Goal: Task Accomplishment & Management: Manage account settings

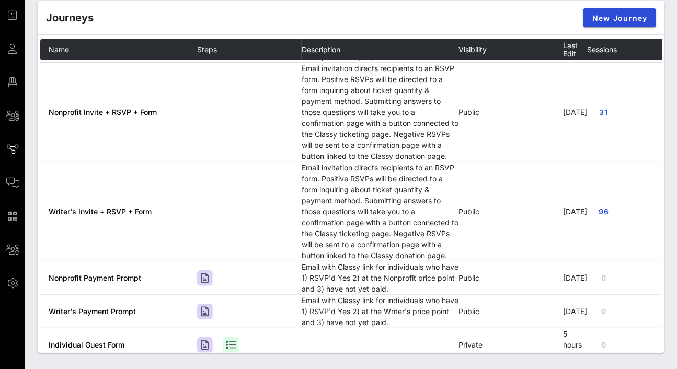
scroll to position [240, 0]
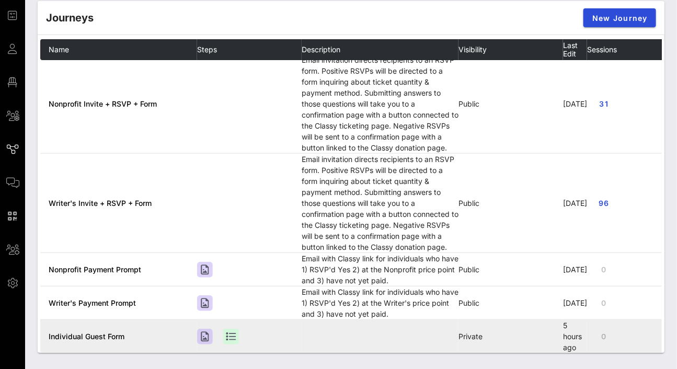
click at [92, 332] on span "Individual Guest Form" at bounding box center [87, 336] width 76 height 9
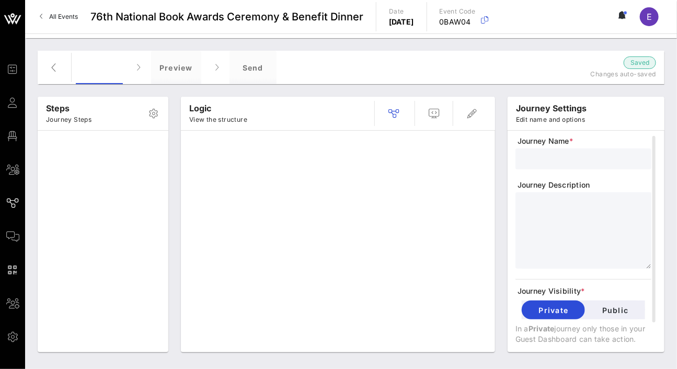
type input "Individual Guest Form"
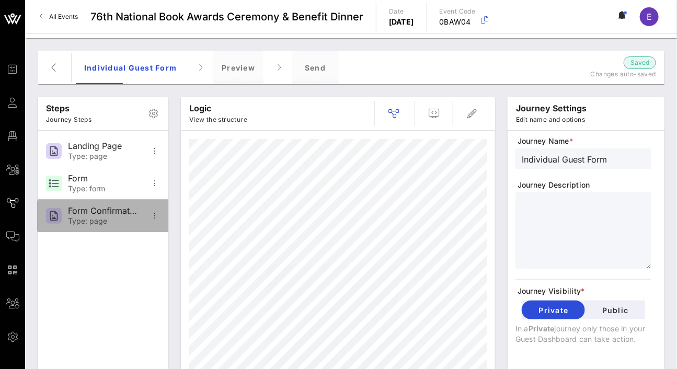
click at [85, 227] on div "Form Confirmation Type: page" at bounding box center [102, 216] width 69 height 32
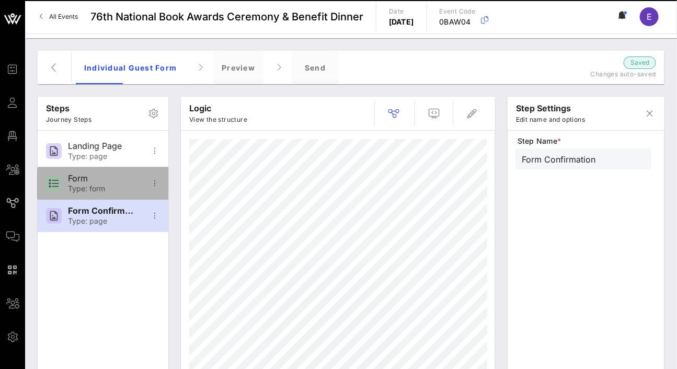
click at [84, 190] on div "Type: form" at bounding box center [102, 189] width 69 height 9
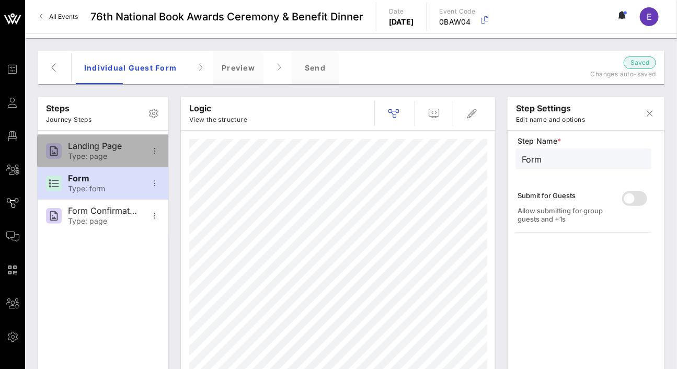
click at [103, 151] on div "Landing Page Type: page" at bounding box center [102, 151] width 69 height 32
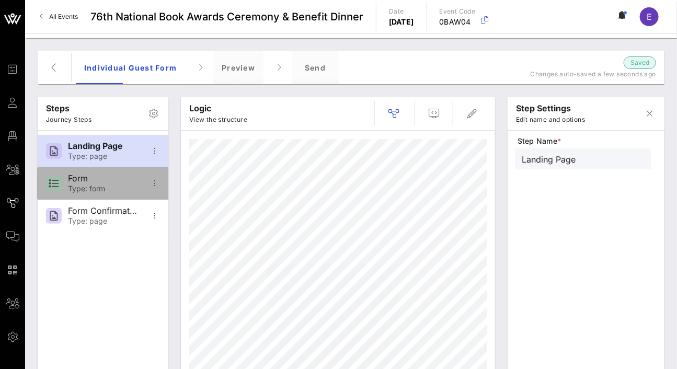
click at [103, 184] on div "Form Type: form" at bounding box center [102, 183] width 69 height 32
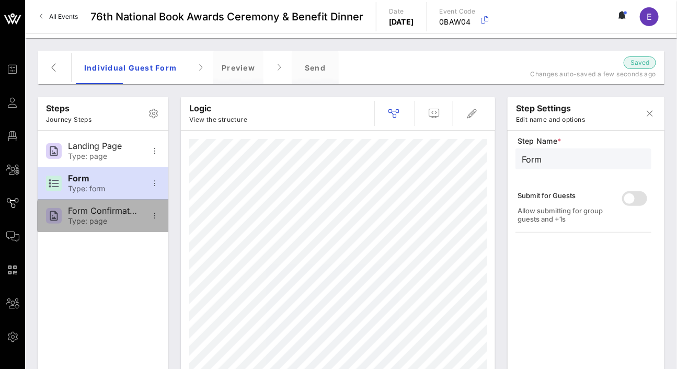
click at [106, 215] on div "Form Confirmation" at bounding box center [102, 211] width 69 height 10
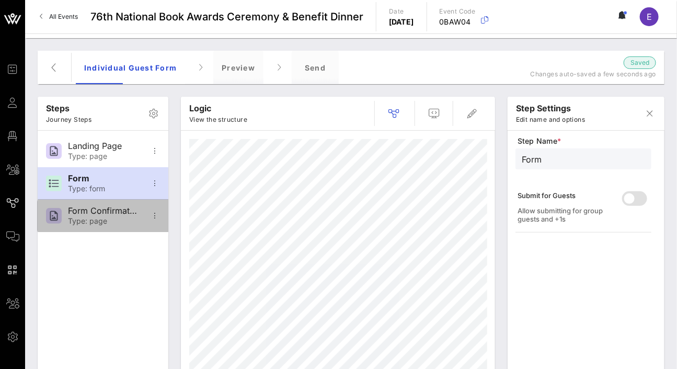
type input "Form Confirmation"
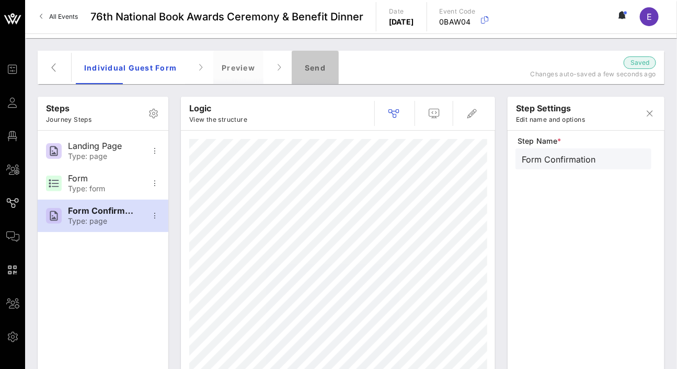
click at [307, 59] on div "Send" at bounding box center [315, 67] width 47 height 33
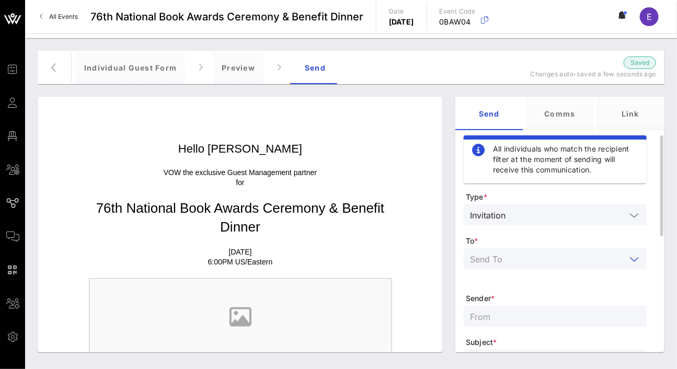
click at [477, 264] on input "text" at bounding box center [548, 259] width 156 height 14
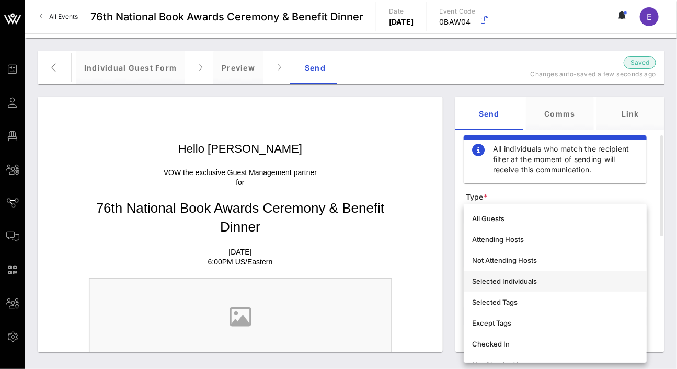
click at [482, 283] on div "Selected Individuals" at bounding box center [555, 281] width 166 height 8
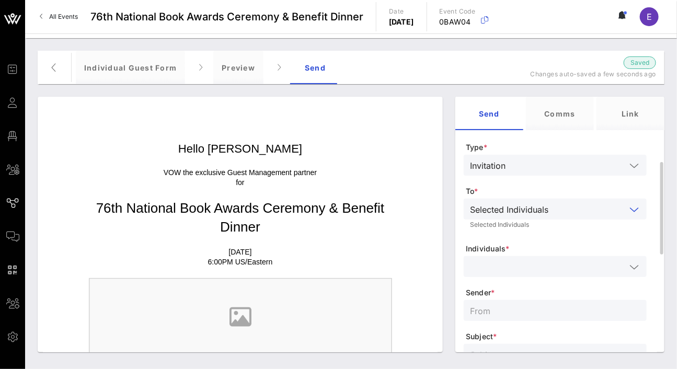
scroll to position [56, 0]
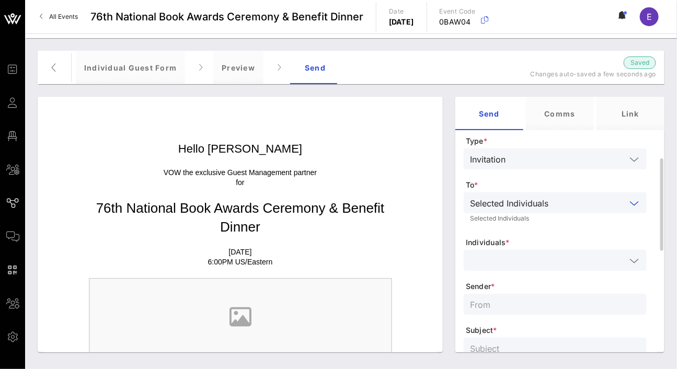
click at [489, 269] on div at bounding box center [555, 260] width 170 height 21
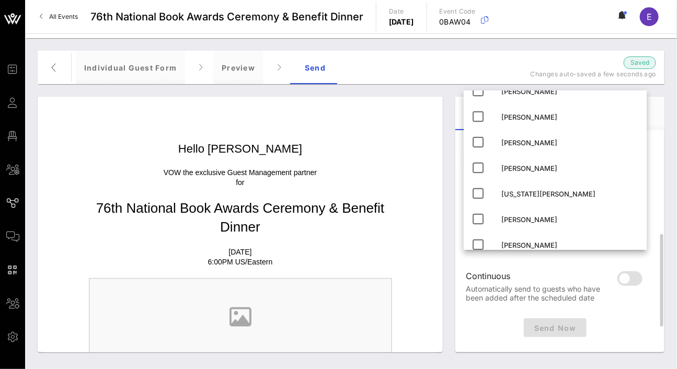
scroll to position [309, 0]
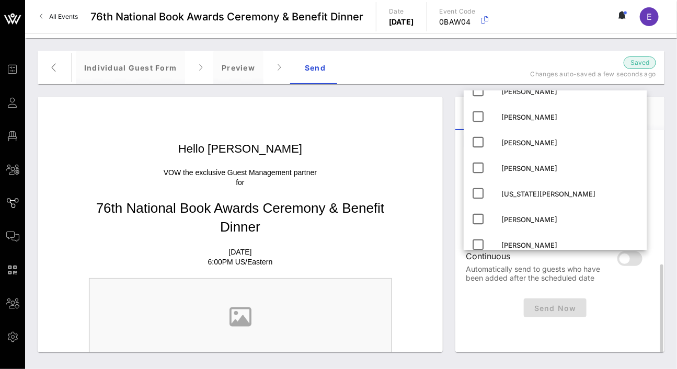
click at [484, 320] on div "Send Now" at bounding box center [555, 307] width 183 height 27
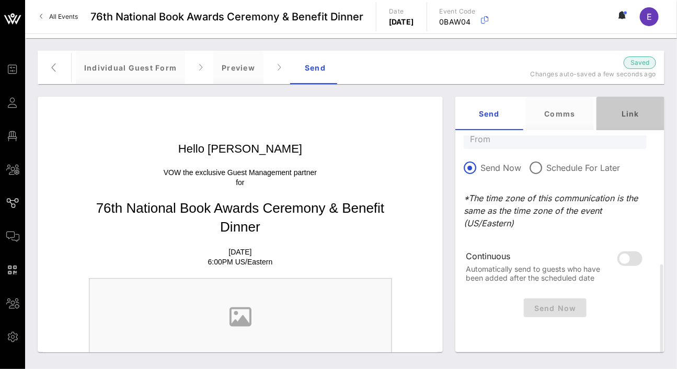
click at [620, 126] on div "Link" at bounding box center [630, 113] width 68 height 33
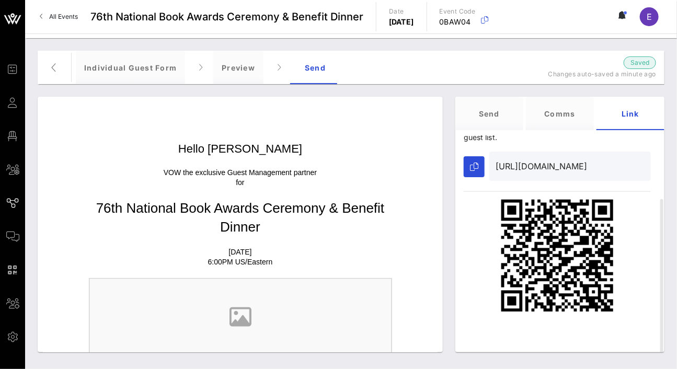
click at [55, 16] on span "All Events" at bounding box center [63, 17] width 29 height 8
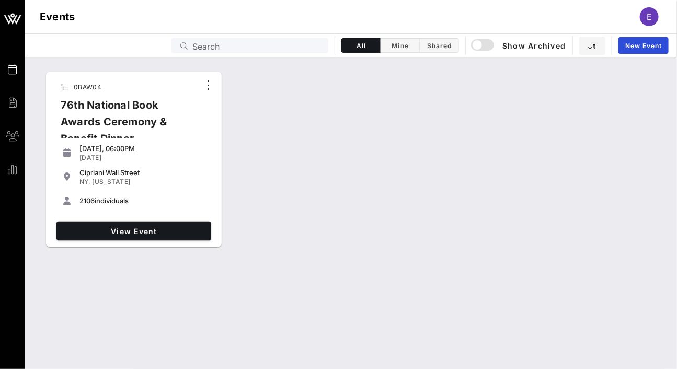
click at [86, 108] on div "76th National Book Awards Ceremony & Benefit Dinner" at bounding box center [125, 126] width 147 height 59
click at [85, 84] on span "0BAW04" at bounding box center [88, 87] width 28 height 8
click at [120, 236] on link "View Event" at bounding box center [133, 231] width 155 height 19
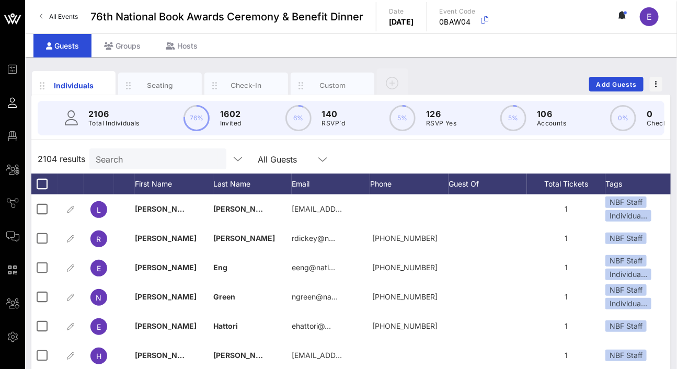
click at [129, 166] on input "Search" at bounding box center [157, 159] width 122 height 14
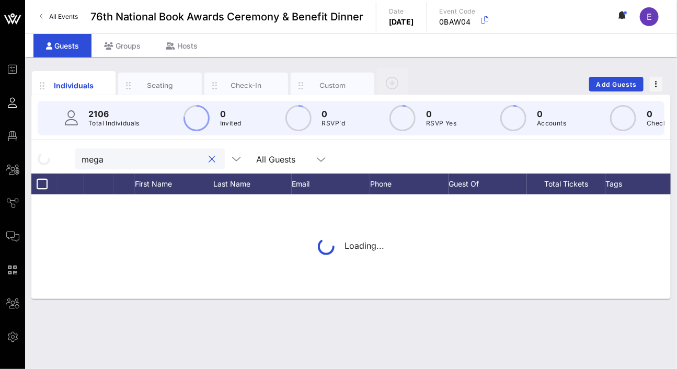
type input "megan"
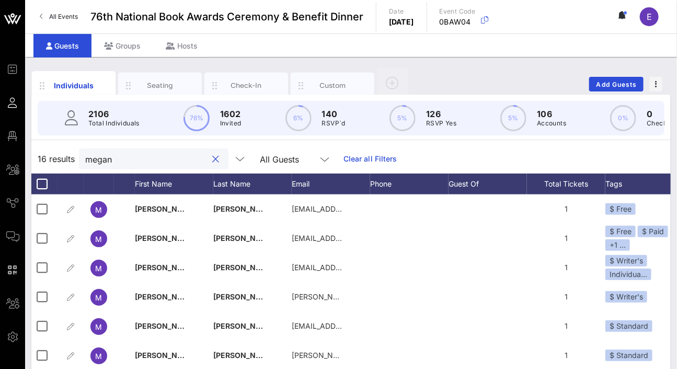
click at [130, 166] on input "megan" at bounding box center [146, 159] width 122 height 14
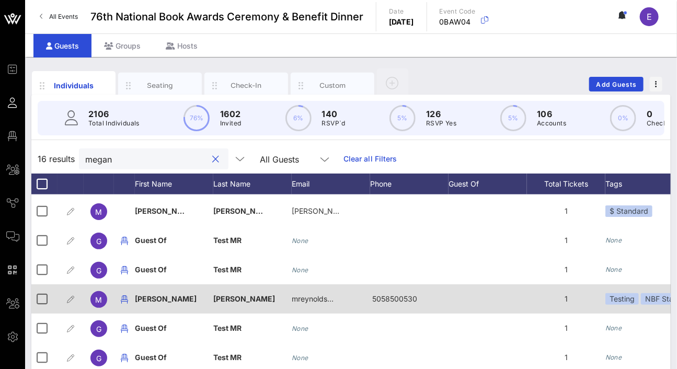
scroll to position [162, 0]
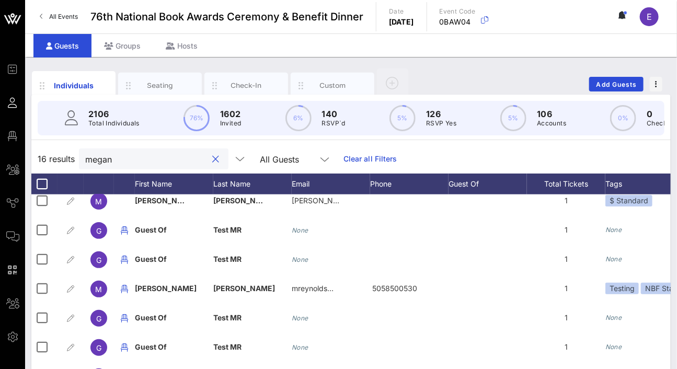
click at [213, 165] on button "clear icon" at bounding box center [216, 159] width 7 height 10
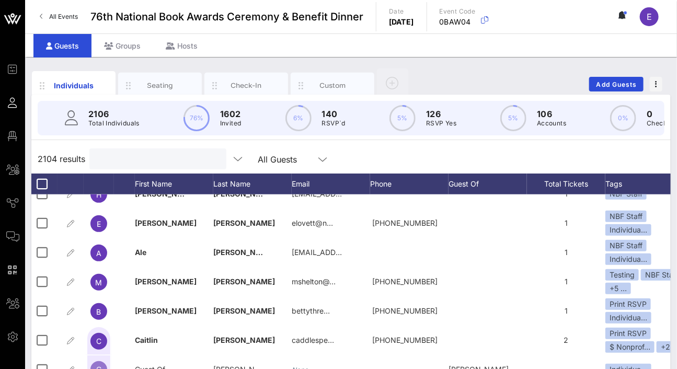
click at [167, 162] on input "text" at bounding box center [157, 159] width 122 height 14
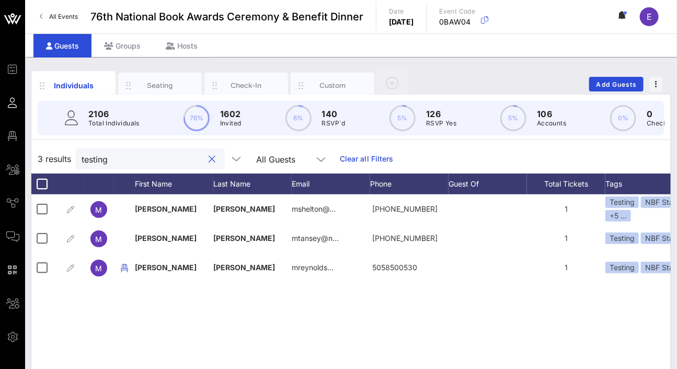
scroll to position [0, 0]
drag, startPoint x: 363, startPoint y: 191, endPoint x: 321, endPoint y: 298, distance: 115.0
click at [321, 298] on div "3 results testing All Guests Clear all Filters First Name Last Name Email Phone…" at bounding box center [350, 326] width 639 height 364
click at [94, 166] on input "testing" at bounding box center [143, 159] width 122 height 14
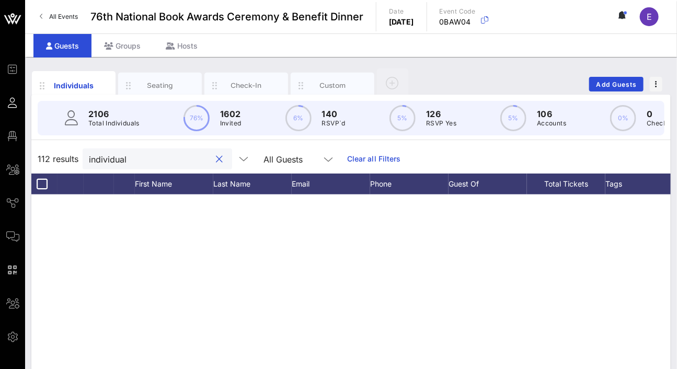
scroll to position [1339, 0]
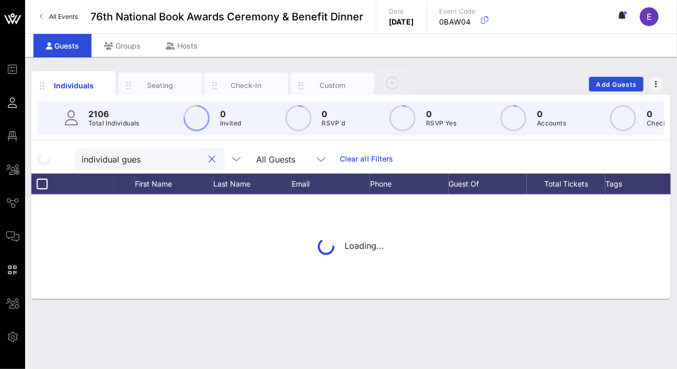
type input "individual guest"
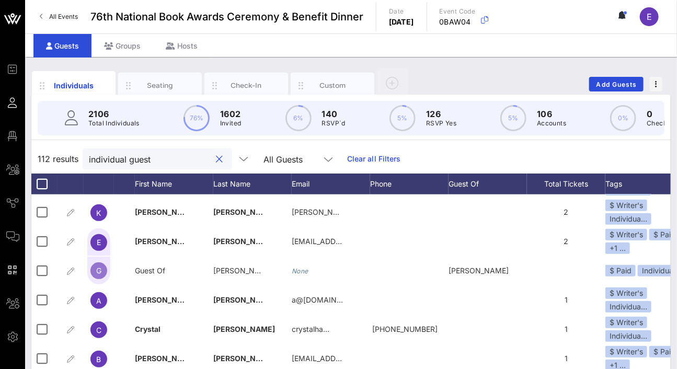
scroll to position [1349, 0]
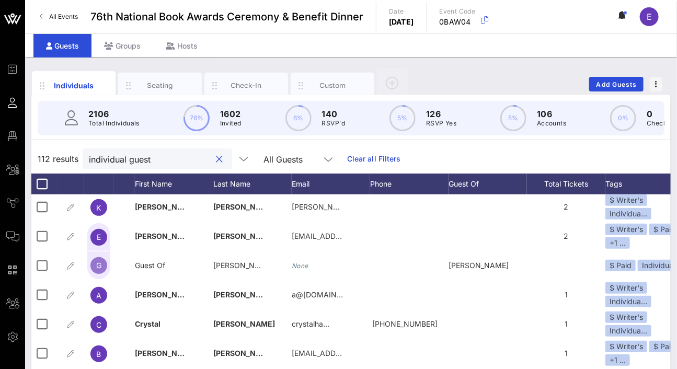
click at [216, 165] on button "clear icon" at bounding box center [219, 159] width 7 height 10
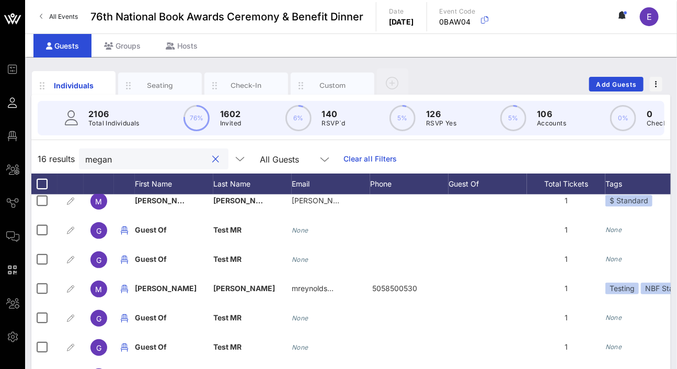
scroll to position [154, 0]
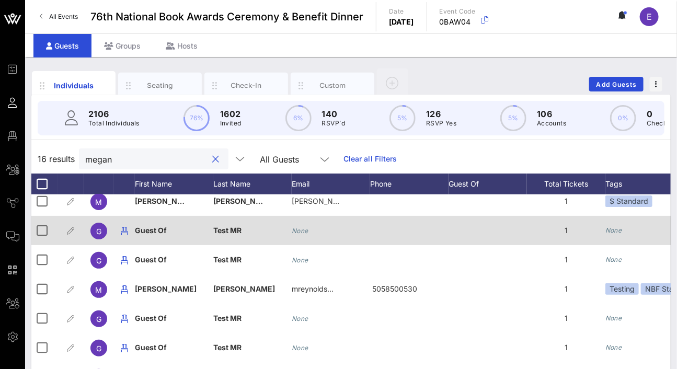
type input "megan"
click at [157, 243] on div "Guest Of" at bounding box center [151, 230] width 32 height 29
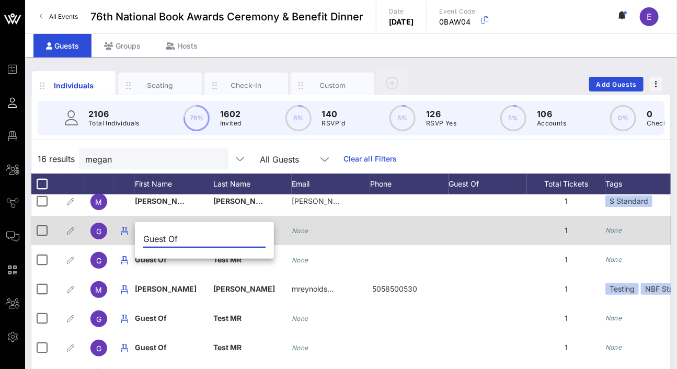
click at [157, 243] on input "Guest Of" at bounding box center [204, 239] width 122 height 17
click at [96, 236] on span "G" at bounding box center [98, 231] width 5 height 9
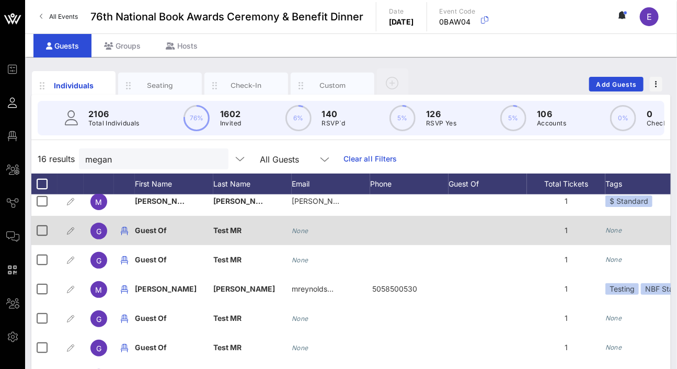
click at [96, 236] on span "G" at bounding box center [98, 231] width 5 height 9
click at [39, 239] on div at bounding box center [42, 231] width 18 height 18
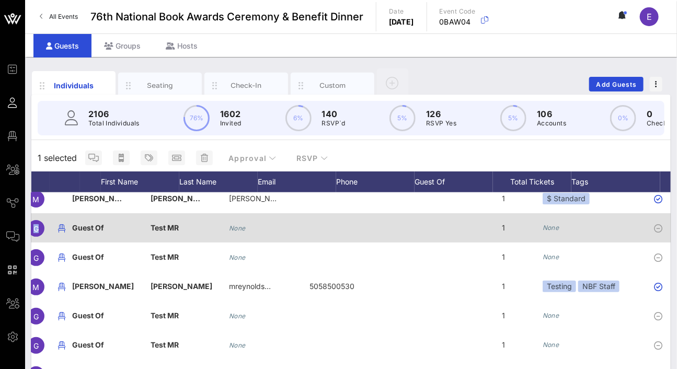
scroll to position [0, 63]
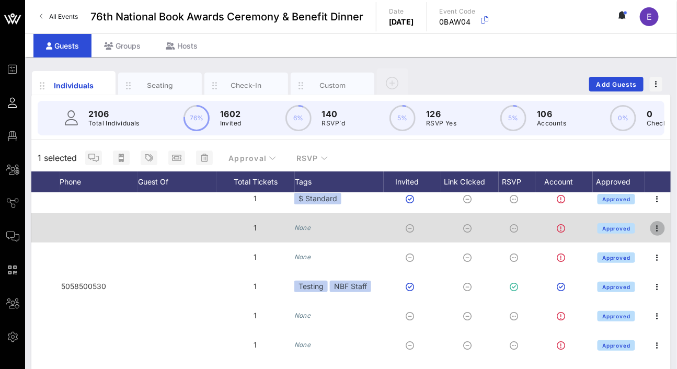
click at [651, 232] on icon "button" at bounding box center [657, 228] width 13 height 13
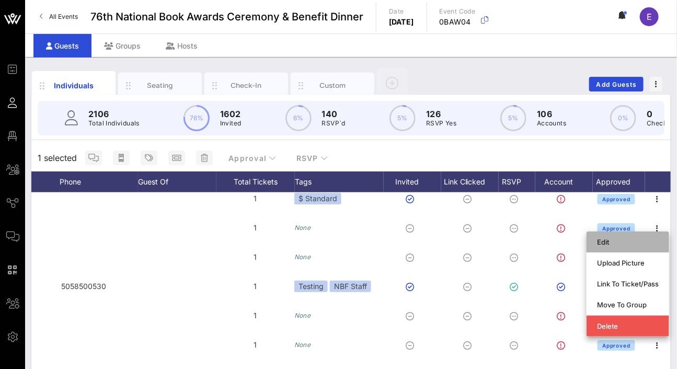
click at [627, 246] on div "Edit" at bounding box center [628, 242] width 62 height 8
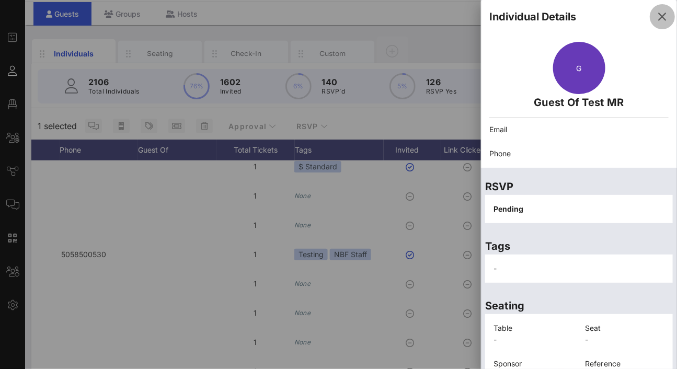
click at [658, 15] on icon "button" at bounding box center [662, 16] width 13 height 13
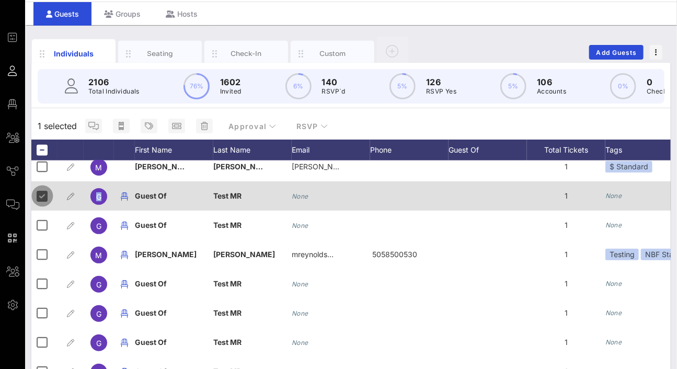
click at [46, 196] on div at bounding box center [42, 196] width 18 height 18
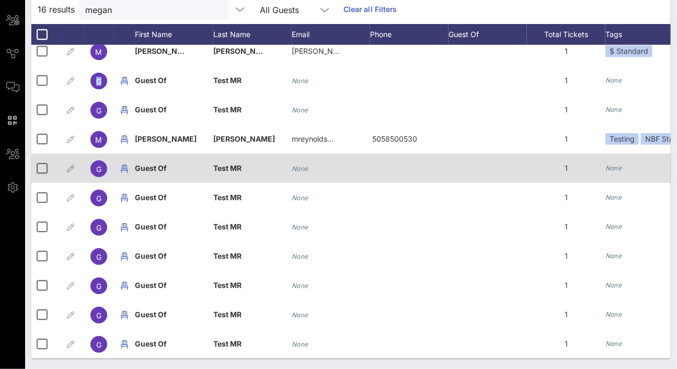
scroll to position [156, 0]
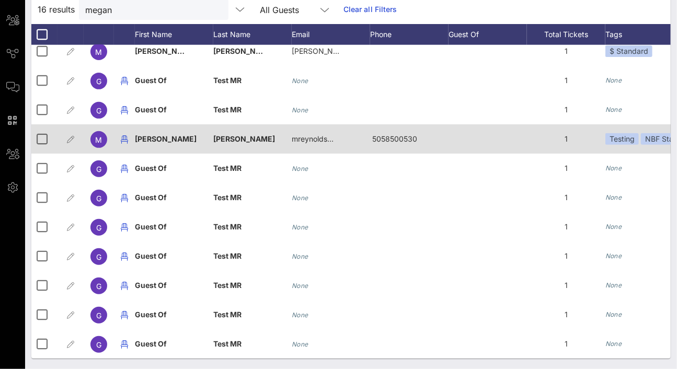
click at [154, 138] on div "[PERSON_NAME]" at bounding box center [174, 138] width 78 height 29
click at [231, 136] on span "[PERSON_NAME]" at bounding box center [244, 138] width 62 height 9
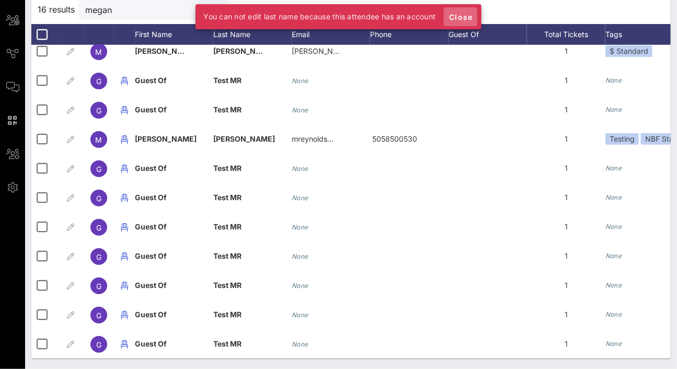
click at [465, 17] on span "Close" at bounding box center [460, 17] width 25 height 9
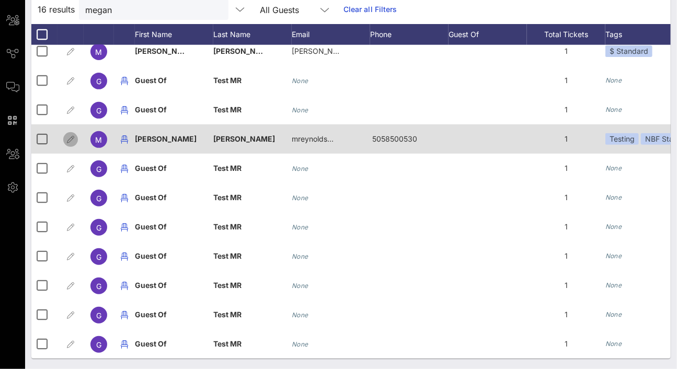
click at [68, 133] on icon "button" at bounding box center [70, 139] width 13 height 13
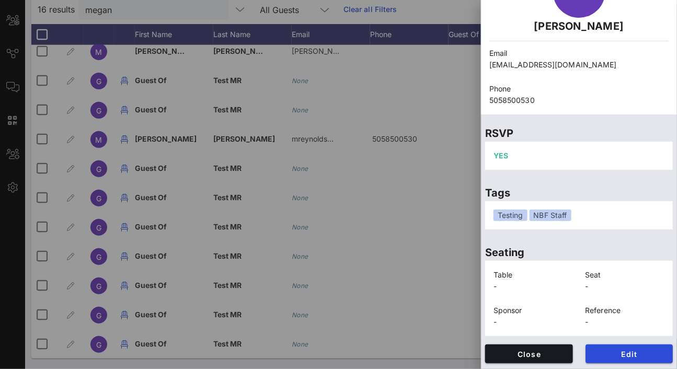
scroll to position [0, 0]
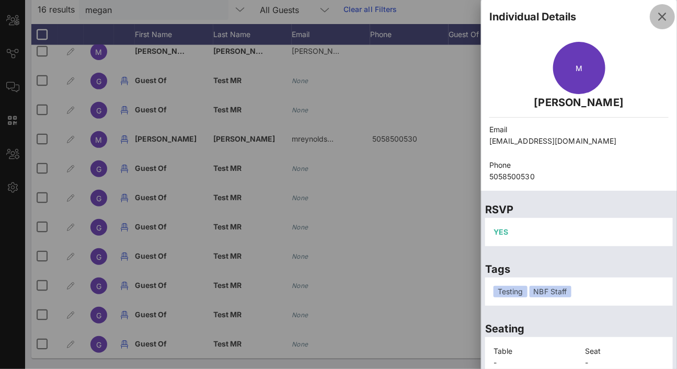
click at [659, 15] on icon "button" at bounding box center [662, 16] width 13 height 13
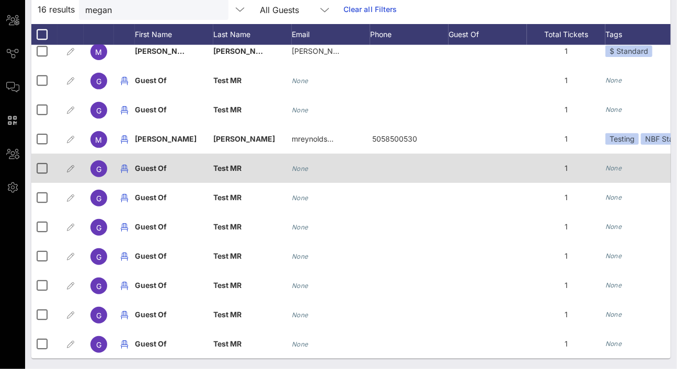
scroll to position [71, 0]
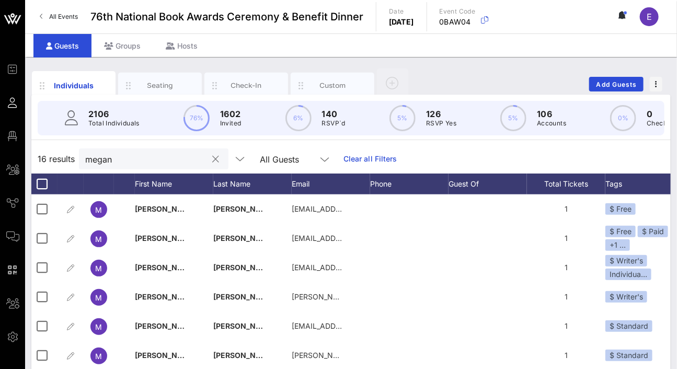
click at [213, 165] on button "clear icon" at bounding box center [216, 159] width 7 height 10
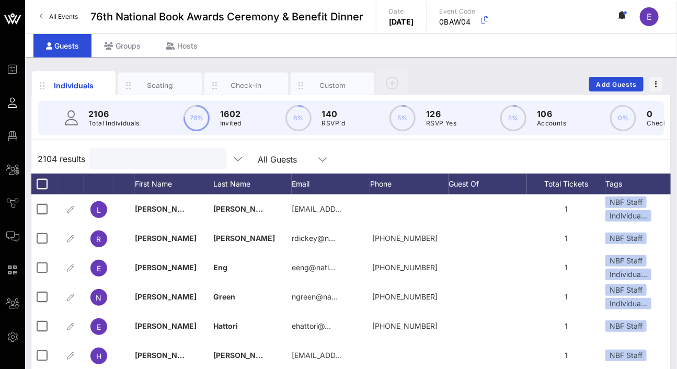
click at [139, 166] on input "text" at bounding box center [157, 159] width 122 height 14
click at [258, 164] on div "All Guests" at bounding box center [277, 159] width 39 height 9
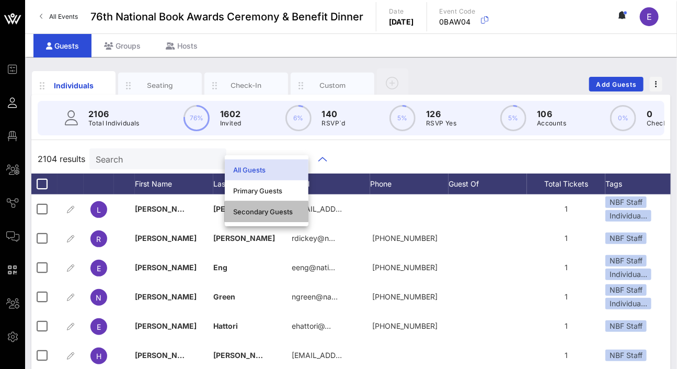
click at [266, 221] on div "Secondary Guests" at bounding box center [267, 211] width 84 height 21
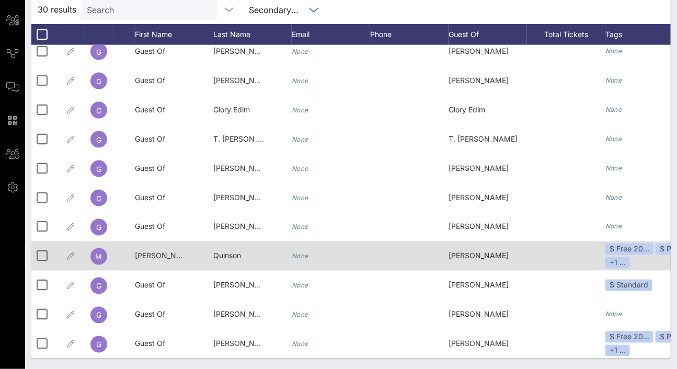
click at [157, 251] on span "[PERSON_NAME] [PERSON_NAME]" at bounding box center [196, 255] width 122 height 9
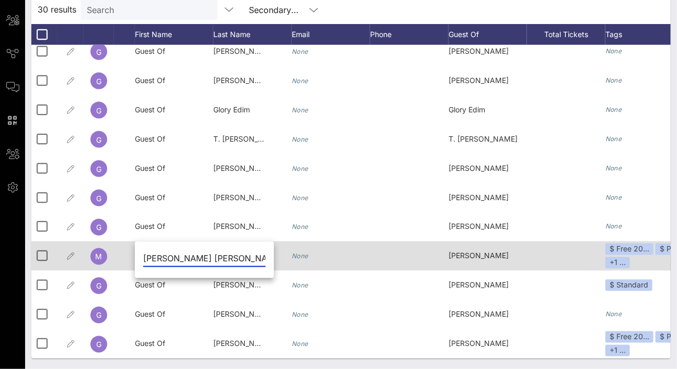
click at [101, 255] on div "M" at bounding box center [98, 256] width 17 height 17
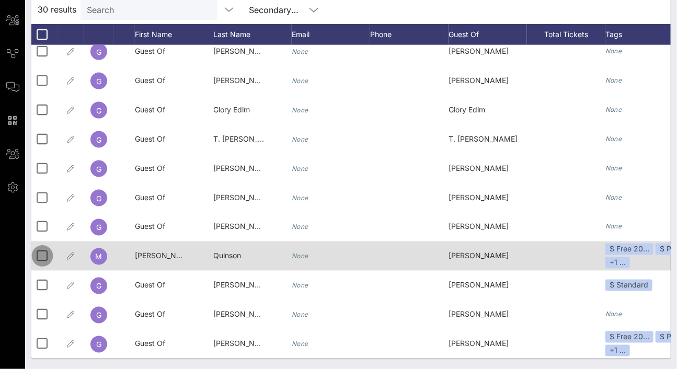
click at [43, 247] on div at bounding box center [42, 256] width 18 height 18
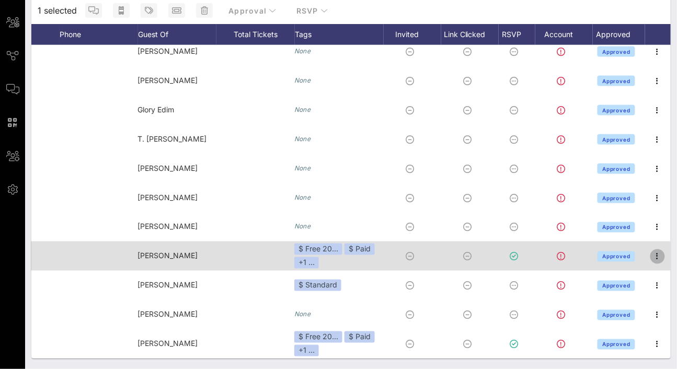
click at [652, 250] on icon "button" at bounding box center [657, 256] width 13 height 13
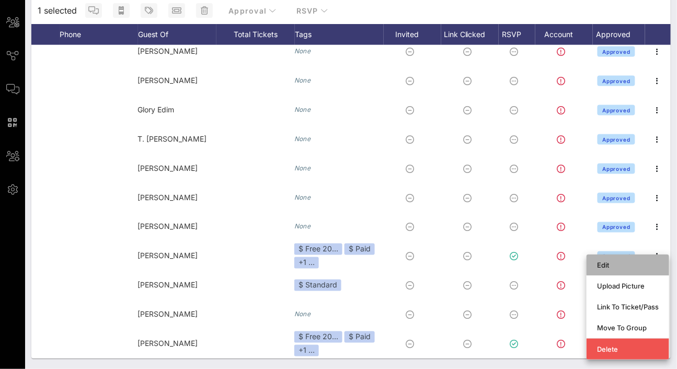
click at [626, 261] on div "Edit" at bounding box center [628, 265] width 62 height 8
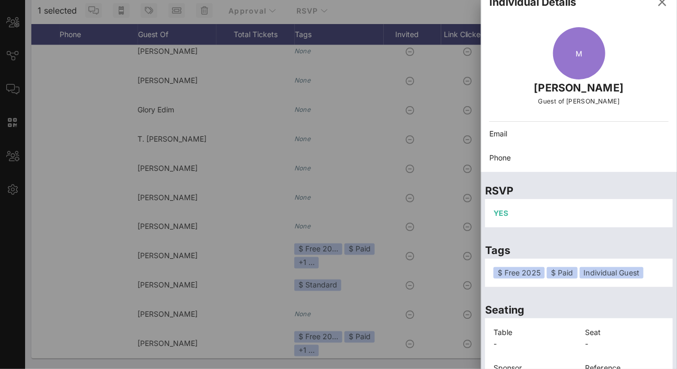
scroll to position [0, 0]
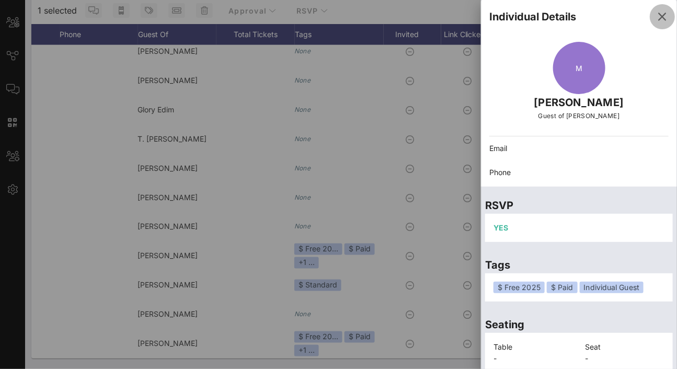
click at [657, 12] on icon "button" at bounding box center [662, 16] width 13 height 13
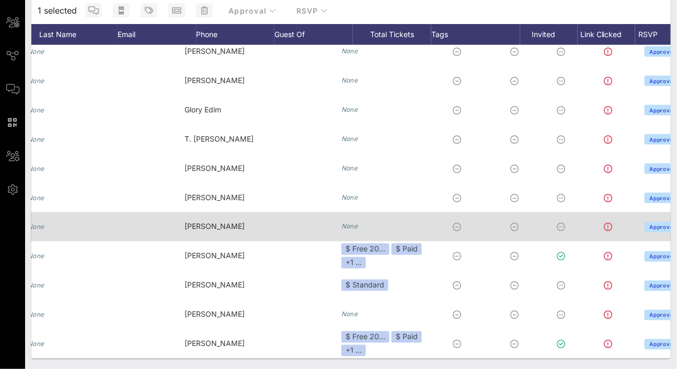
scroll to position [571, 52]
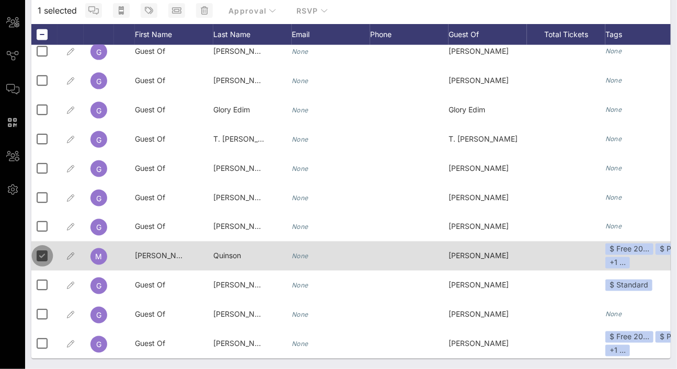
click at [41, 252] on div at bounding box center [42, 256] width 18 height 18
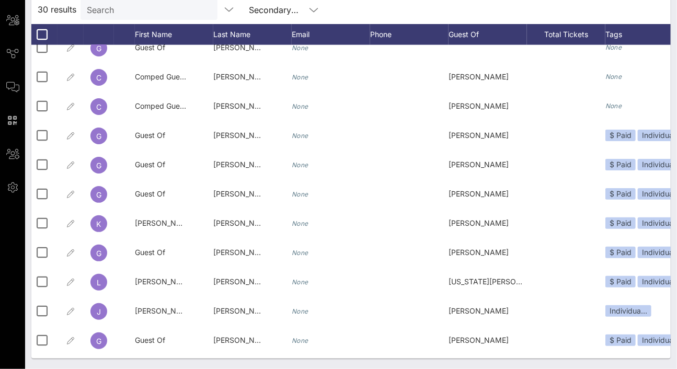
scroll to position [0, 0]
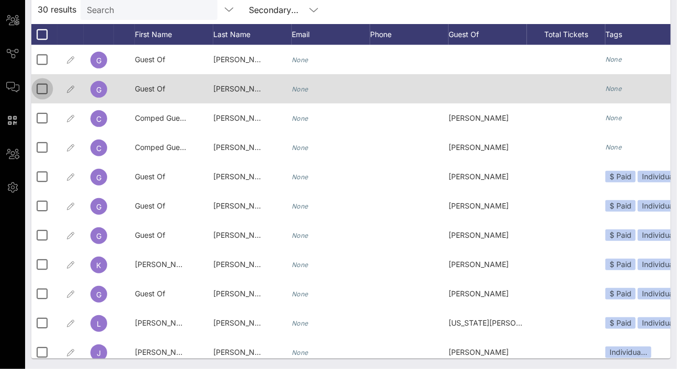
click at [42, 93] on div at bounding box center [42, 89] width 18 height 18
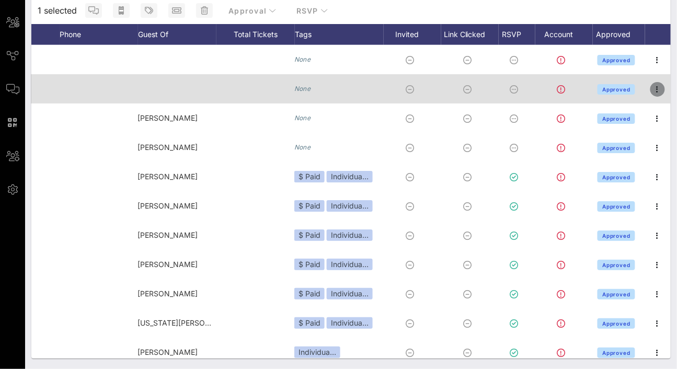
click at [657, 93] on icon "button" at bounding box center [657, 89] width 13 height 13
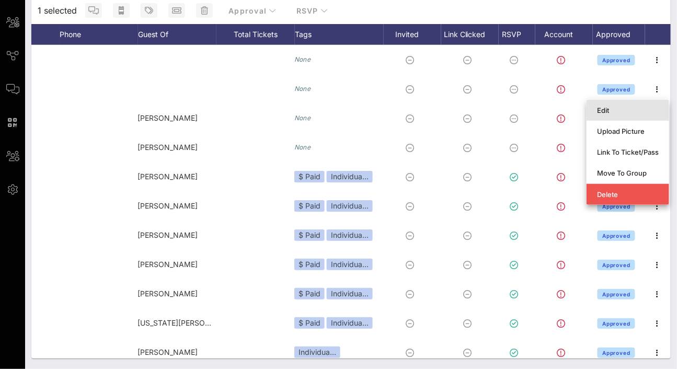
click at [624, 111] on div "Edit" at bounding box center [628, 110] width 62 height 17
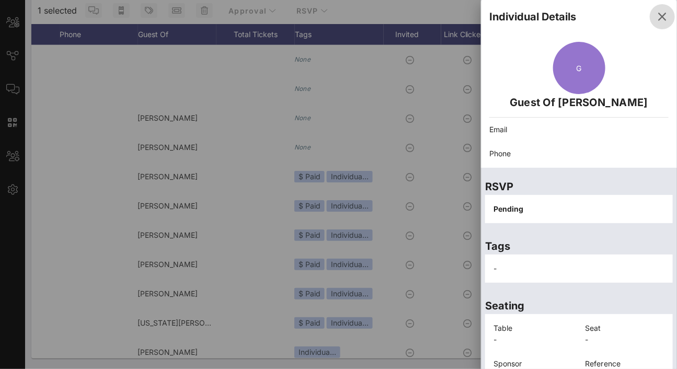
click at [656, 12] on icon "button" at bounding box center [662, 16] width 13 height 13
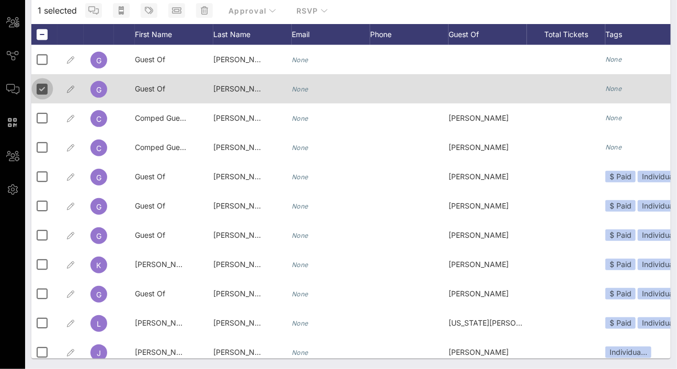
click at [40, 87] on div at bounding box center [42, 89] width 18 height 18
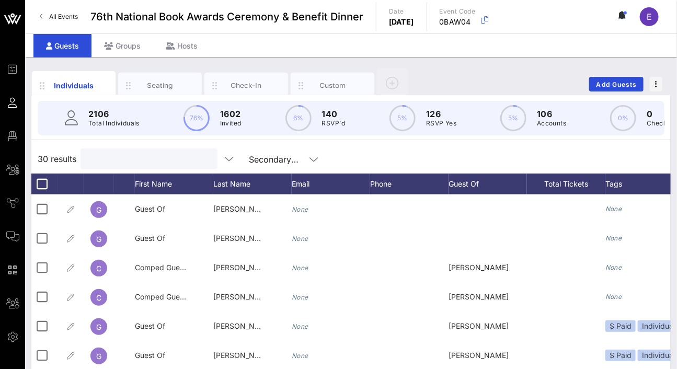
click at [98, 166] on input "text" at bounding box center [148, 159] width 122 height 14
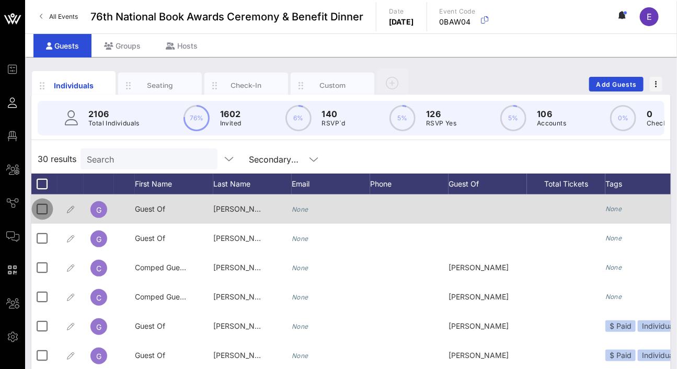
click at [40, 218] on div at bounding box center [42, 209] width 18 height 18
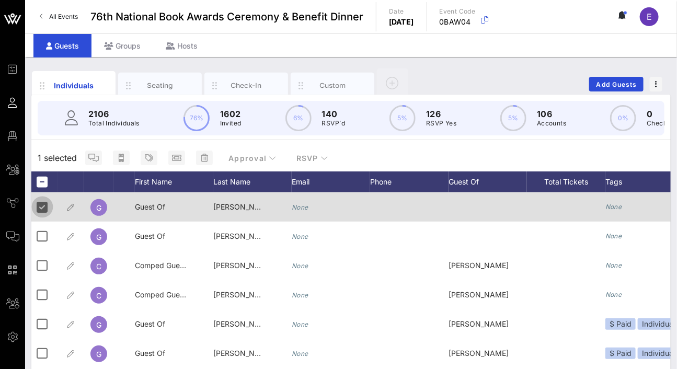
click at [40, 216] on div at bounding box center [42, 207] width 18 height 18
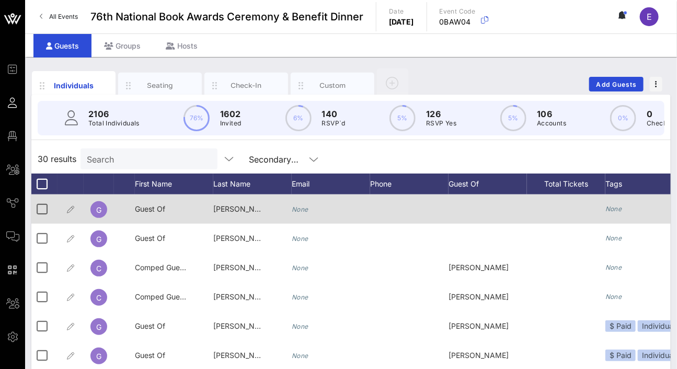
click at [95, 214] on div "G" at bounding box center [98, 209] width 17 height 17
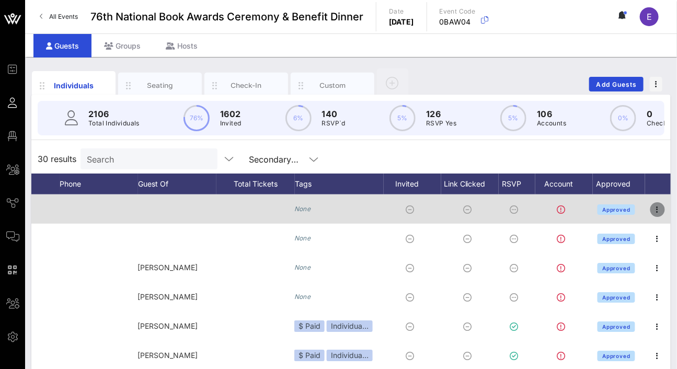
click at [651, 215] on icon "button" at bounding box center [657, 209] width 13 height 13
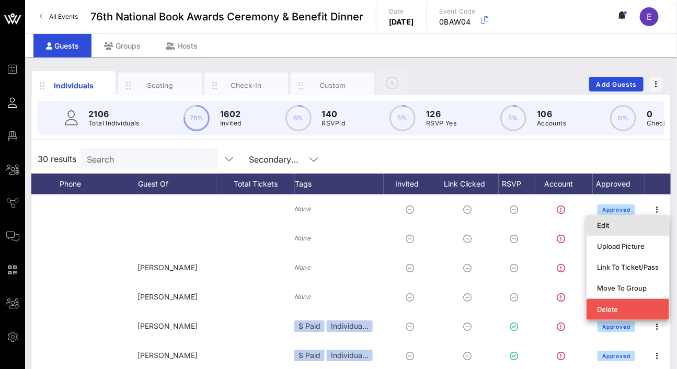
click at [639, 226] on div "Edit" at bounding box center [628, 225] width 62 height 8
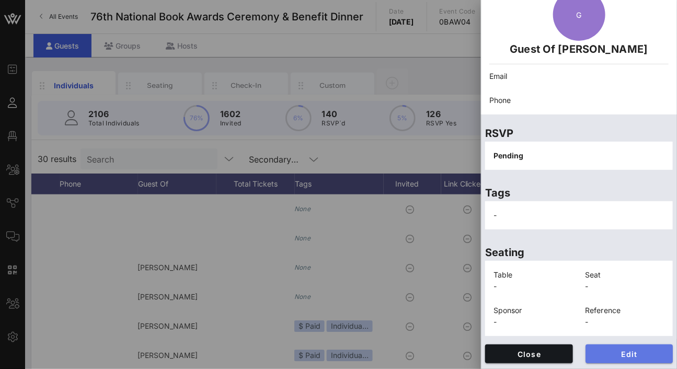
click at [620, 353] on span "Edit" at bounding box center [629, 354] width 71 height 9
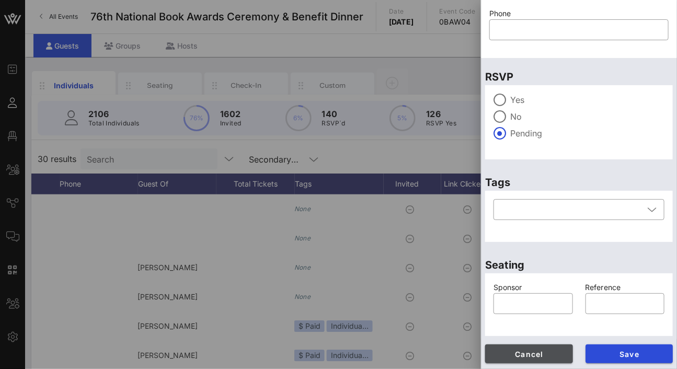
click at [532, 353] on span "Cancel" at bounding box center [528, 354] width 71 height 9
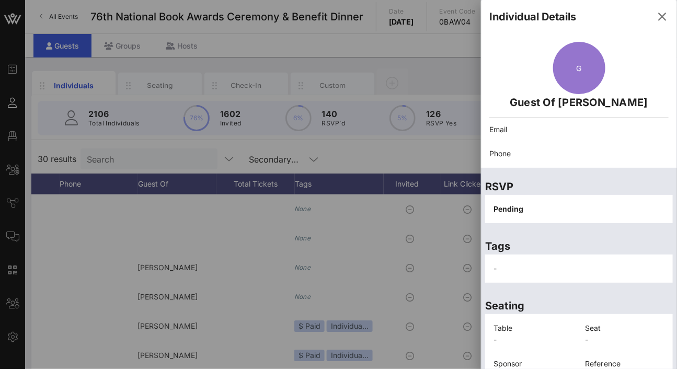
click at [659, 4] on div "Individual Details" at bounding box center [579, 16] width 196 height 33
click at [656, 17] on icon "button" at bounding box center [662, 16] width 13 height 13
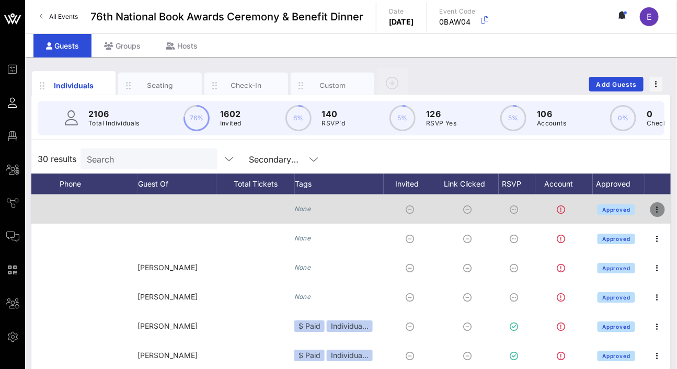
click at [651, 214] on icon "button" at bounding box center [657, 209] width 13 height 13
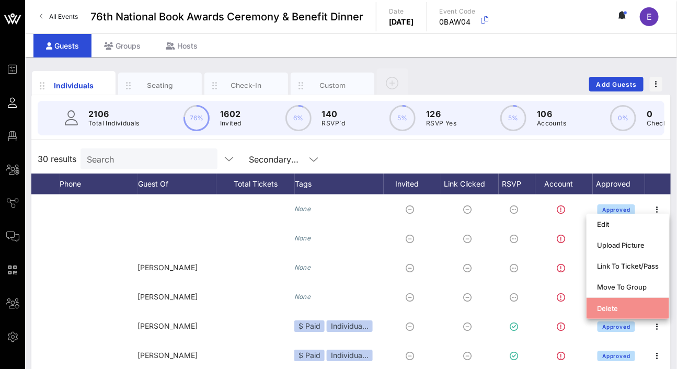
click at [630, 302] on div "Delete" at bounding box center [628, 308] width 62 height 17
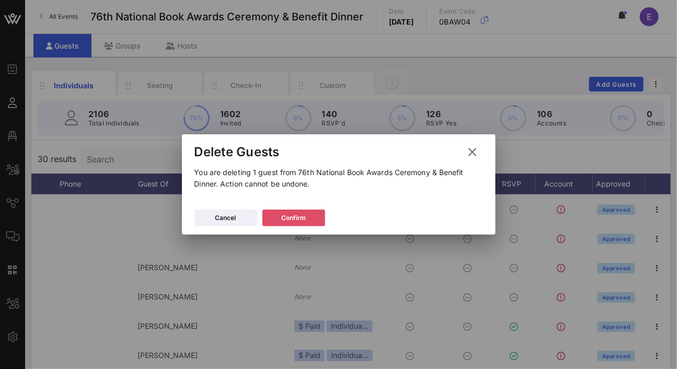
click at [309, 221] on button "Confirm" at bounding box center [293, 218] width 63 height 17
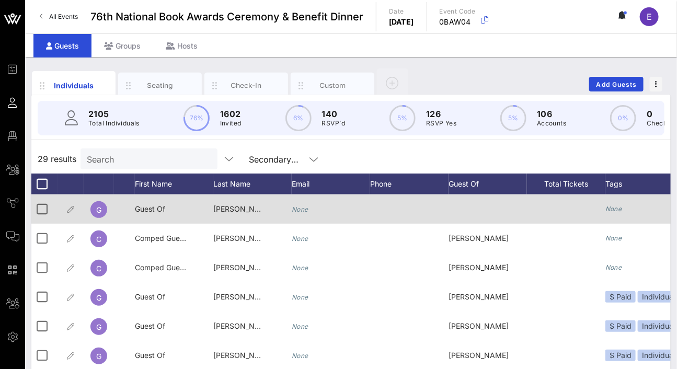
click at [230, 213] on span "[PERSON_NAME]" at bounding box center [243, 208] width 60 height 9
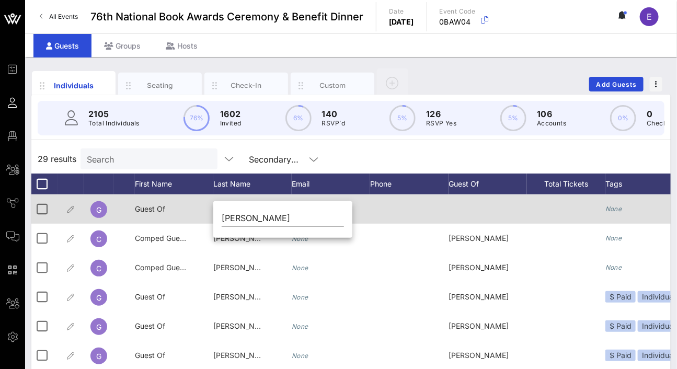
click at [136, 213] on span "Guest Of" at bounding box center [150, 208] width 30 height 9
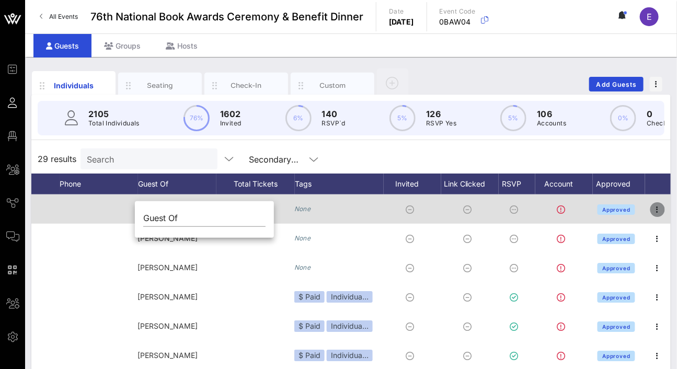
click at [651, 216] on icon "button" at bounding box center [657, 209] width 13 height 13
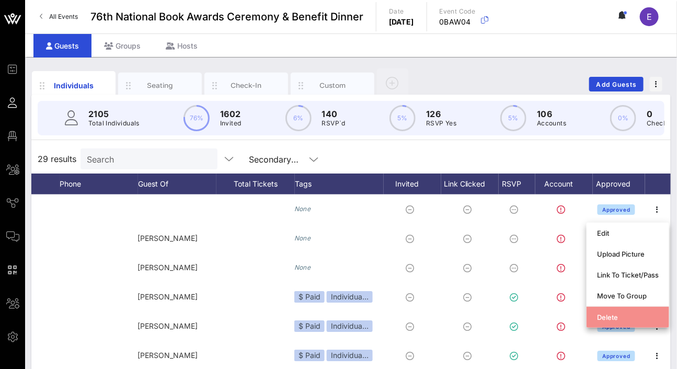
click at [626, 318] on div "Delete" at bounding box center [628, 317] width 62 height 8
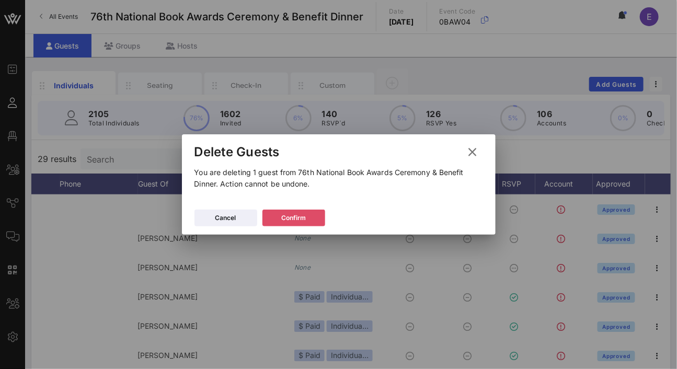
click at [313, 225] on button "Confirm" at bounding box center [293, 218] width 63 height 17
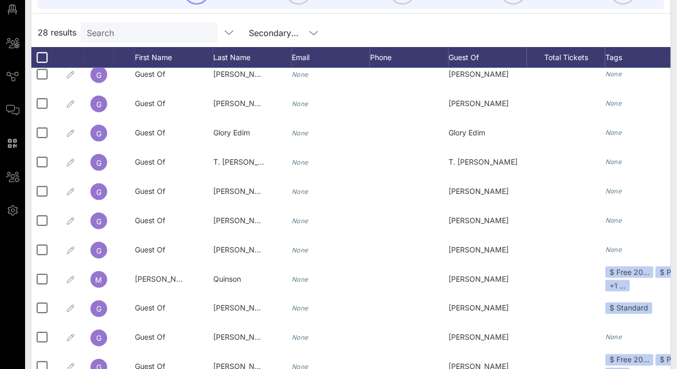
scroll to position [43, 0]
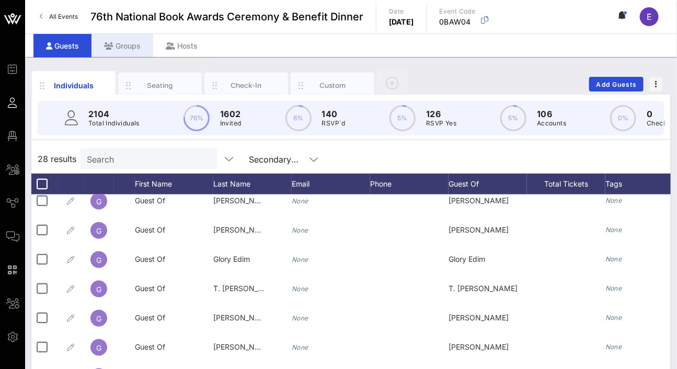
click at [132, 44] on div "Groups" at bounding box center [122, 46] width 62 height 24
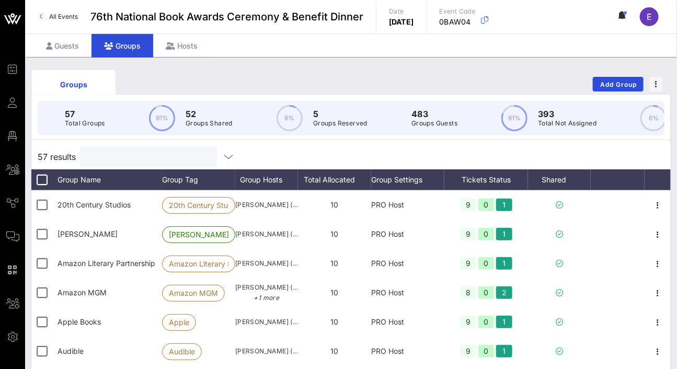
click at [108, 164] on input "text" at bounding box center [147, 157] width 122 height 14
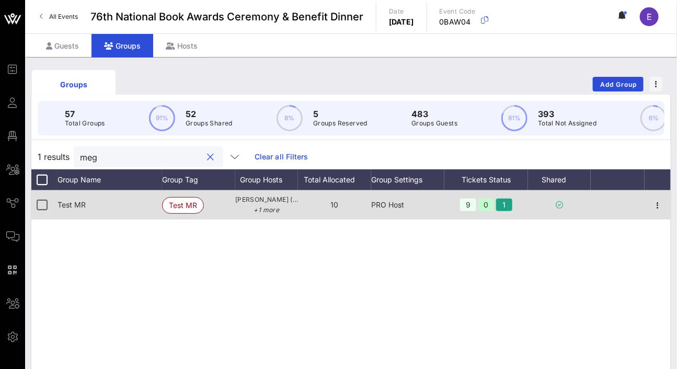
type input "meg"
click at [107, 210] on div "Test MR" at bounding box center [110, 204] width 105 height 29
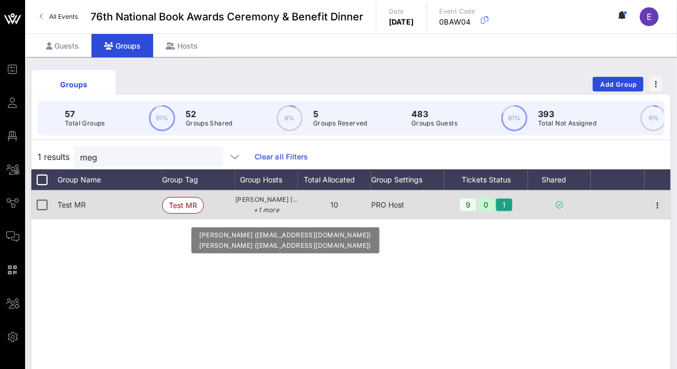
click at [273, 215] on p "+1 more" at bounding box center [266, 210] width 63 height 10
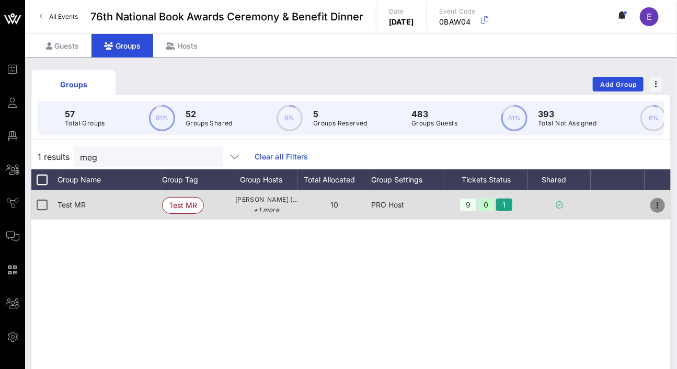
click at [654, 212] on icon "button" at bounding box center [657, 205] width 13 height 13
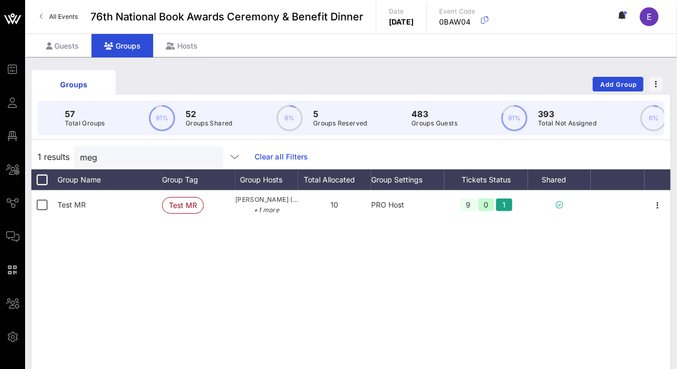
click at [350, 246] on div "Test MR [PERSON_NAME] MR [PERSON_NAME] ([EMAIL_ADDRESS][DOMAIN_NAME]) +1 more 1…" at bounding box center [350, 347] width 639 height 314
click at [77, 42] on div "Guests" at bounding box center [62, 46] width 58 height 24
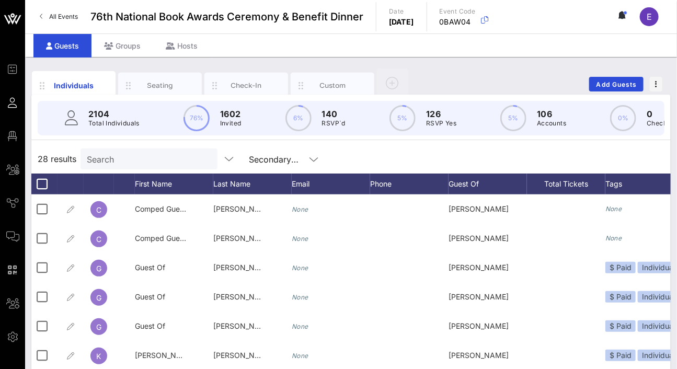
click at [131, 164] on input "Search" at bounding box center [148, 159] width 122 height 14
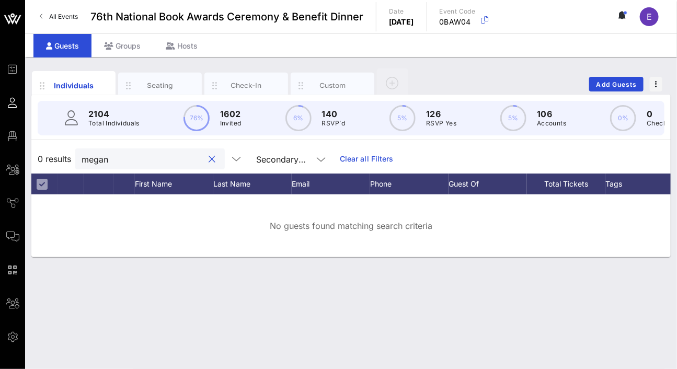
type input "megan"
click at [269, 164] on div "Secondary Guests" at bounding box center [281, 159] width 51 height 9
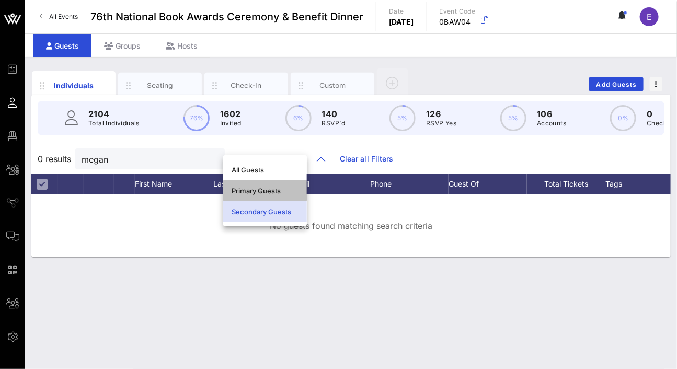
click at [266, 189] on div "Primary Guests" at bounding box center [265, 191] width 67 height 8
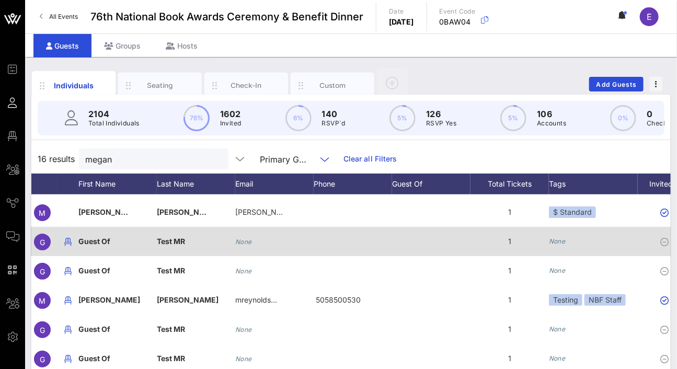
scroll to position [143, 0]
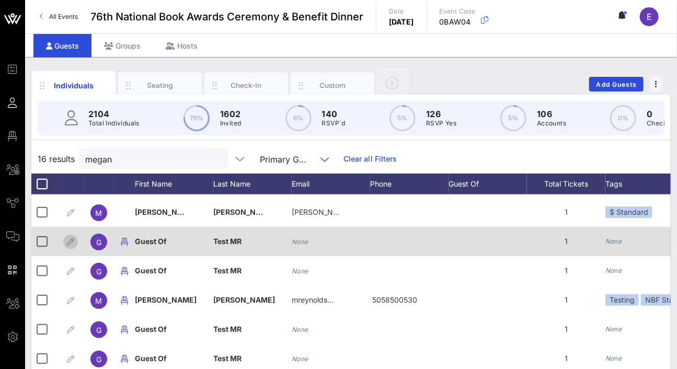
click at [67, 246] on icon "button" at bounding box center [70, 242] width 13 height 13
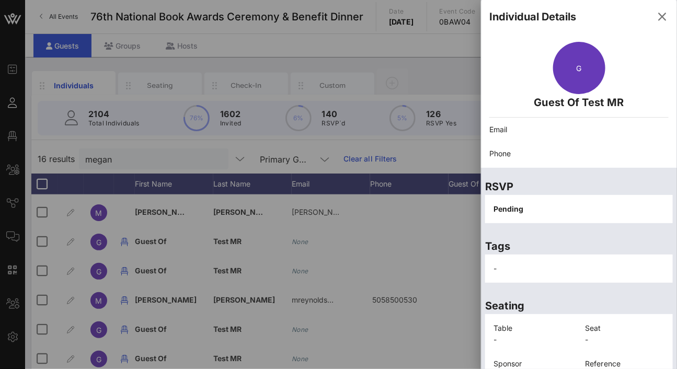
click at [72, 246] on div at bounding box center [338, 184] width 677 height 369
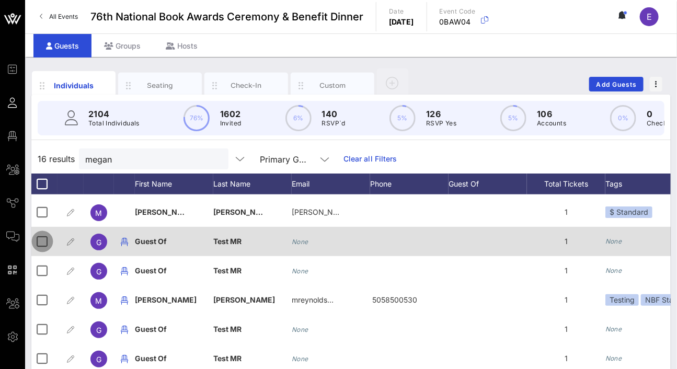
click at [45, 245] on div at bounding box center [42, 242] width 18 height 18
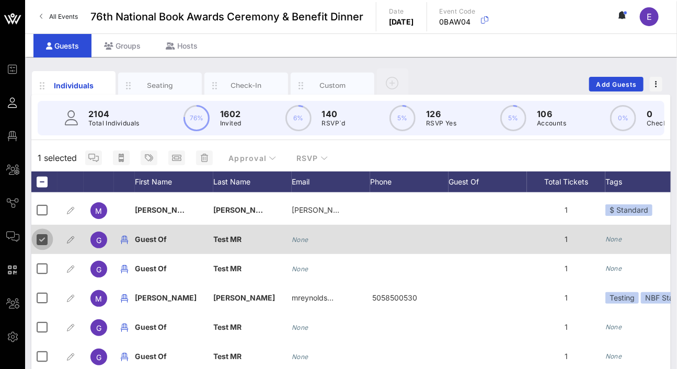
click at [45, 246] on div at bounding box center [42, 240] width 18 height 18
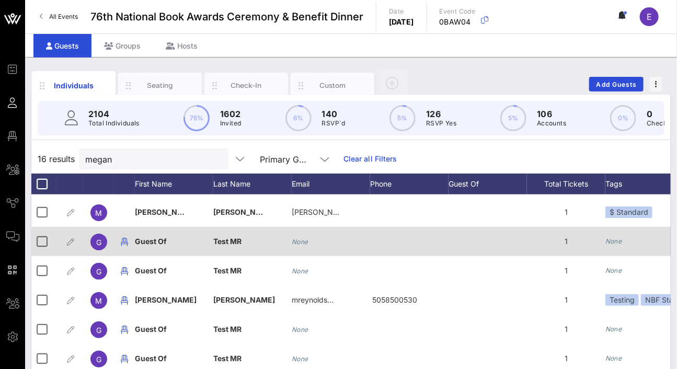
scroll to position [162, 0]
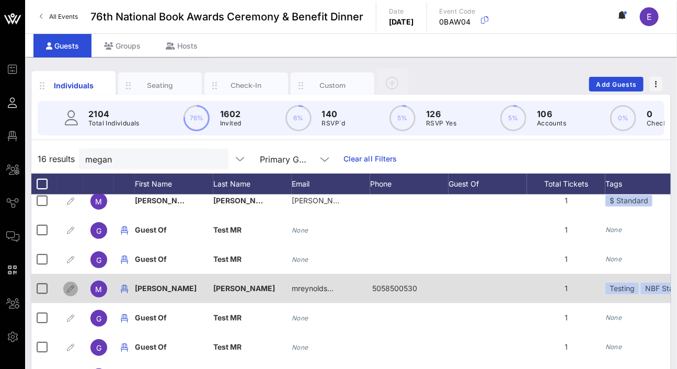
click at [68, 289] on icon "button" at bounding box center [70, 289] width 13 height 13
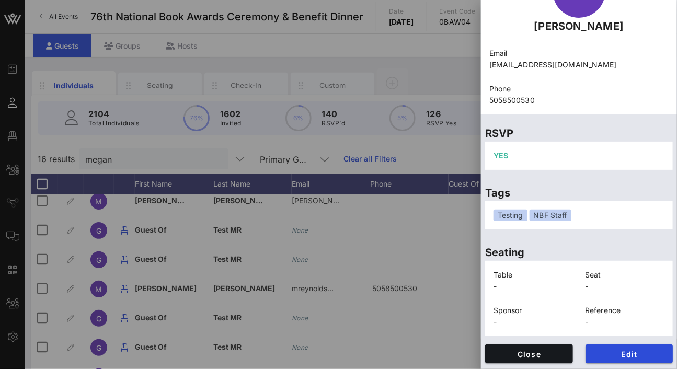
scroll to position [0, 0]
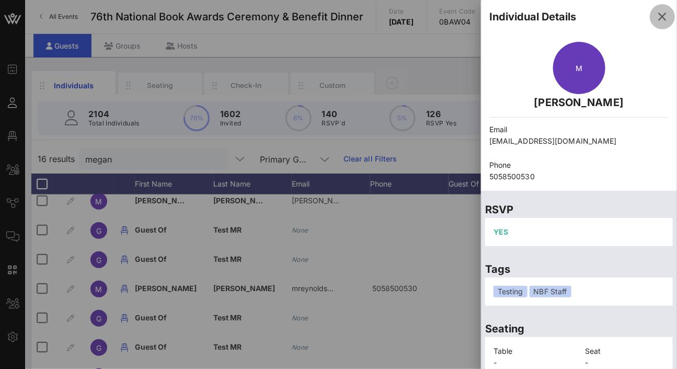
click at [656, 18] on icon "button" at bounding box center [662, 16] width 13 height 13
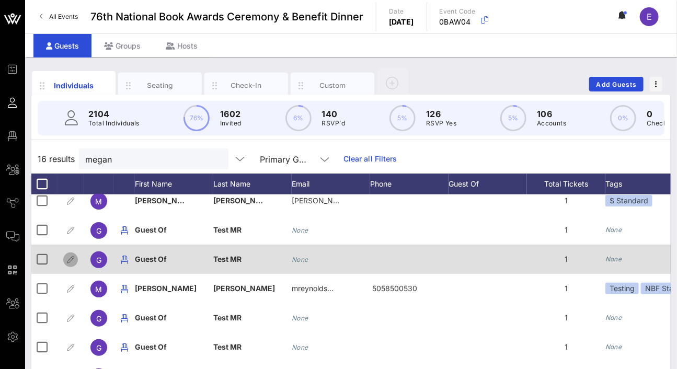
click at [64, 262] on icon "button" at bounding box center [70, 260] width 13 height 13
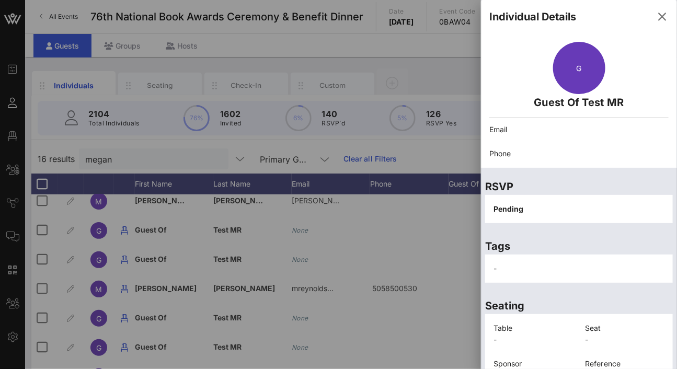
scroll to position [53, 0]
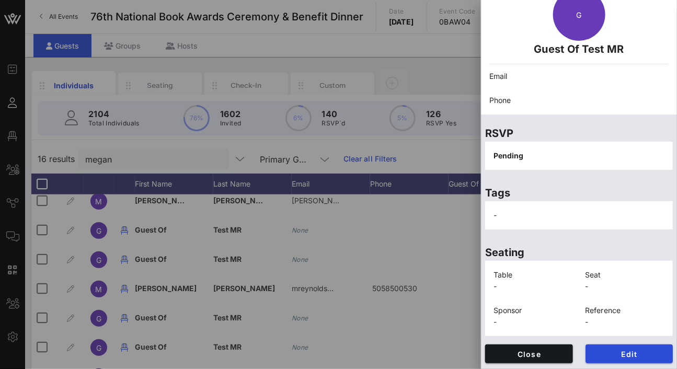
click at [536, 156] on div "Pending" at bounding box center [579, 156] width 188 height 28
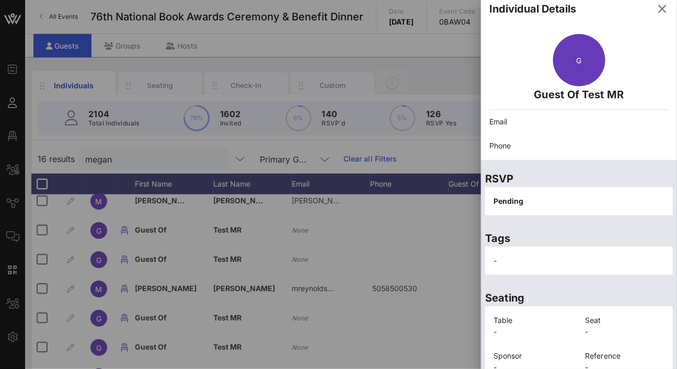
scroll to position [0, 0]
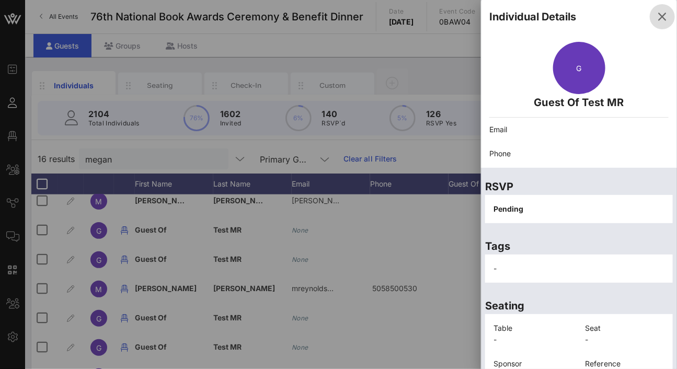
click at [656, 22] on icon "button" at bounding box center [662, 16] width 13 height 13
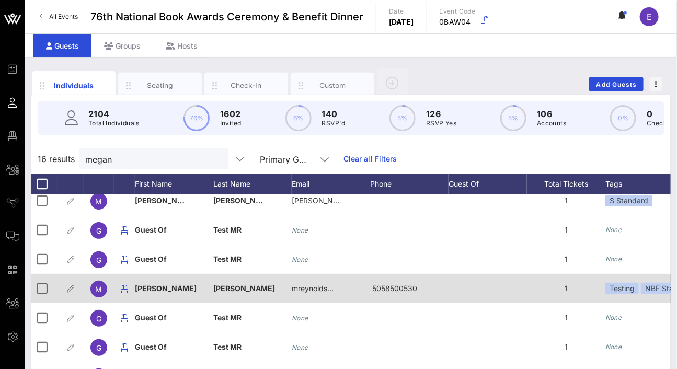
click at [229, 295] on div "[PERSON_NAME]" at bounding box center [252, 288] width 78 height 29
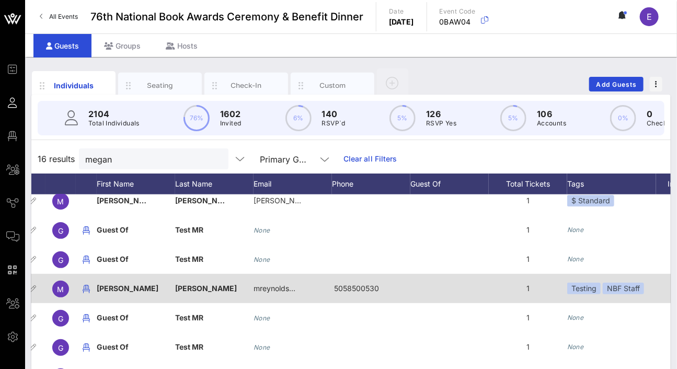
scroll to position [162, 138]
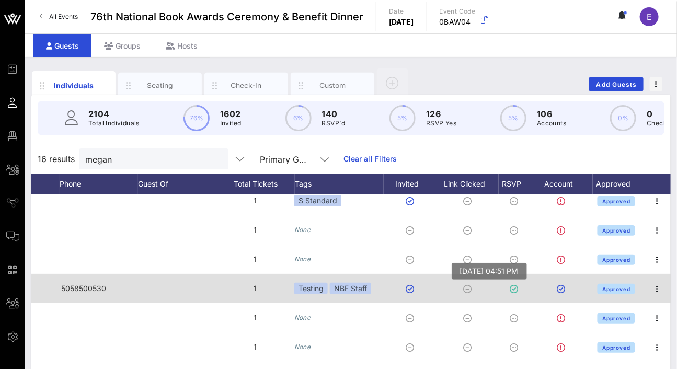
click at [510, 290] on icon at bounding box center [514, 289] width 8 height 8
click at [557, 289] on icon at bounding box center [561, 289] width 8 height 8
click at [652, 288] on icon "button" at bounding box center [657, 289] width 13 height 13
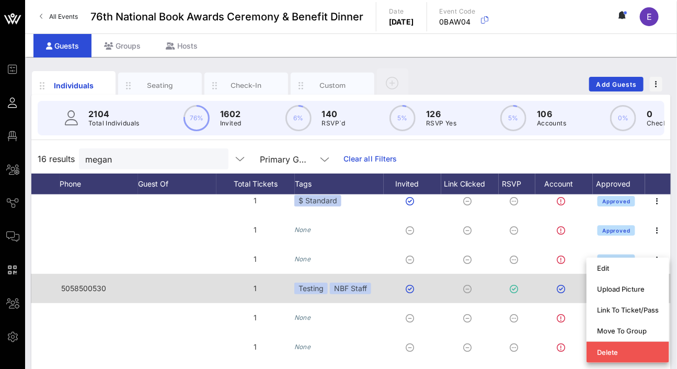
click at [542, 296] on div at bounding box center [564, 288] width 58 height 29
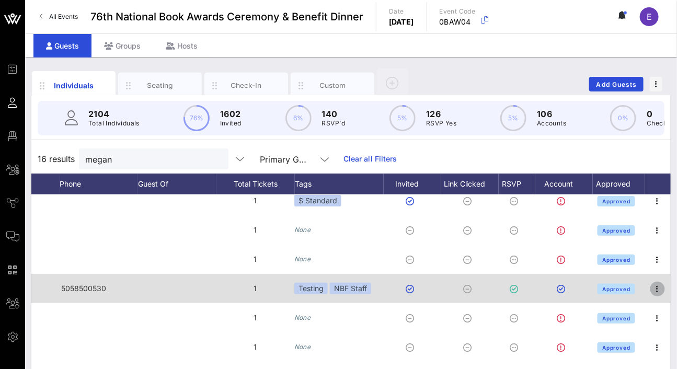
click at [651, 289] on icon "button" at bounding box center [657, 289] width 13 height 13
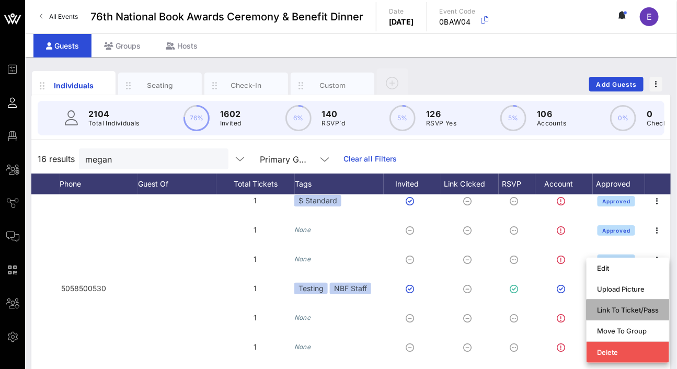
click at [644, 307] on div "Link To Ticket/Pass" at bounding box center [628, 310] width 62 height 8
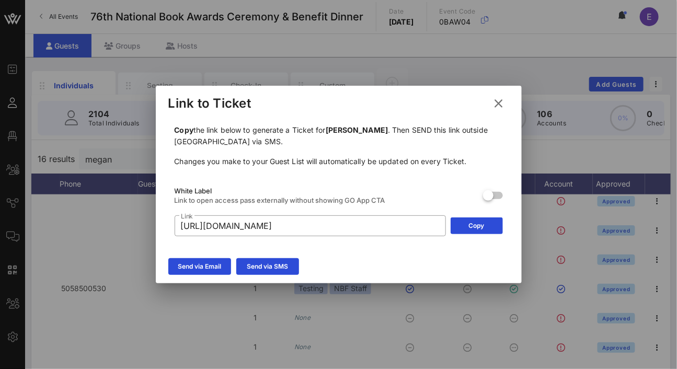
click at [495, 102] on icon at bounding box center [499, 103] width 14 height 13
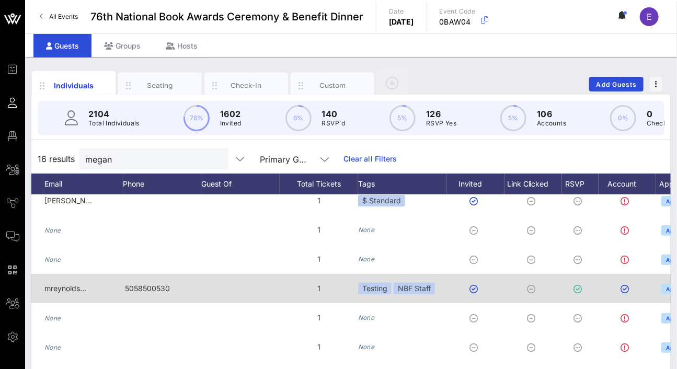
scroll to position [162, 289]
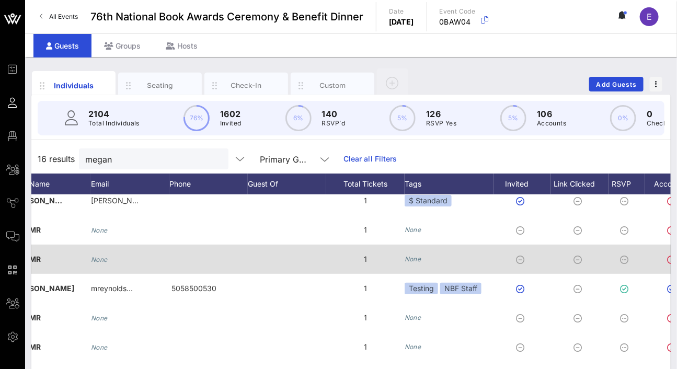
click at [273, 257] on div at bounding box center [287, 259] width 78 height 29
click at [259, 264] on div at bounding box center [287, 259] width 78 height 29
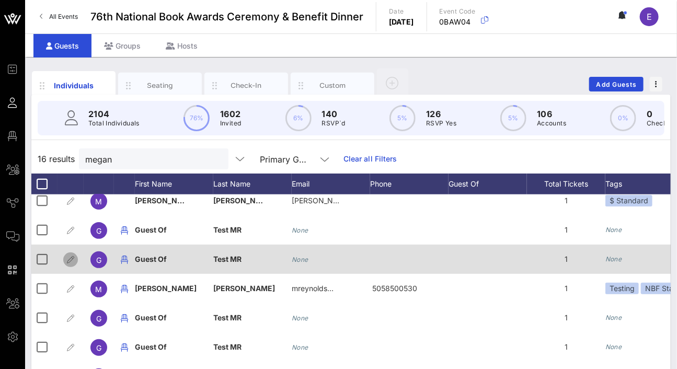
click at [70, 258] on icon "button" at bounding box center [70, 260] width 13 height 13
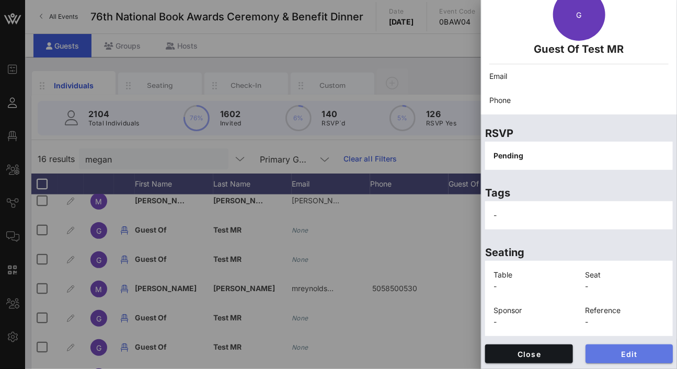
click at [599, 350] on span "Edit" at bounding box center [629, 354] width 71 height 9
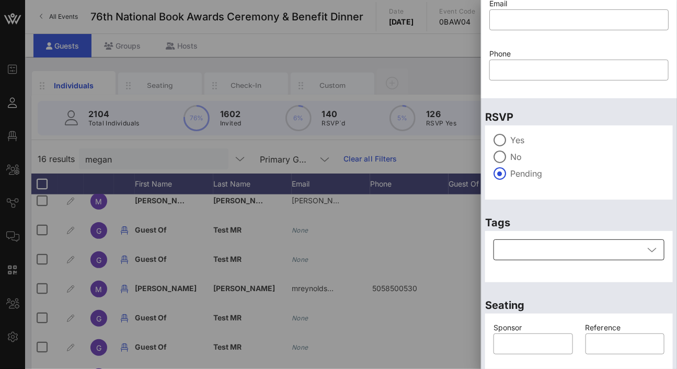
click at [562, 244] on div at bounding box center [572, 249] width 144 height 21
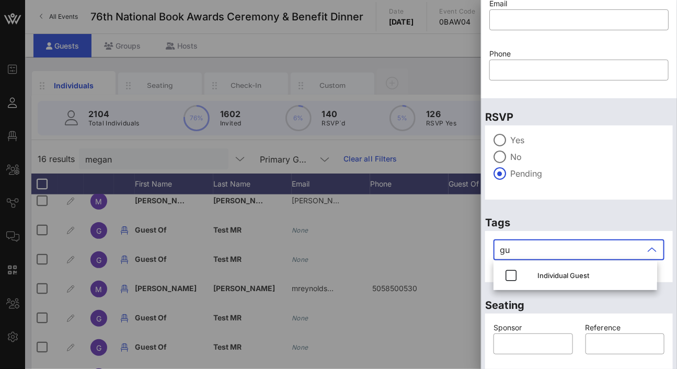
type input "g"
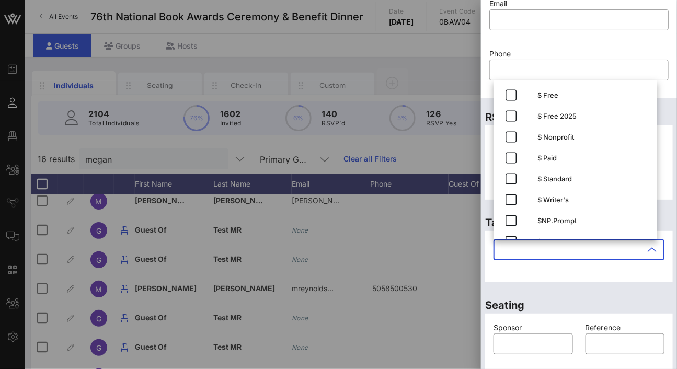
click at [604, 299] on p "Seating" at bounding box center [579, 305] width 188 height 17
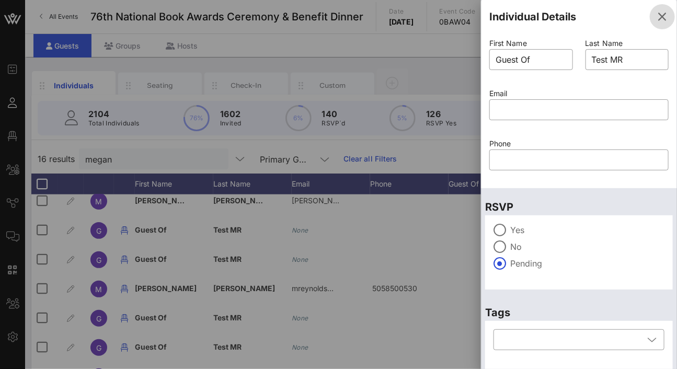
click at [660, 17] on icon "button" at bounding box center [662, 16] width 13 height 13
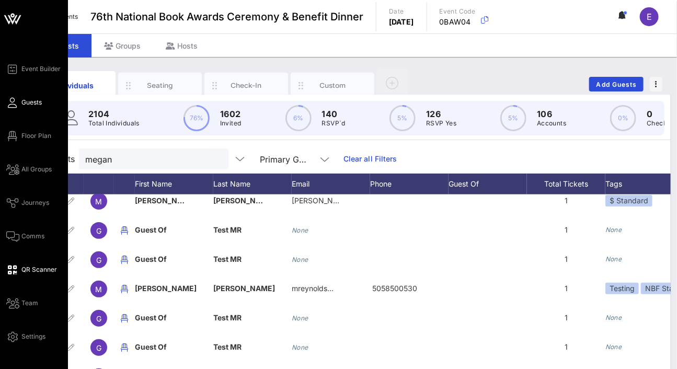
click at [15, 269] on icon at bounding box center [12, 270] width 13 height 2
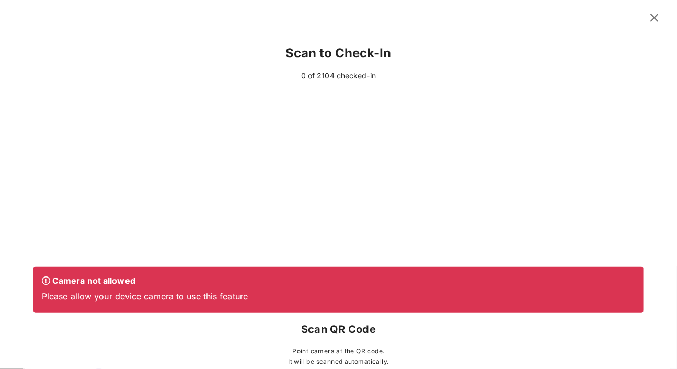
click at [649, 16] on icon at bounding box center [654, 17] width 15 height 13
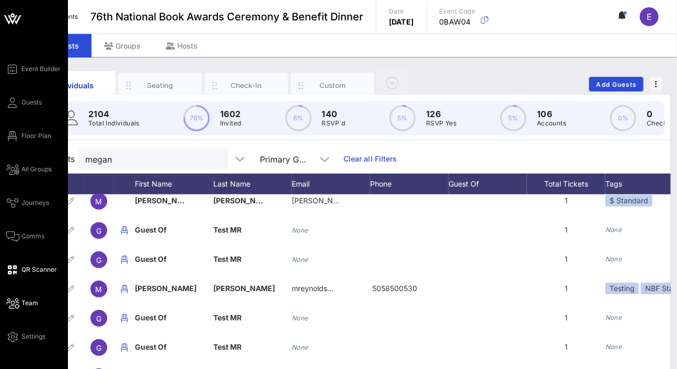
click at [16, 303] on icon at bounding box center [12, 304] width 13 height 2
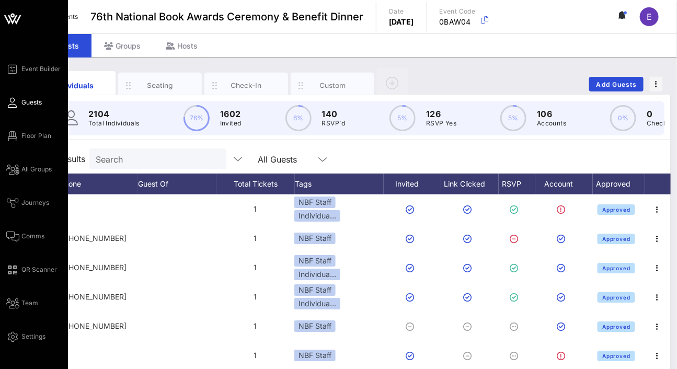
click at [17, 296] on div "Event Builder Guests Floor Plan All Groups Journeys Comms QR Scanner Team Setti…" at bounding box center [37, 203] width 62 height 280
click at [17, 303] on icon at bounding box center [12, 304] width 13 height 2
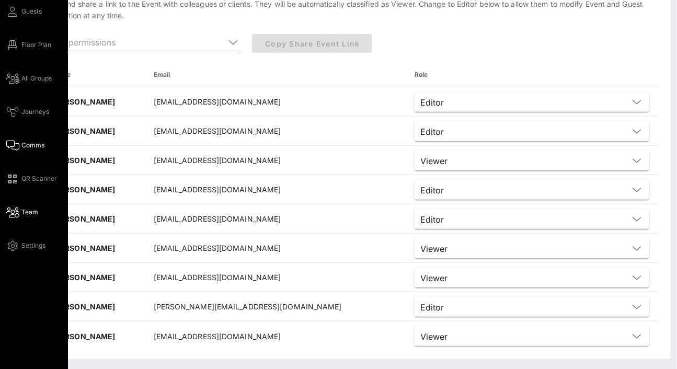
click at [25, 148] on span "Comms" at bounding box center [32, 145] width 23 height 9
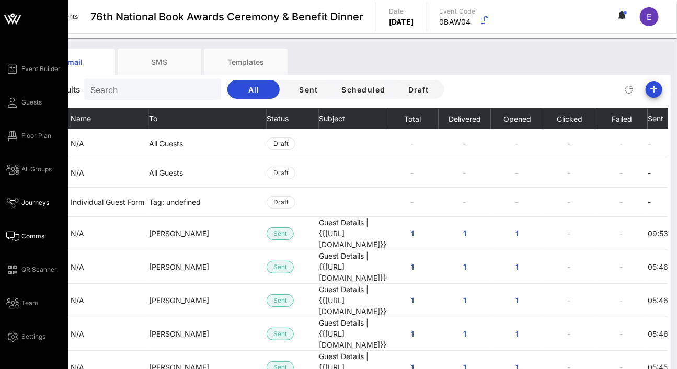
click at [31, 204] on span "Journeys" at bounding box center [35, 202] width 28 height 9
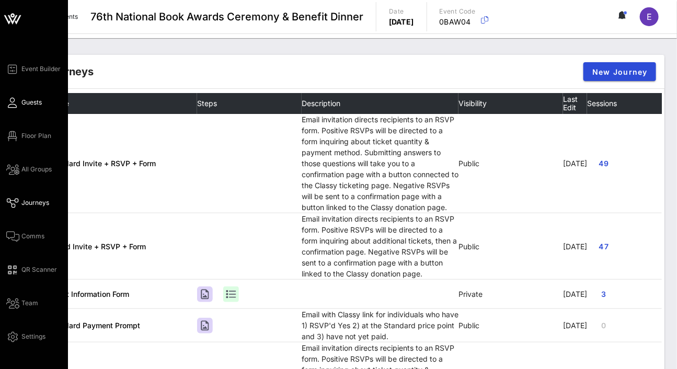
click at [32, 99] on span "Guests" at bounding box center [31, 102] width 20 height 9
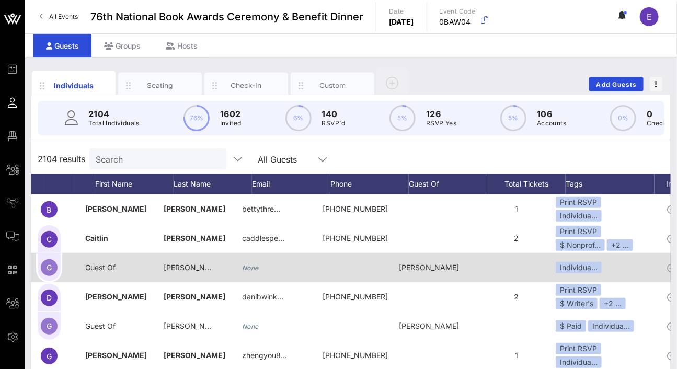
scroll to position [263, 30]
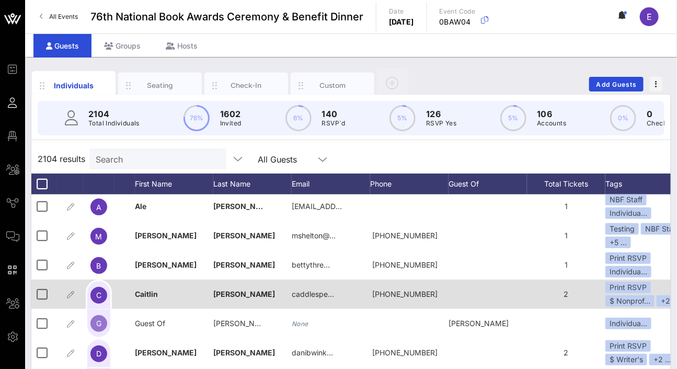
click at [98, 304] on div "C" at bounding box center [98, 295] width 17 height 17
click at [64, 301] on icon "button" at bounding box center [70, 295] width 13 height 13
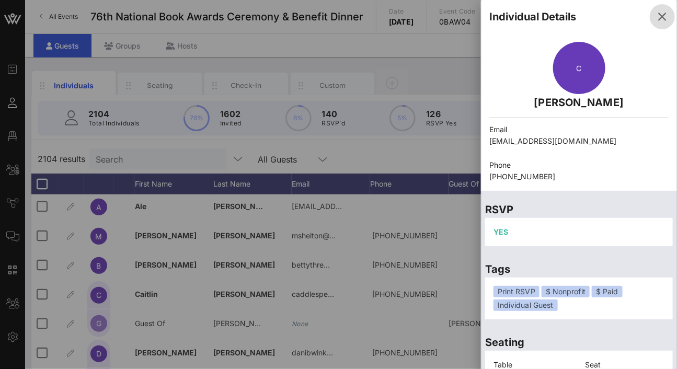
click at [660, 13] on icon "button" at bounding box center [662, 16] width 13 height 13
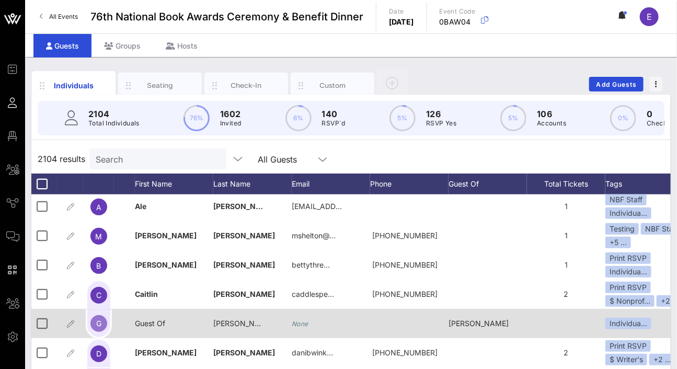
click at [99, 328] on span "G" at bounding box center [98, 323] width 5 height 9
click at [130, 328] on div at bounding box center [124, 323] width 21 height 29
click at [73, 330] on icon "button" at bounding box center [70, 324] width 13 height 13
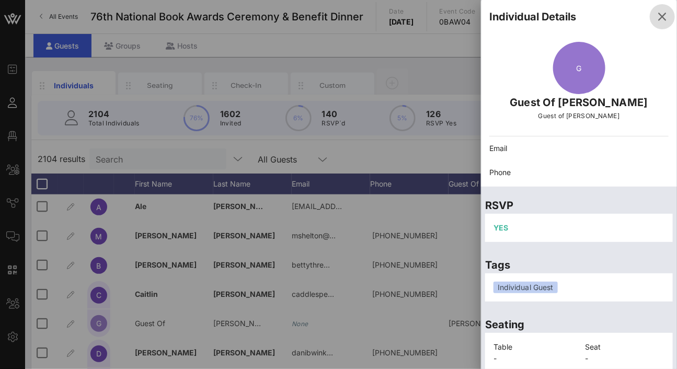
click at [656, 17] on icon "button" at bounding box center [662, 16] width 13 height 13
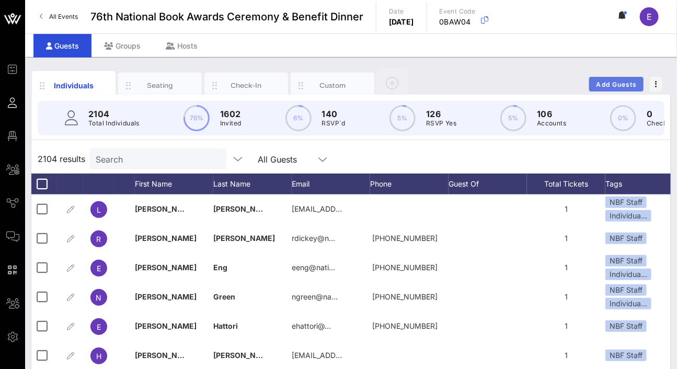
click at [609, 79] on button "Add Guests" at bounding box center [616, 84] width 54 height 15
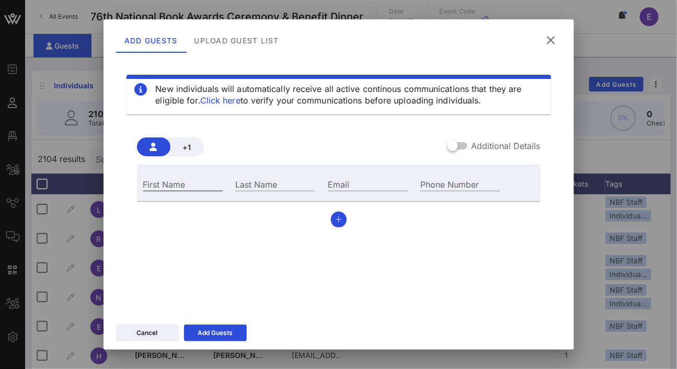
click at [170, 184] on input "First Name" at bounding box center [183, 184] width 80 height 14
type input "[PERSON_NAME]"
type input "e"
type input "Eng"
click at [150, 183] on input "[PERSON_NAME]" at bounding box center [183, 184] width 80 height 14
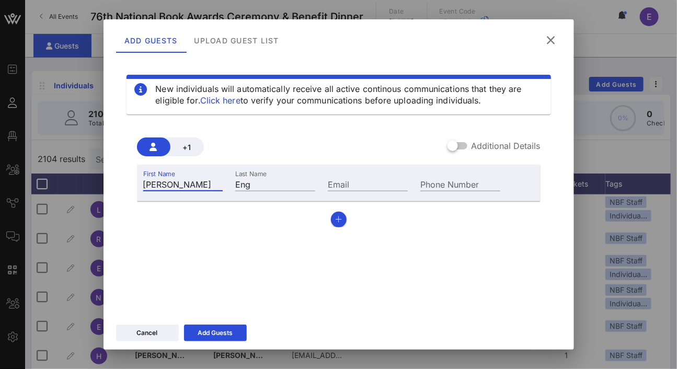
type input "[PERSON_NAME]"
click at [339, 182] on input "[EMAIL_ADDRESS]. om" at bounding box center [368, 184] width 80 height 14
click at [397, 183] on body "Event Builder Guests Floor Plan All Groups Journeys Comms QR Scanner Team Setti…" at bounding box center [338, 184] width 677 height 369
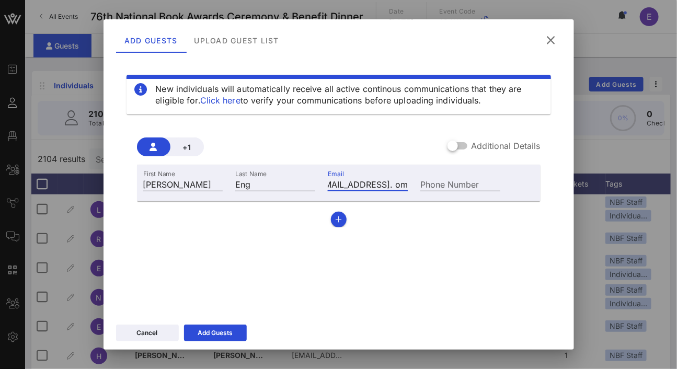
click at [374, 186] on input "[EMAIL_ADDRESS]. om" at bounding box center [368, 184] width 80 height 14
type input "[EMAIL_ADDRESS][DOMAIN_NAME]"
type input "[PHONE_NUMBER]"
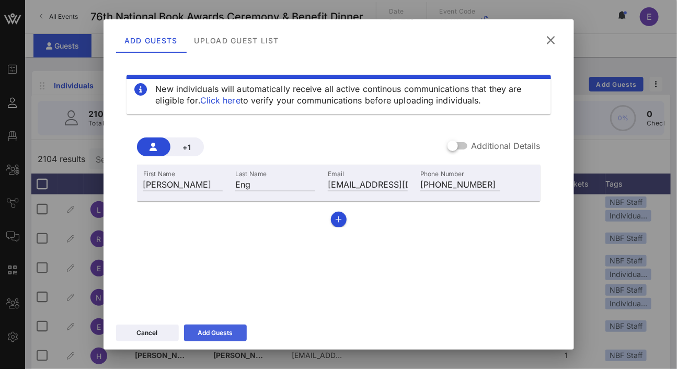
click at [217, 330] on button "Add Guests" at bounding box center [215, 333] width 63 height 17
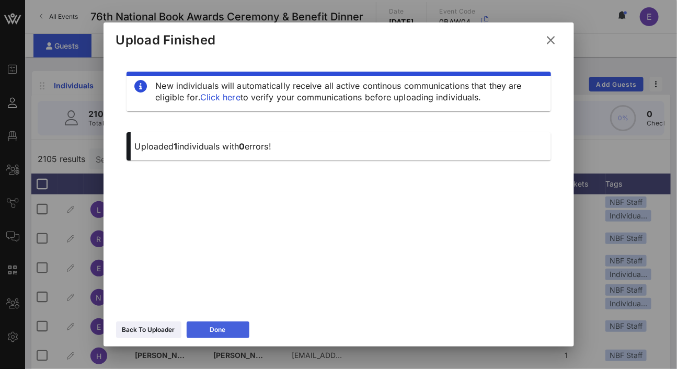
click at [202, 332] on button "Done" at bounding box center [218, 329] width 63 height 17
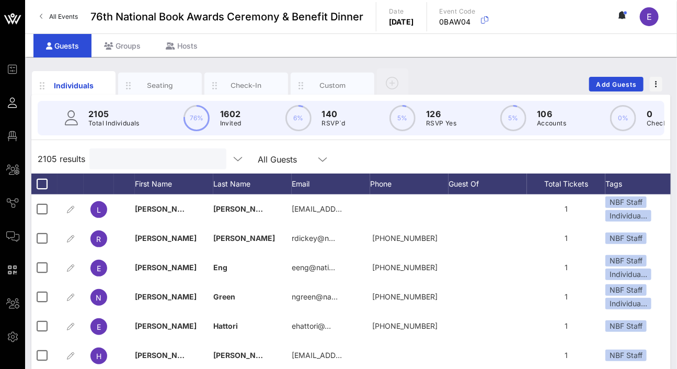
click at [177, 163] on input "text" at bounding box center [157, 159] width 122 height 14
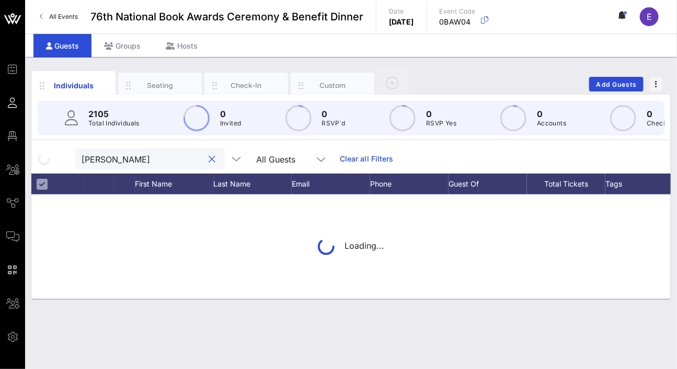
type input "[PERSON_NAME]"
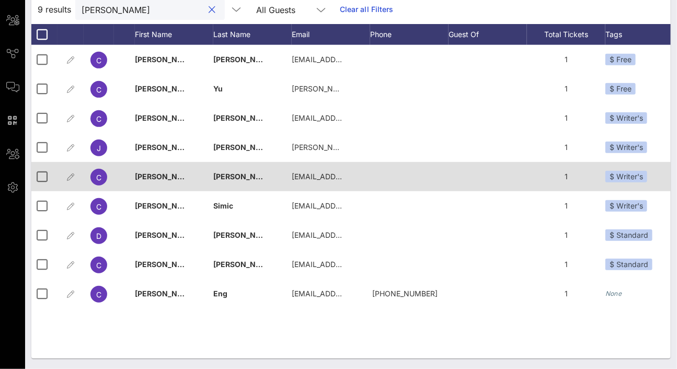
scroll to position [156, 0]
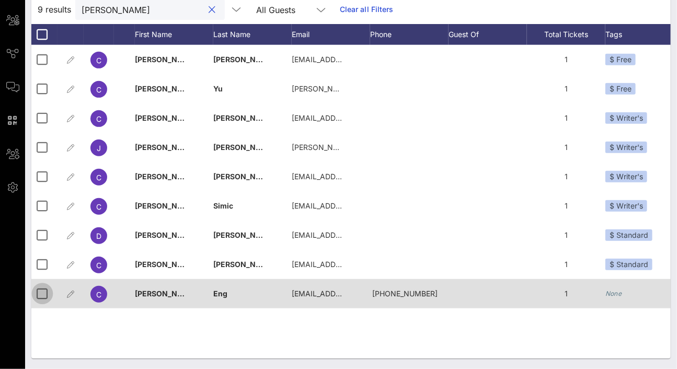
click at [43, 295] on div at bounding box center [42, 294] width 18 height 18
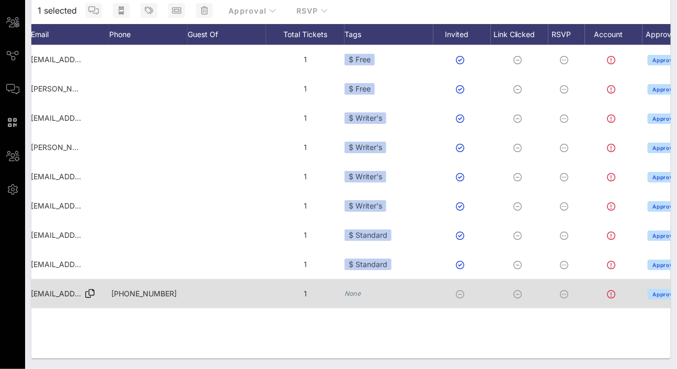
scroll to position [0, 266]
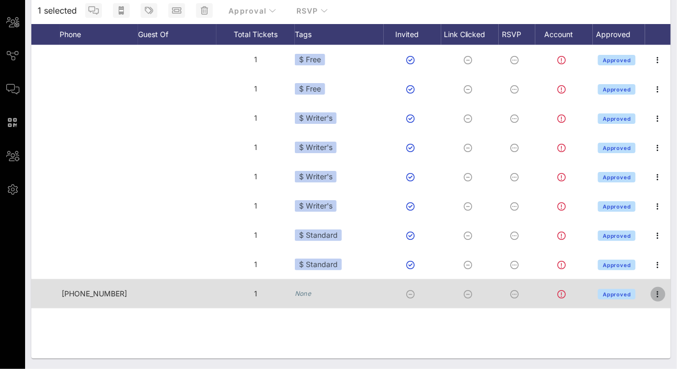
click at [656, 293] on icon "button" at bounding box center [658, 294] width 13 height 13
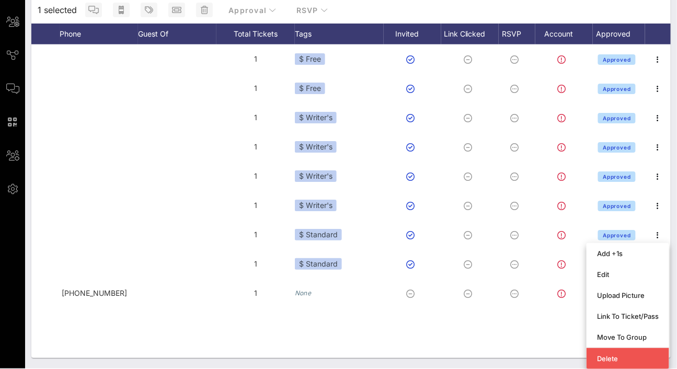
click at [511, 341] on div "C [PERSON_NAME] [EMAIL_ADDRESS][DOMAIN_NAME] 1 $ Free Approved C [PERSON_NAME] …" at bounding box center [350, 201] width 639 height 314
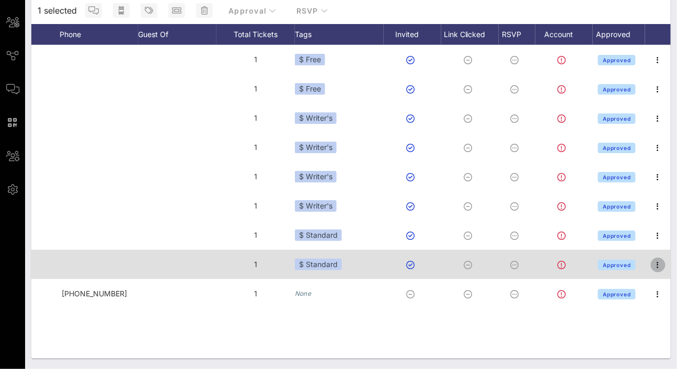
click at [661, 266] on icon "button" at bounding box center [658, 265] width 13 height 13
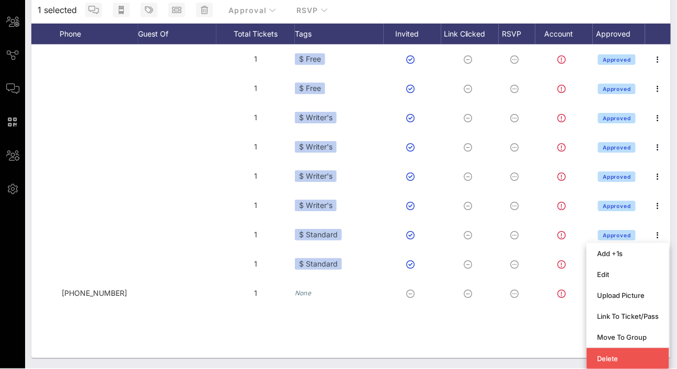
click at [485, 347] on div "C [PERSON_NAME] [EMAIL_ADDRESS][DOMAIN_NAME] 1 $ Free Approved C [PERSON_NAME] …" at bounding box center [350, 201] width 639 height 314
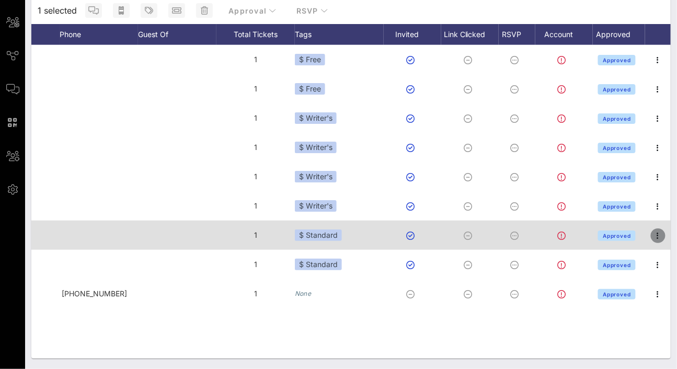
click at [658, 240] on icon "button" at bounding box center [658, 235] width 13 height 13
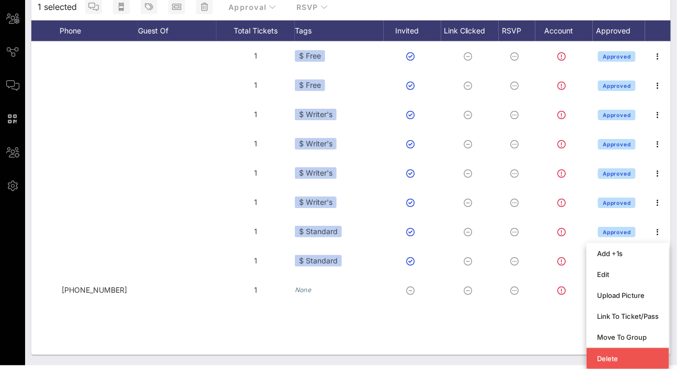
scroll to position [0, 311]
click at [372, 327] on div "C [PERSON_NAME] [EMAIL_ADDRESS][DOMAIN_NAME] 1 $ Free Approved C [PERSON_NAME] …" at bounding box center [350, 198] width 639 height 314
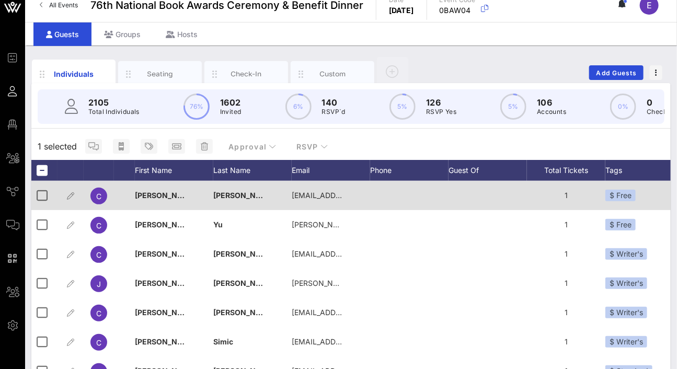
scroll to position [0, 0]
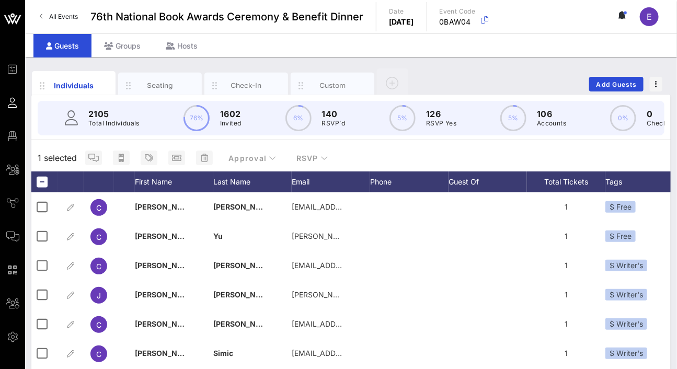
click at [58, 41] on div "Guests" at bounding box center [62, 46] width 58 height 24
click at [61, 44] on div "Guests" at bounding box center [62, 46] width 58 height 24
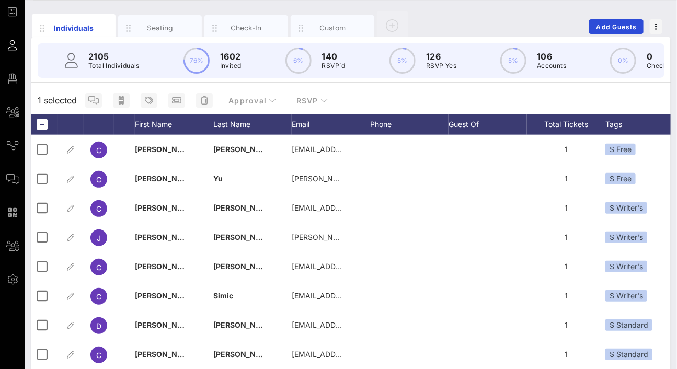
scroll to position [154, 0]
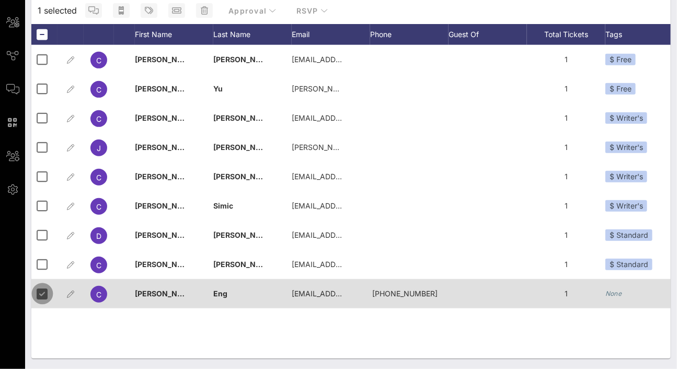
click at [38, 298] on div at bounding box center [42, 294] width 18 height 18
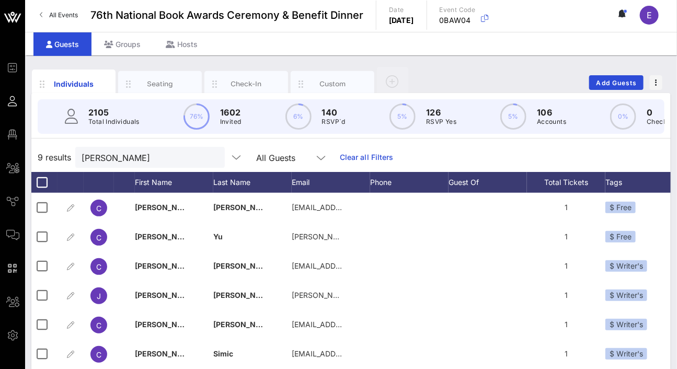
scroll to position [0, 0]
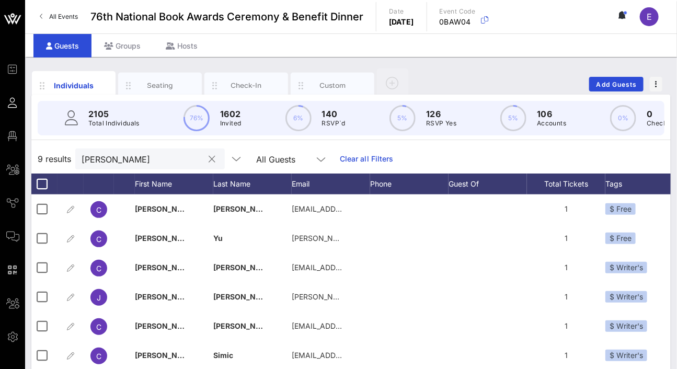
click at [98, 162] on input "[PERSON_NAME]" at bounding box center [143, 159] width 122 height 14
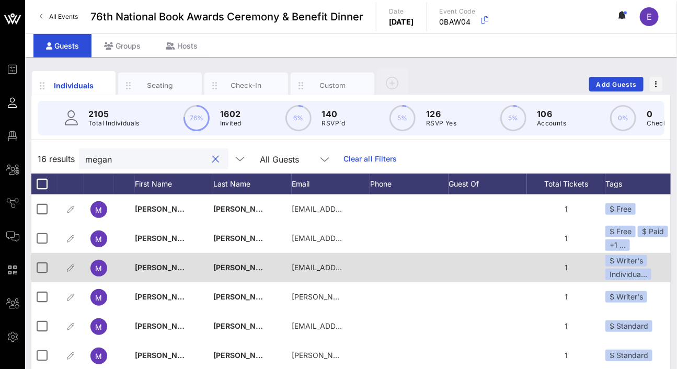
scroll to position [162, 0]
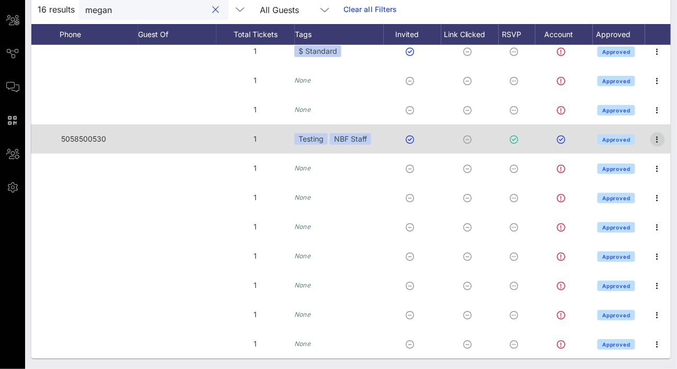
type input "megan"
click at [651, 133] on icon "button" at bounding box center [657, 139] width 13 height 13
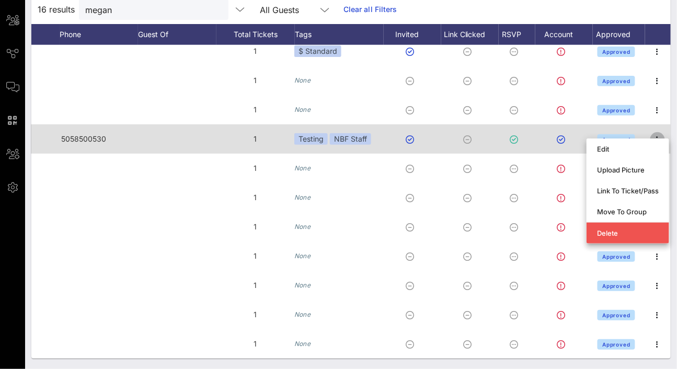
click at [651, 133] on icon "button" at bounding box center [657, 139] width 13 height 13
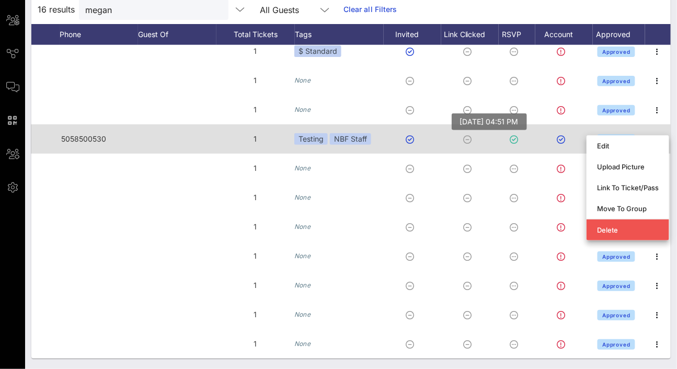
click at [510, 135] on icon at bounding box center [514, 139] width 8 height 8
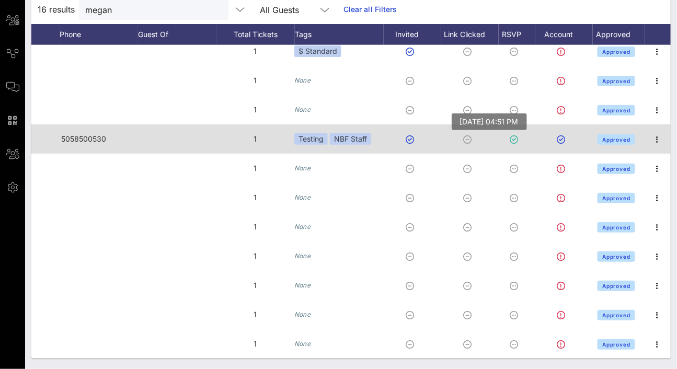
click at [510, 135] on icon at bounding box center [514, 139] width 8 height 8
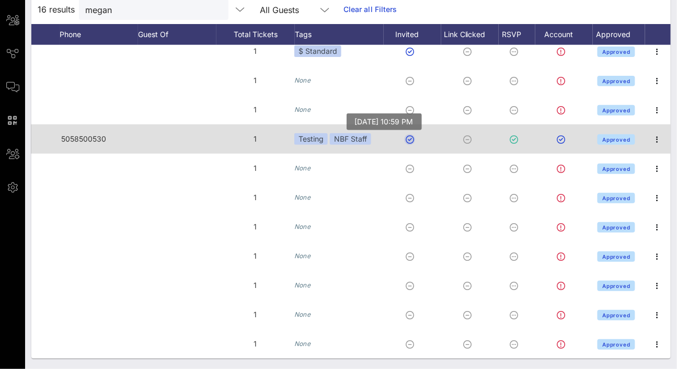
click at [406, 135] on button "button" at bounding box center [410, 139] width 8 height 8
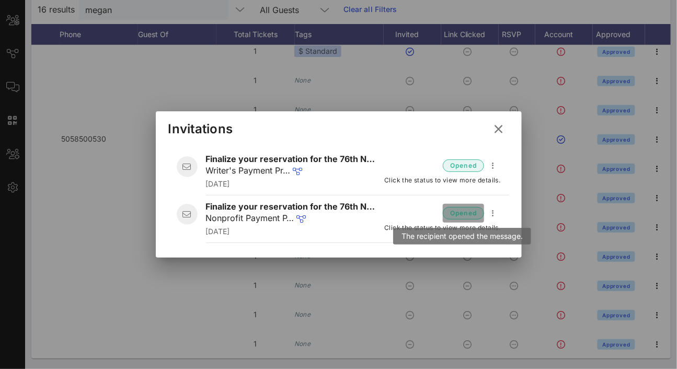
click at [476, 213] on span "opened" at bounding box center [464, 213] width 28 height 10
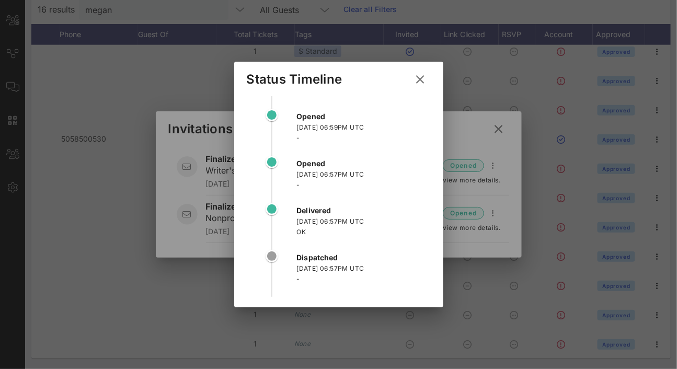
click at [421, 82] on icon at bounding box center [420, 79] width 14 height 13
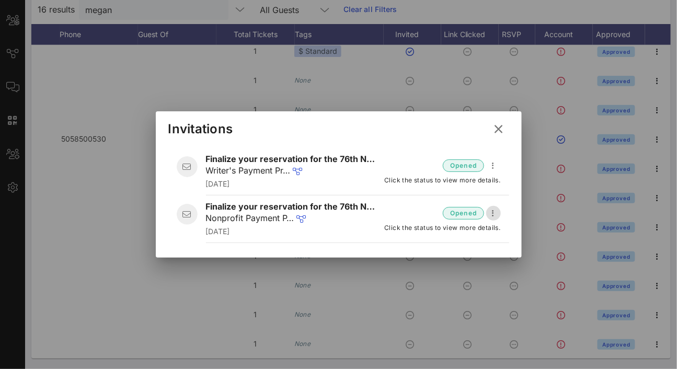
click at [493, 207] on icon "button" at bounding box center [493, 213] width 13 height 13
click at [497, 130] on icon at bounding box center [499, 129] width 14 height 13
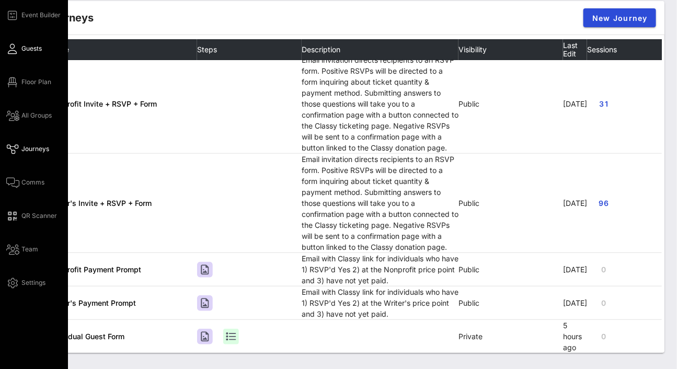
click at [13, 49] on icon at bounding box center [12, 49] width 13 height 2
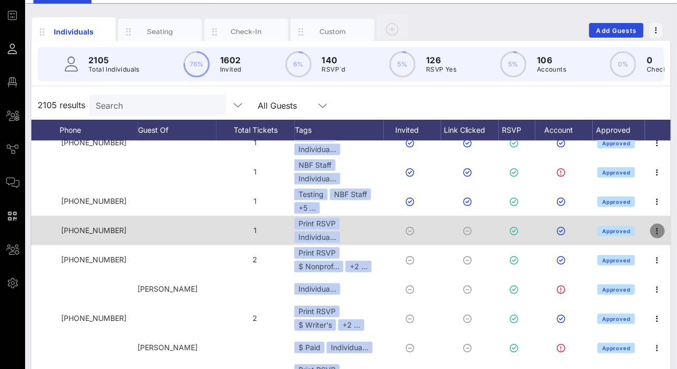
click at [651, 237] on icon "button" at bounding box center [657, 231] width 13 height 13
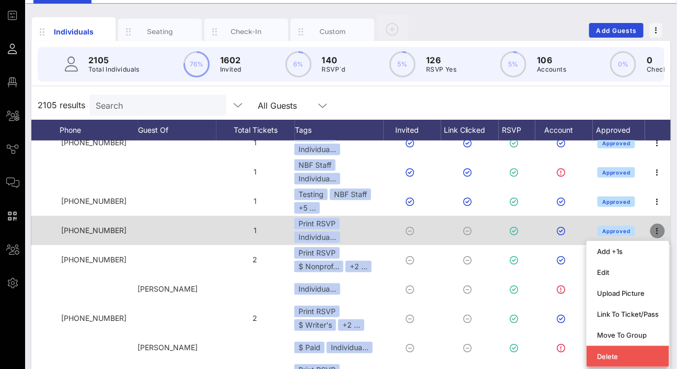
click at [651, 234] on icon "button" at bounding box center [657, 231] width 13 height 13
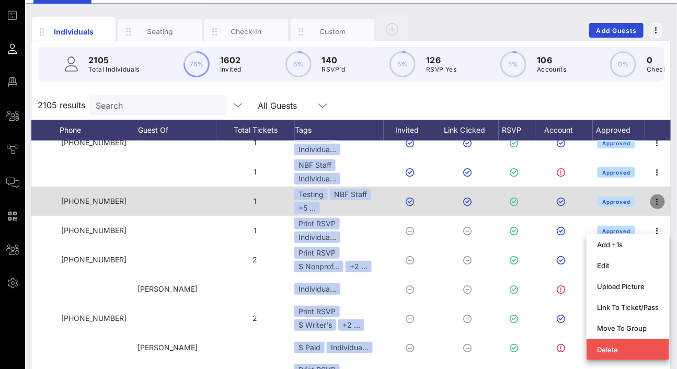
click at [651, 208] on icon "button" at bounding box center [657, 202] width 13 height 13
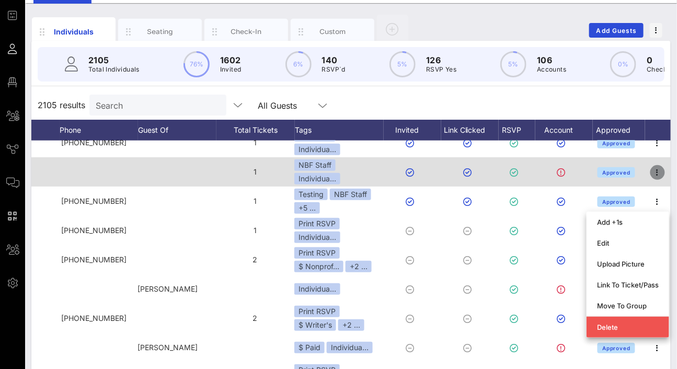
click at [652, 176] on icon "button" at bounding box center [657, 172] width 13 height 13
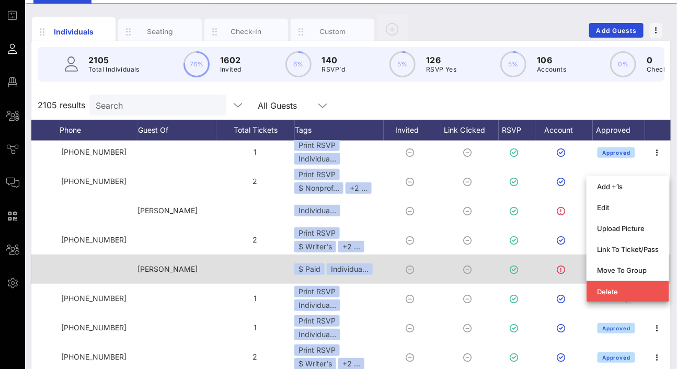
click at [221, 275] on div at bounding box center [255, 269] width 78 height 29
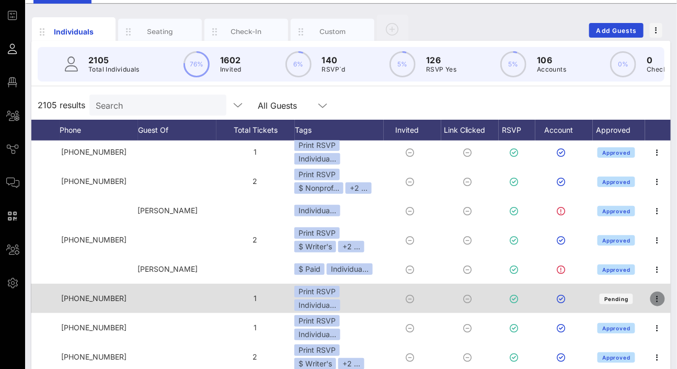
click at [651, 305] on icon "button" at bounding box center [657, 299] width 13 height 13
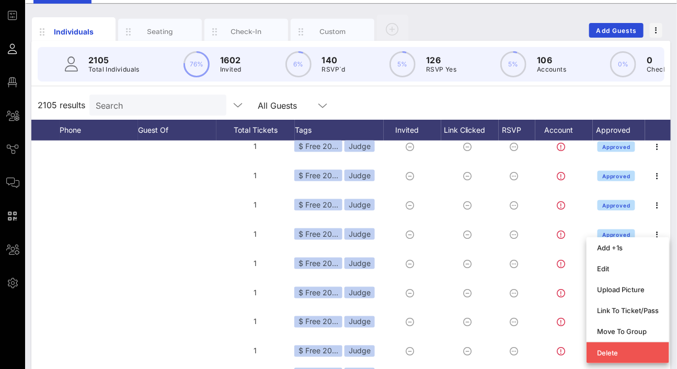
click at [123, 116] on div "Search" at bounding box center [157, 105] width 122 height 21
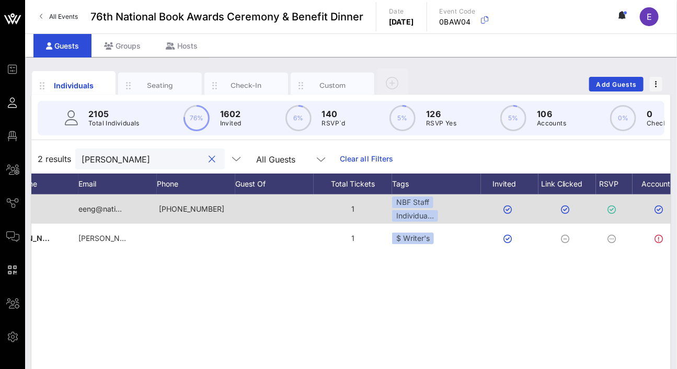
scroll to position [0, 311]
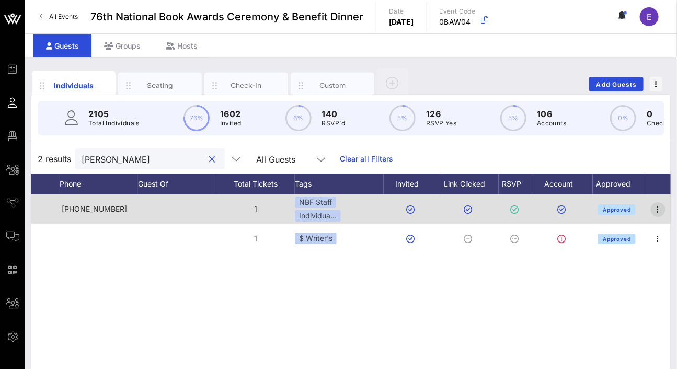
type input "[PERSON_NAME]"
click at [663, 216] on icon "button" at bounding box center [658, 209] width 13 height 13
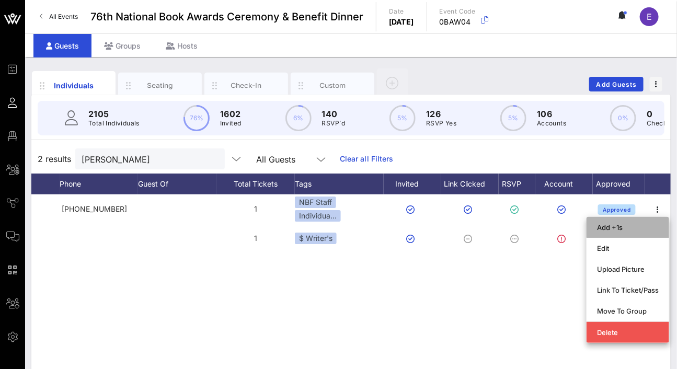
click at [635, 231] on div "Add +1s" at bounding box center [628, 227] width 62 height 8
type input "Guest Of"
type input "[PERSON_NAME]"
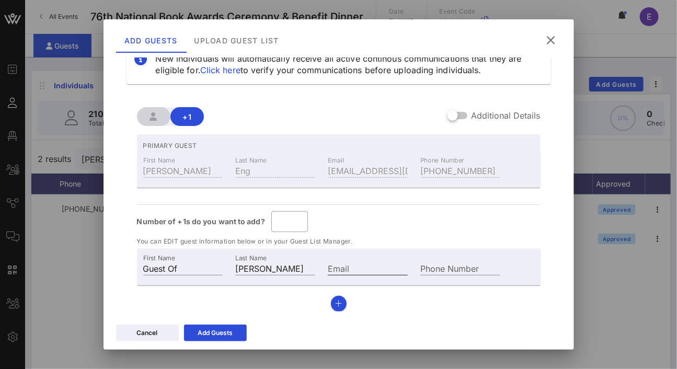
click at [343, 268] on input "Email" at bounding box center [368, 268] width 80 height 14
type input "[EMAIL_ADDRESS][DOMAIN_NAME]"
type input "[PHONE_NUMBER]"
click at [331, 302] on button "button" at bounding box center [339, 304] width 16 height 16
type input "*"
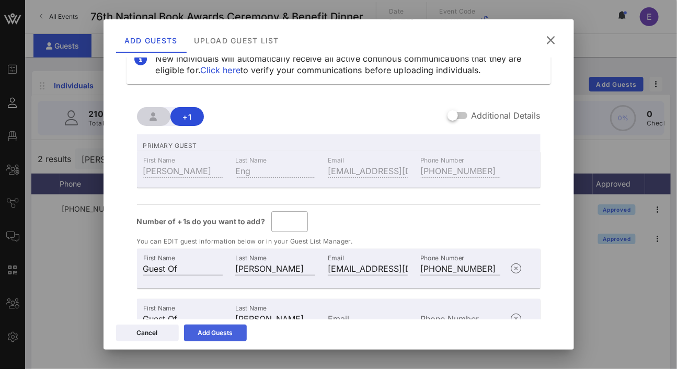
click at [221, 333] on div "Add Guests" at bounding box center [215, 333] width 35 height 10
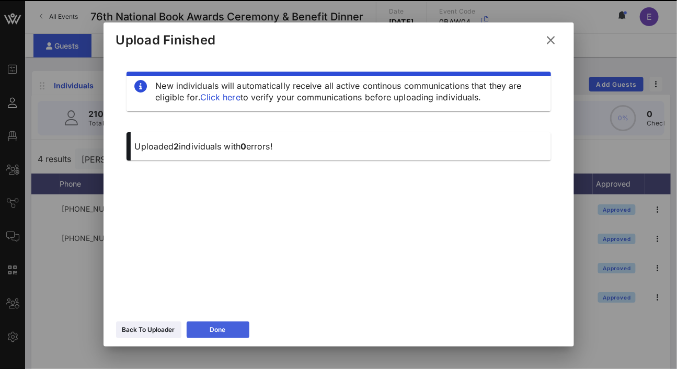
scroll to position [0, 0]
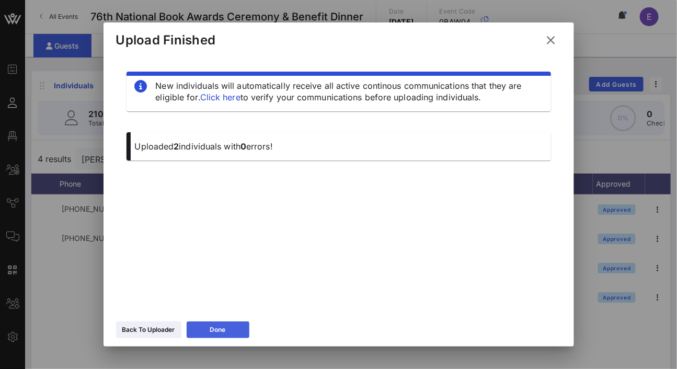
click at [203, 331] on button "Done" at bounding box center [218, 329] width 63 height 17
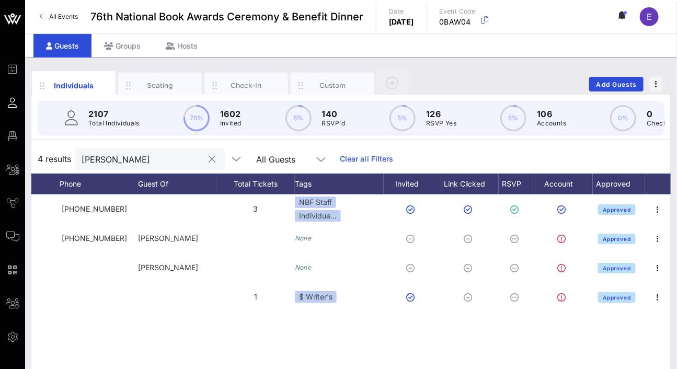
click at [97, 164] on input "[PERSON_NAME]" at bounding box center [143, 159] width 122 height 14
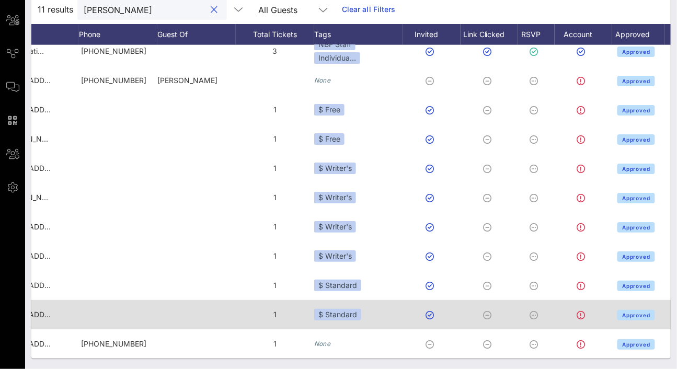
scroll to position [15, 318]
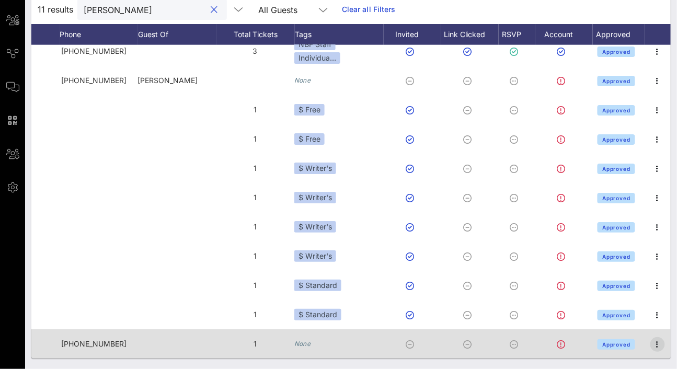
type input "[PERSON_NAME]"
click at [651, 339] on icon "button" at bounding box center [657, 344] width 13 height 13
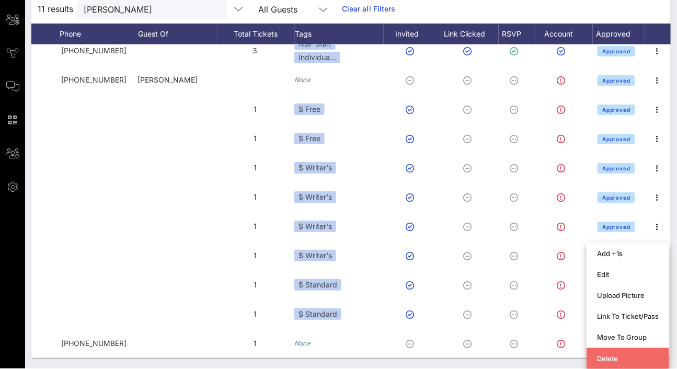
click at [613, 354] on div "Delete" at bounding box center [628, 358] width 62 height 8
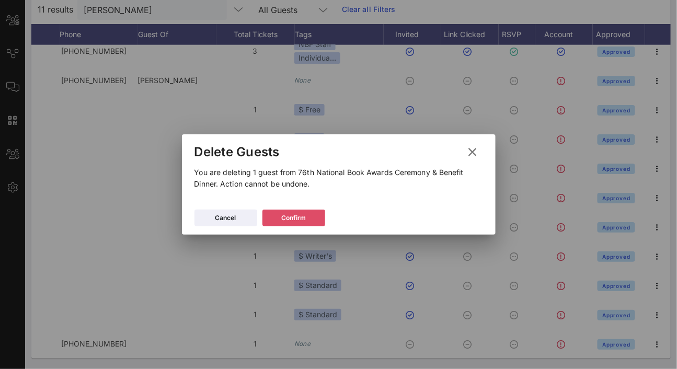
click at [313, 223] on button "Confirm" at bounding box center [293, 218] width 63 height 17
click at [298, 218] on div "Confirm" at bounding box center [293, 218] width 25 height 10
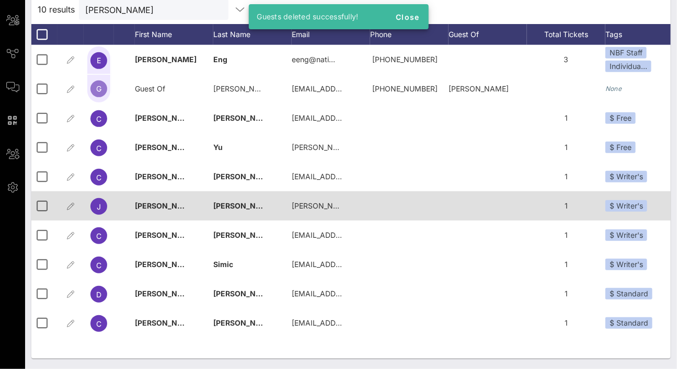
scroll to position [42, 0]
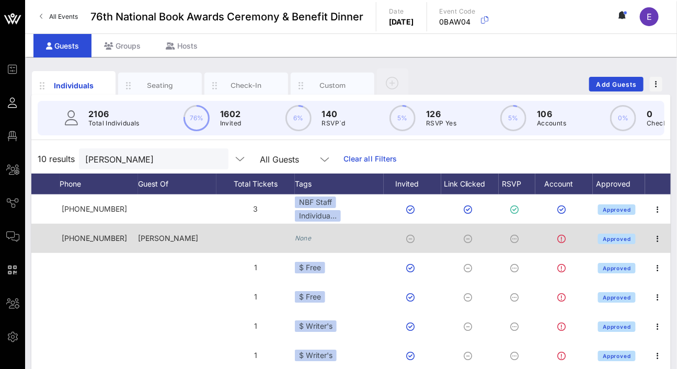
click at [308, 242] on icon "None" at bounding box center [303, 238] width 17 height 8
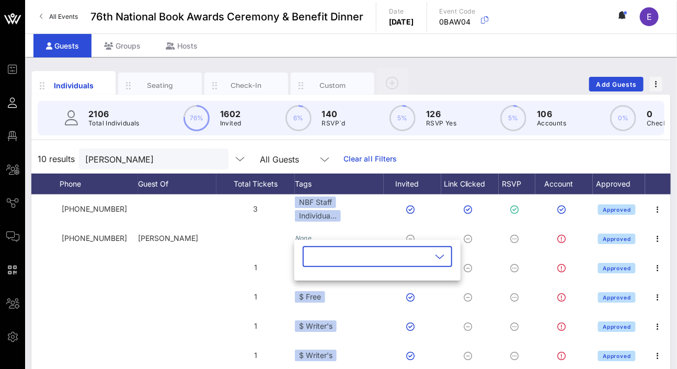
click at [320, 255] on input "text" at bounding box center [370, 256] width 122 height 17
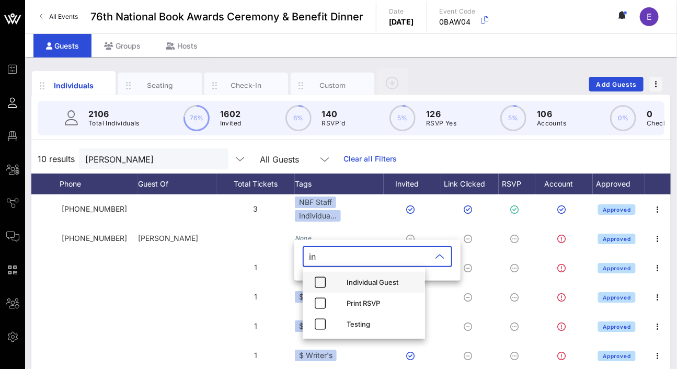
type input "in"
click at [381, 283] on div "Individual Guest" at bounding box center [382, 282] width 70 height 8
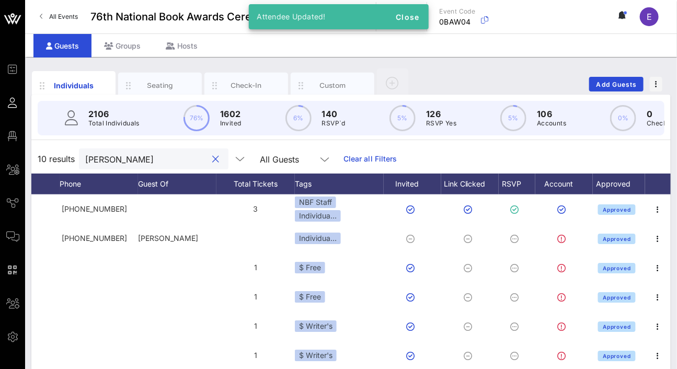
click at [145, 160] on input "[PERSON_NAME]" at bounding box center [146, 159] width 122 height 14
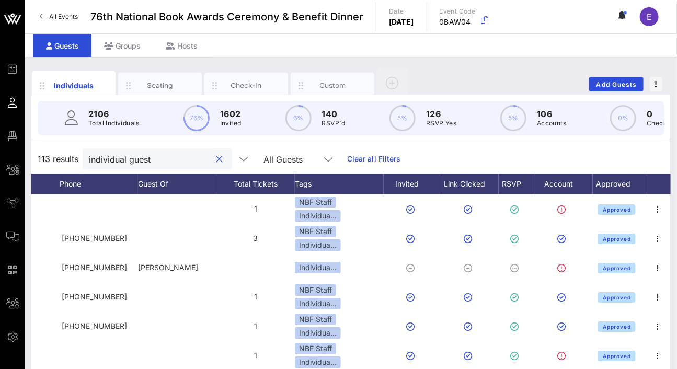
type input "individual guest"
click at [263, 164] on div "All Guests" at bounding box center [282, 159] width 39 height 9
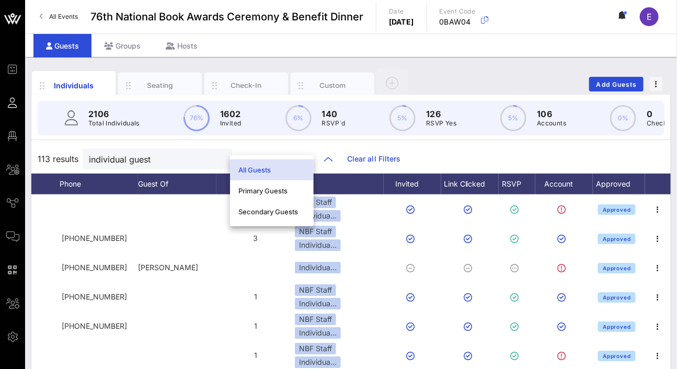
click at [252, 169] on div "All Guests" at bounding box center [271, 170] width 67 height 8
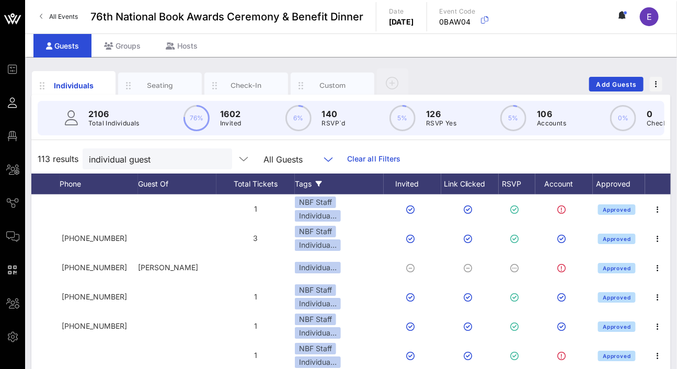
click at [317, 187] on icon at bounding box center [319, 184] width 6 height 6
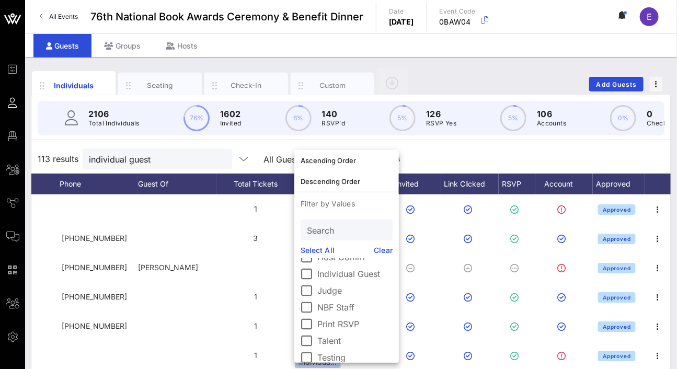
scroll to position [181, 0]
click at [311, 275] on div at bounding box center [307, 272] width 18 height 18
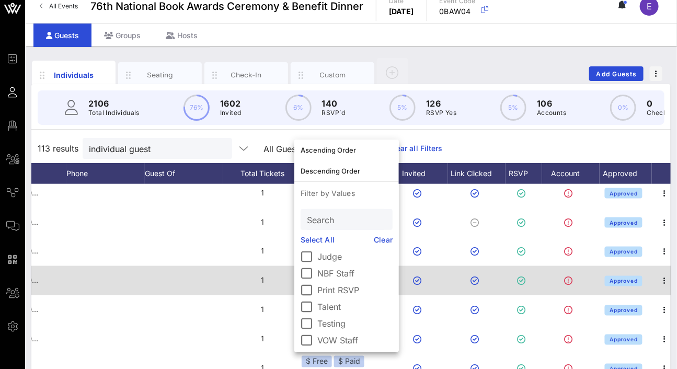
scroll to position [0, 270]
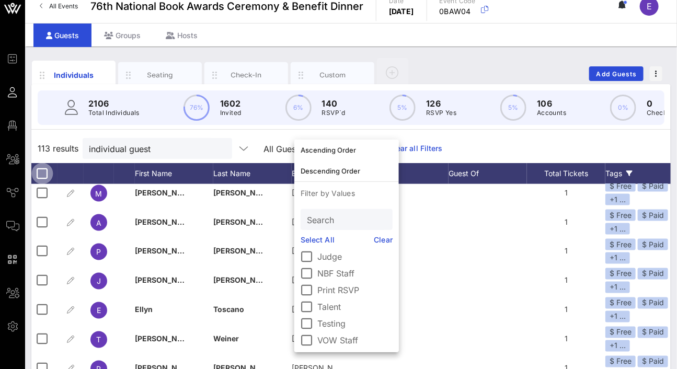
click at [43, 180] on div at bounding box center [42, 174] width 18 height 18
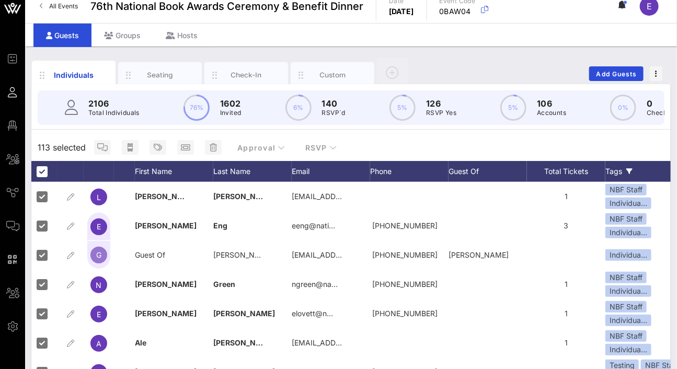
scroll to position [0, 0]
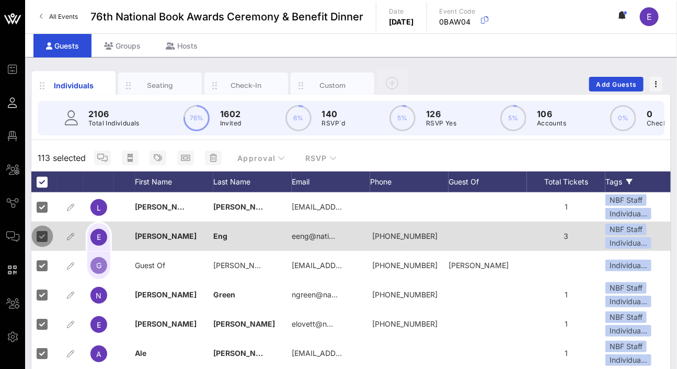
click at [43, 243] on div at bounding box center [42, 236] width 18 height 18
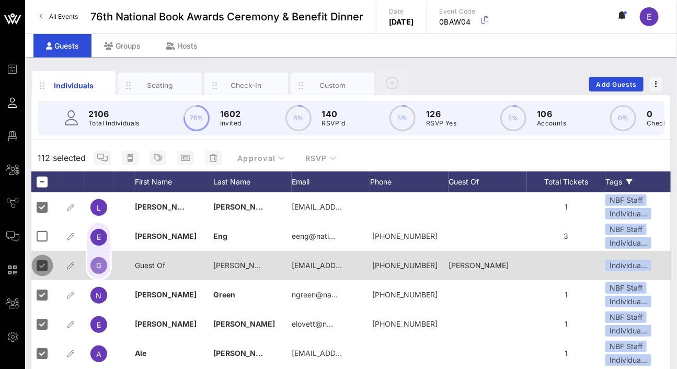
click at [43, 272] on div at bounding box center [42, 266] width 18 height 18
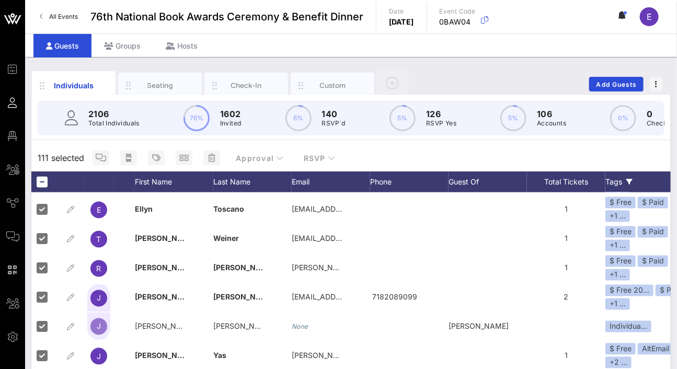
scroll to position [802, 0]
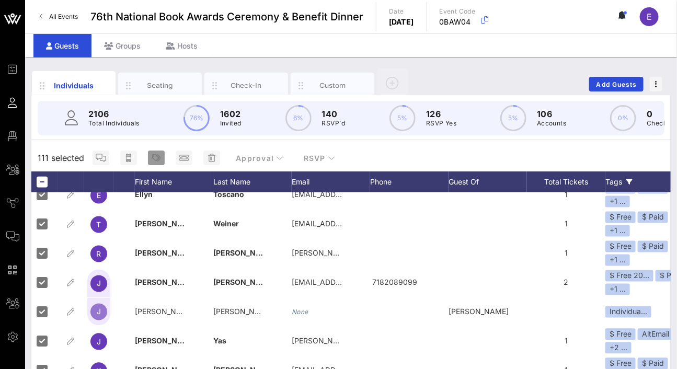
click at [153, 162] on icon "button" at bounding box center [156, 158] width 8 height 8
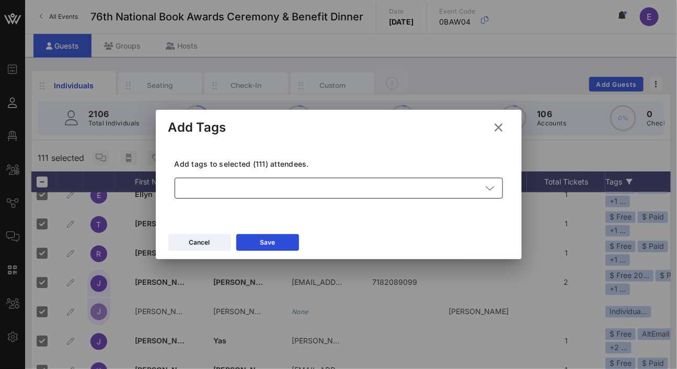
click at [199, 192] on div at bounding box center [331, 188] width 301 height 21
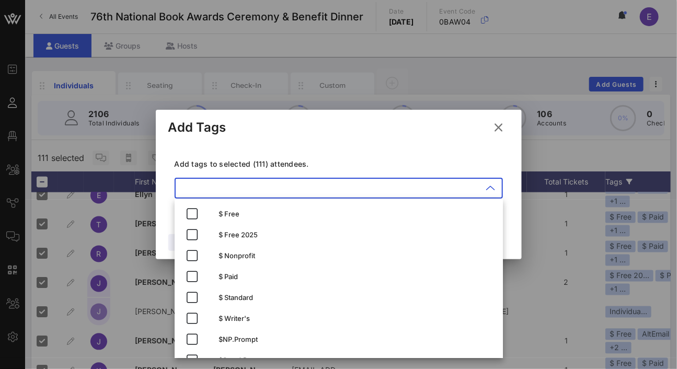
click at [199, 191] on input "text" at bounding box center [331, 188] width 301 height 17
click at [313, 164] on p "Add tags to selected (111) attendees." at bounding box center [339, 164] width 328 height 10
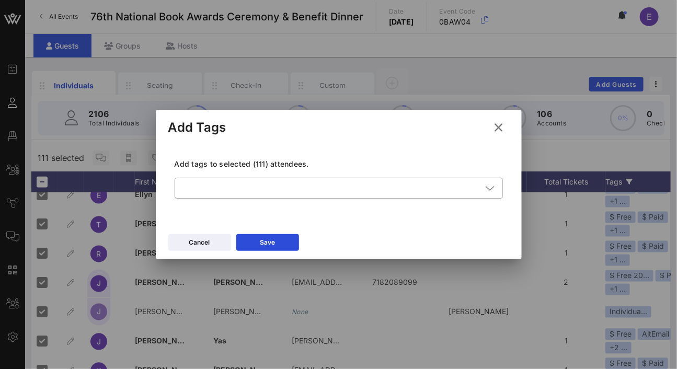
click at [495, 128] on icon at bounding box center [498, 127] width 15 height 13
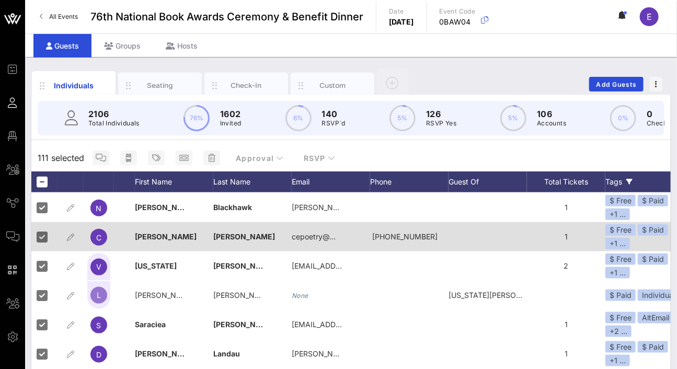
scroll to position [488, 0]
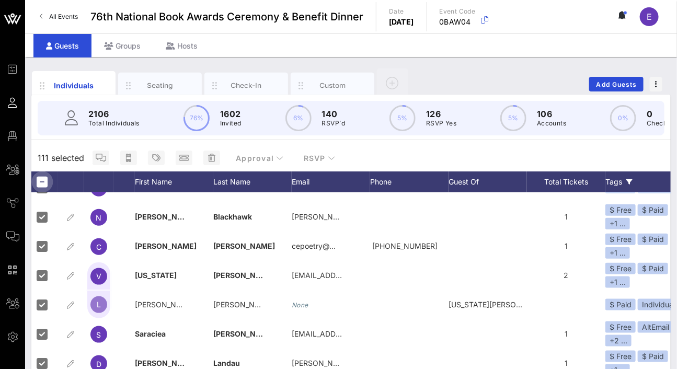
click at [39, 191] on div at bounding box center [42, 182] width 18 height 18
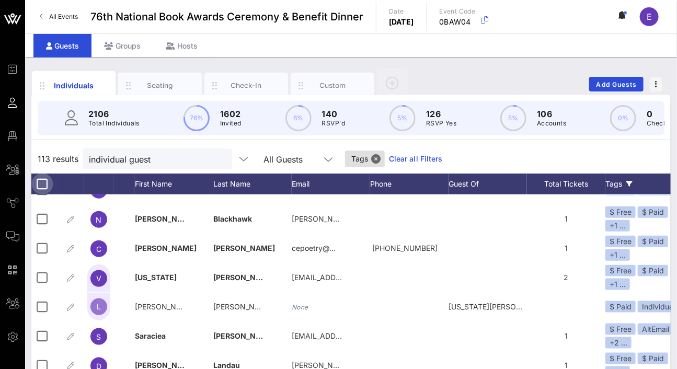
click at [44, 189] on div at bounding box center [42, 184] width 18 height 18
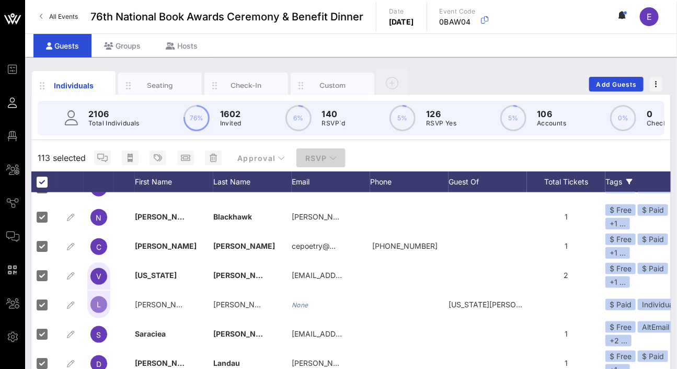
click at [324, 158] on button "RSVP" at bounding box center [320, 157] width 49 height 19
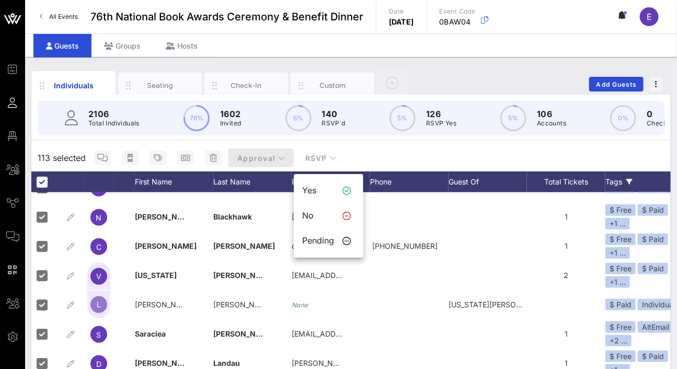
click at [278, 162] on icon "button" at bounding box center [281, 157] width 7 height 7
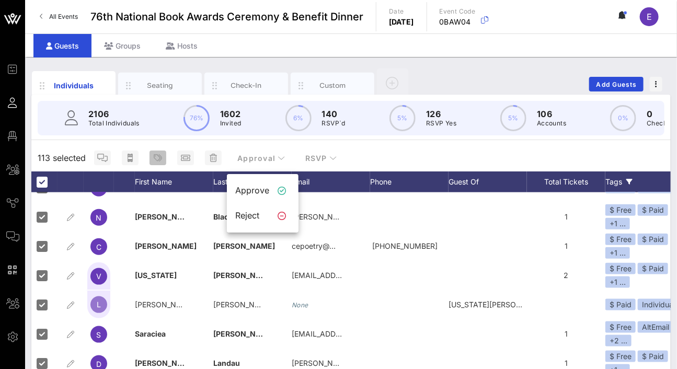
click at [154, 162] on icon "button" at bounding box center [158, 158] width 8 height 8
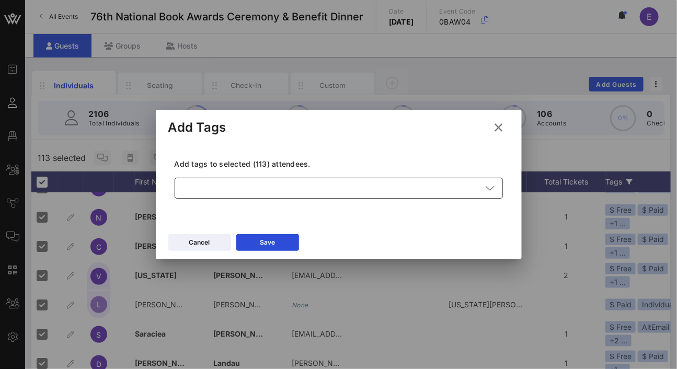
click at [193, 196] on div at bounding box center [331, 188] width 301 height 21
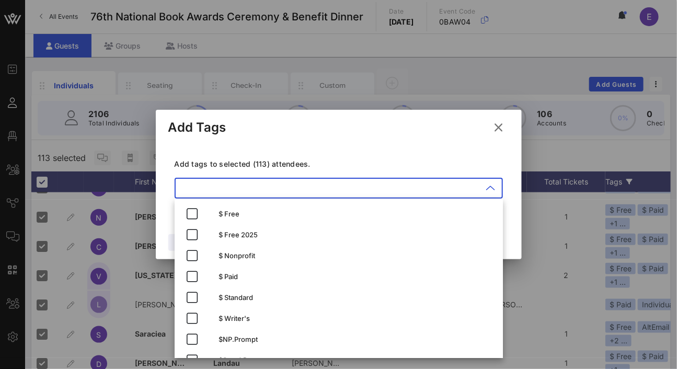
click at [508, 124] on button at bounding box center [499, 127] width 20 height 19
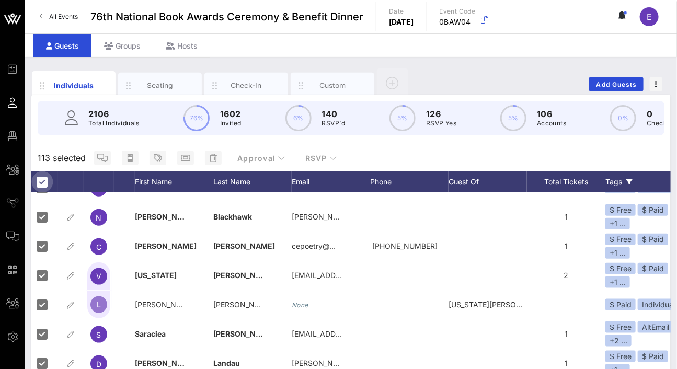
click at [40, 188] on div at bounding box center [42, 182] width 18 height 18
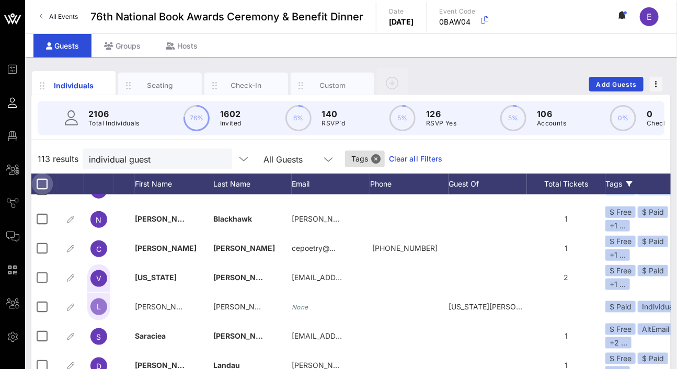
click at [40, 189] on div at bounding box center [42, 184] width 18 height 18
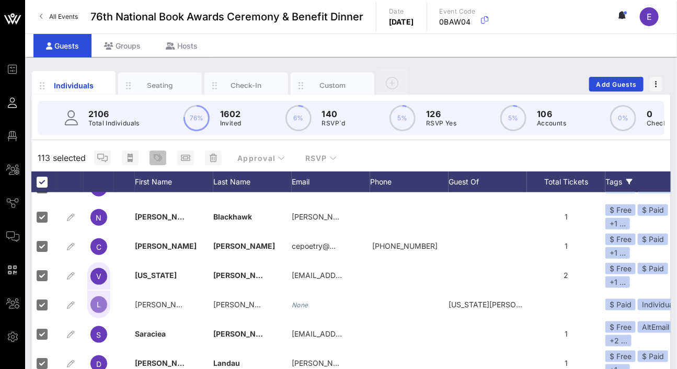
click at [154, 162] on icon "button" at bounding box center [158, 158] width 8 height 8
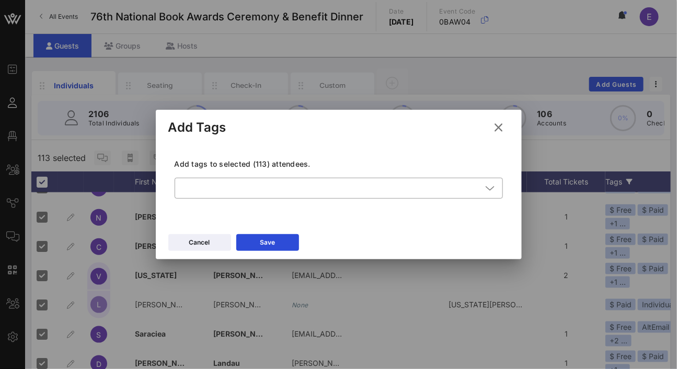
click at [245, 177] on div "Add tags to selected (113) attendees. ​" at bounding box center [339, 185] width 328 height 53
click at [244, 180] on div at bounding box center [331, 188] width 301 height 21
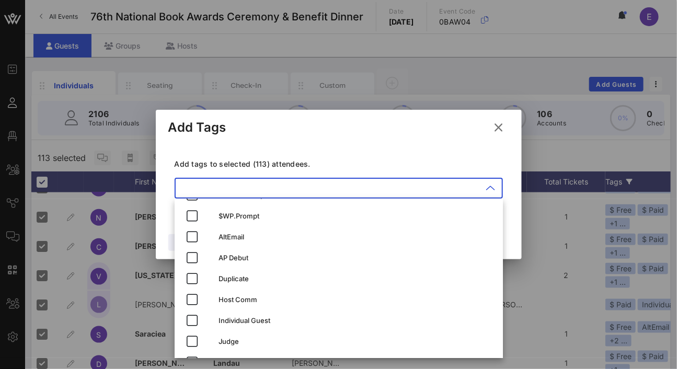
scroll to position [267, 0]
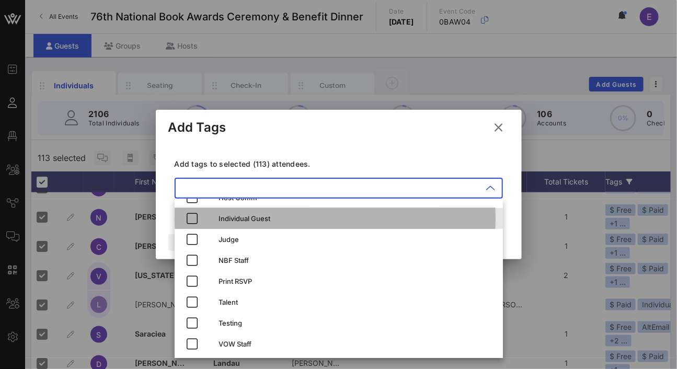
click at [247, 221] on div "Individual Guest" at bounding box center [357, 218] width 276 height 8
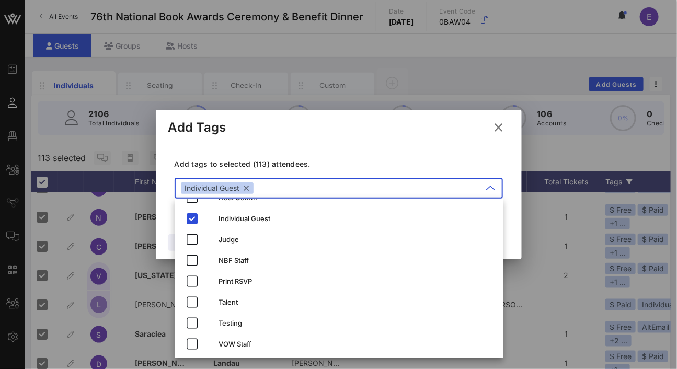
click at [306, 161] on p "Add tags to selected (113) attendees." at bounding box center [339, 164] width 328 height 10
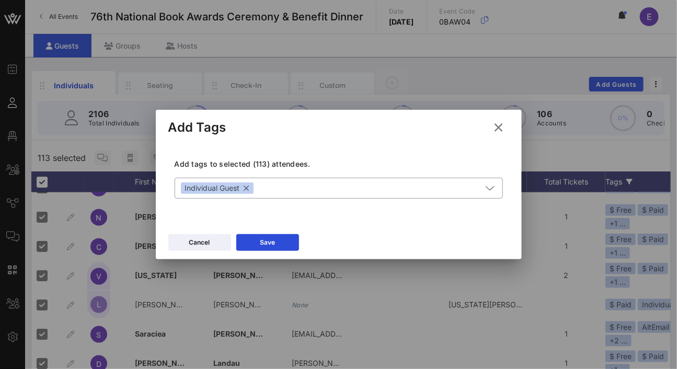
click at [501, 129] on icon at bounding box center [499, 127] width 14 height 13
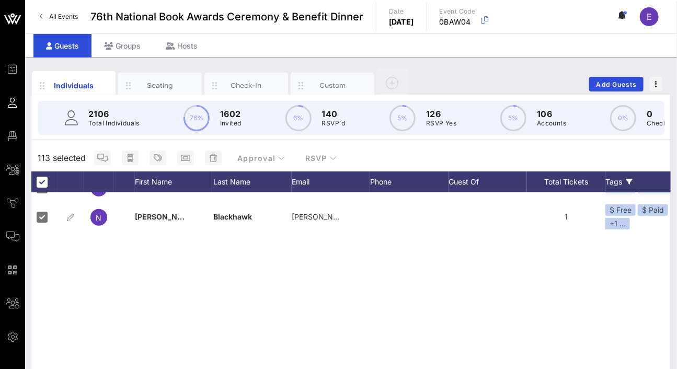
scroll to position [0, 0]
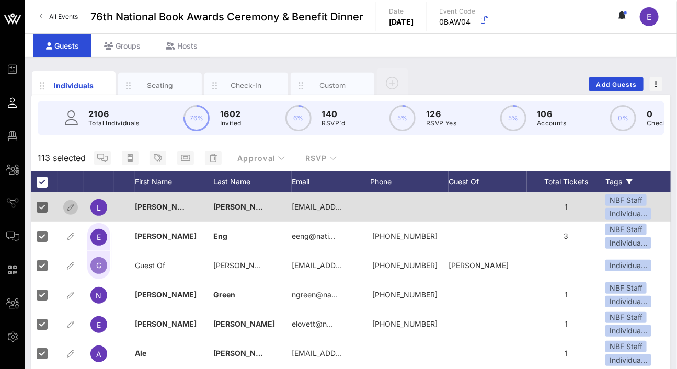
click at [73, 214] on icon "button" at bounding box center [70, 207] width 13 height 13
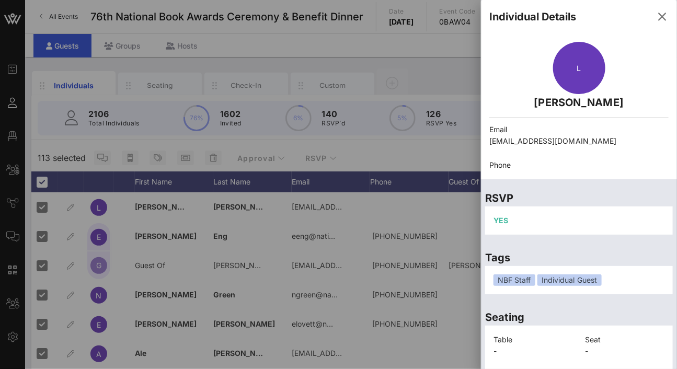
click at [573, 279] on div "Individual Guest" at bounding box center [569, 280] width 64 height 12
click at [78, 210] on div at bounding box center [338, 184] width 677 height 369
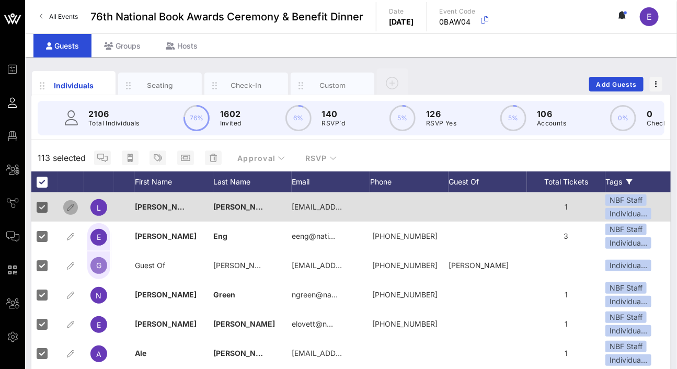
click at [74, 213] on icon "button" at bounding box center [70, 207] width 13 height 13
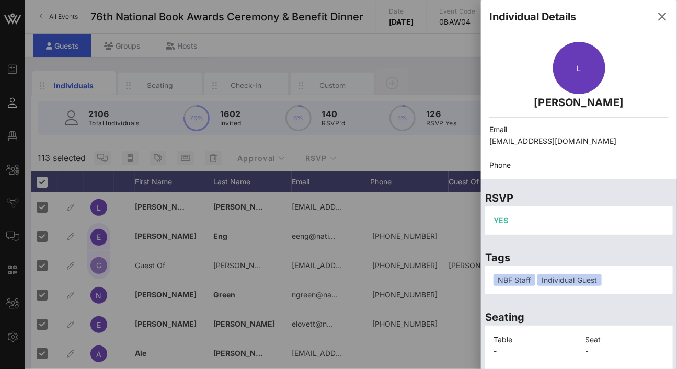
click at [552, 277] on div "Individual Guest" at bounding box center [569, 280] width 64 height 12
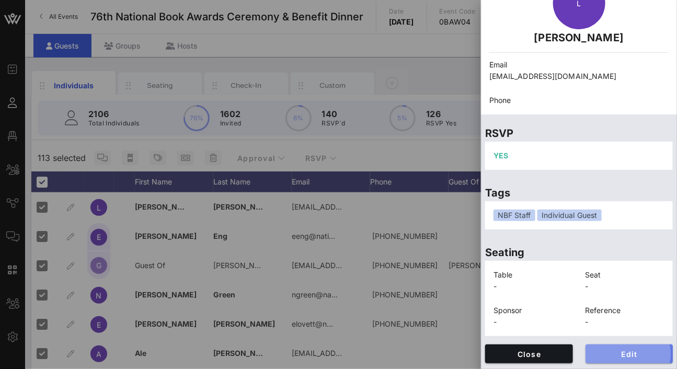
click at [622, 347] on button "Edit" at bounding box center [629, 353] width 88 height 19
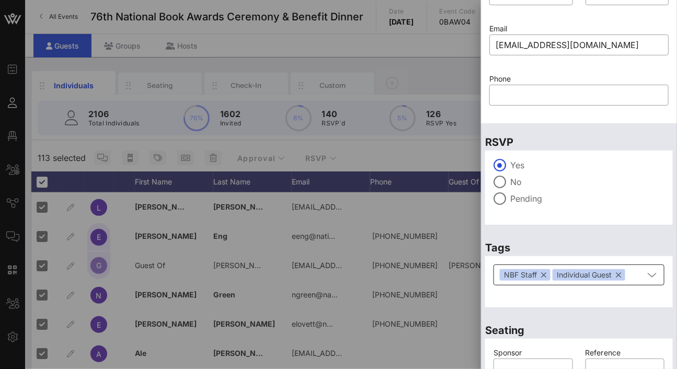
click at [618, 272] on button "button" at bounding box center [618, 275] width 5 height 12
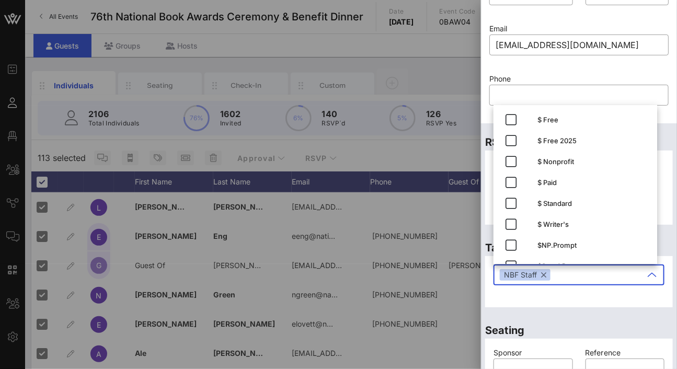
click at [613, 314] on div "Seating Sponsor ​ Reference ​" at bounding box center [579, 359] width 196 height 94
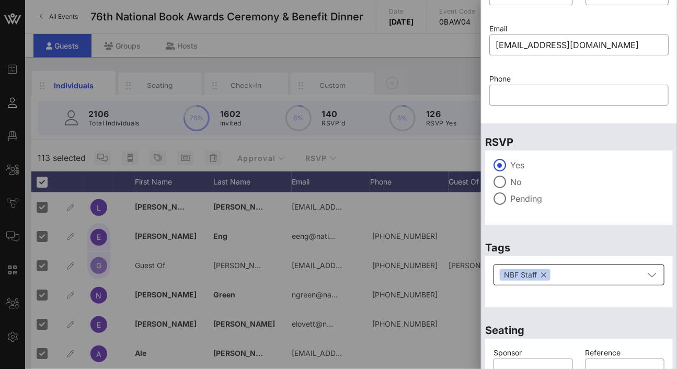
scroll to position [130, 0]
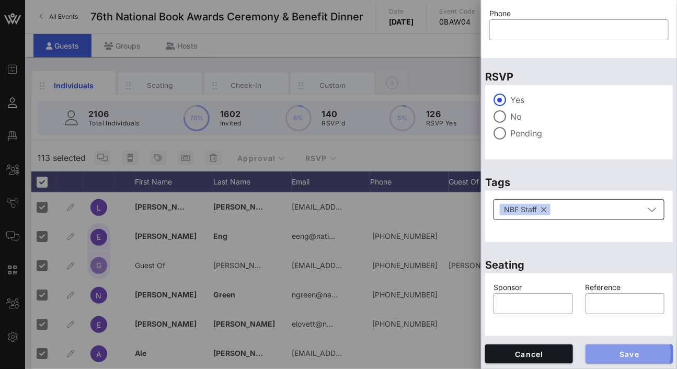
click at [615, 347] on button "Save" at bounding box center [629, 353] width 88 height 19
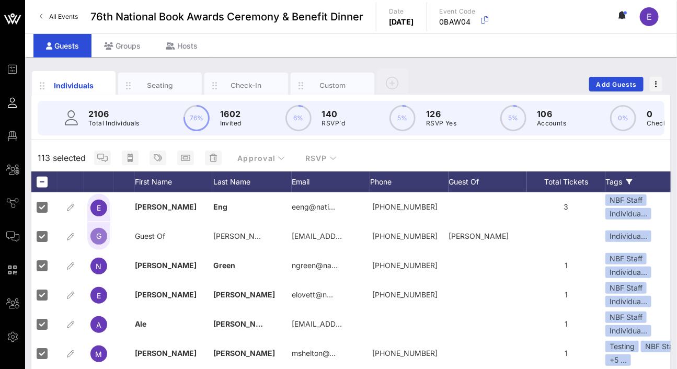
click at [628, 185] on icon at bounding box center [629, 182] width 6 height 6
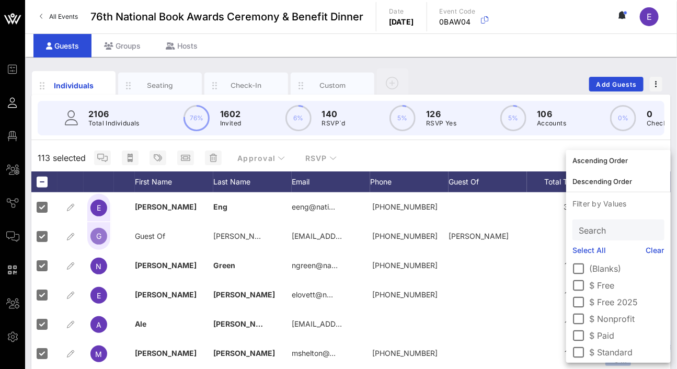
click at [513, 155] on div "113 selected Approval RSVP" at bounding box center [350, 157] width 639 height 27
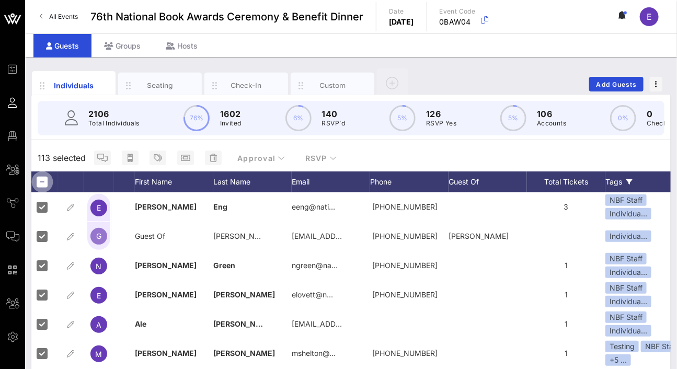
click at [45, 190] on div at bounding box center [42, 182] width 18 height 18
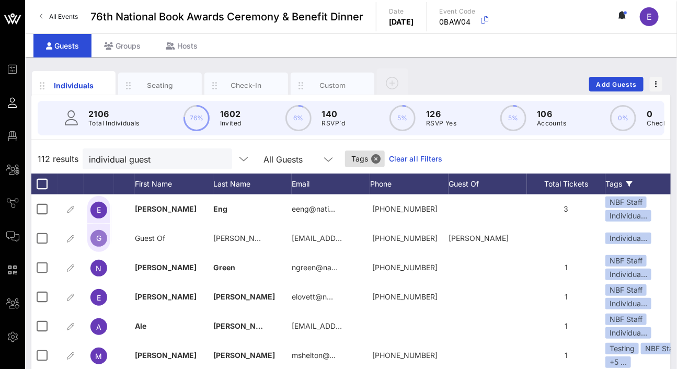
click at [389, 165] on link "Clear all Filters" at bounding box center [416, 159] width 54 height 12
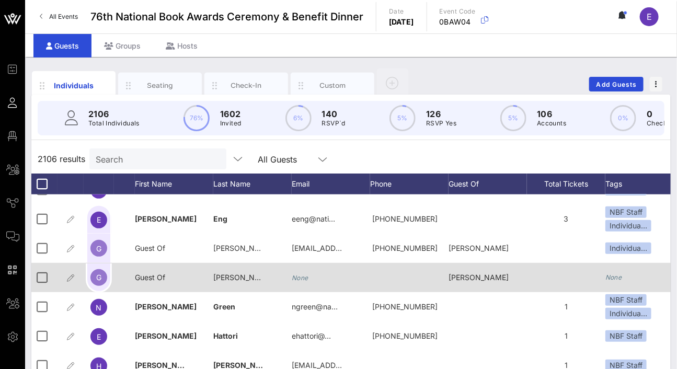
scroll to position [0, 311]
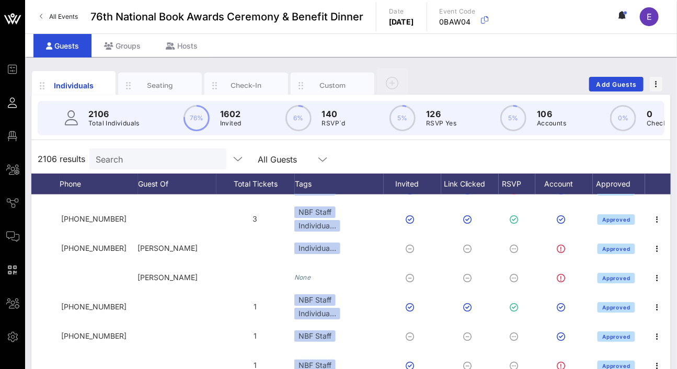
click at [627, 14] on icon at bounding box center [622, 15] width 9 height 8
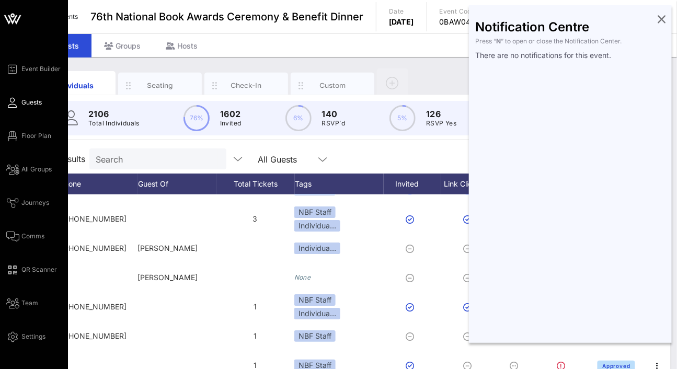
click at [53, 37] on div "Event Builder Guests Floor Plan All Groups Journeys Comms QR Scanner Team Setti…" at bounding box center [34, 259] width 68 height 519
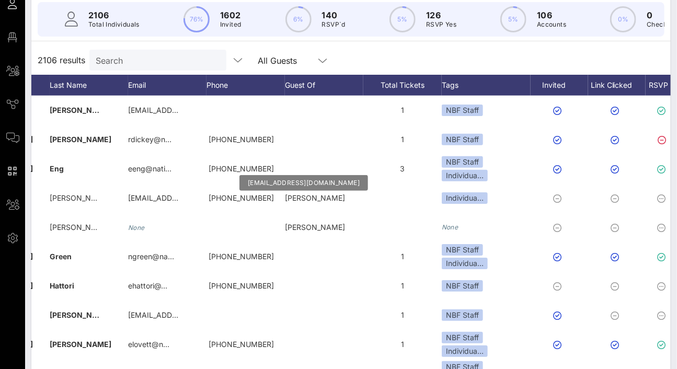
scroll to position [0, 0]
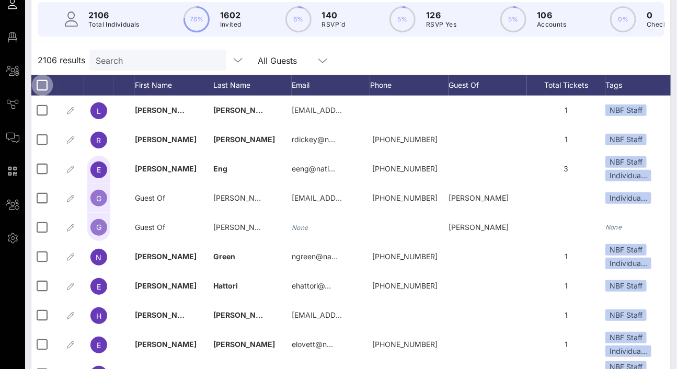
click at [38, 90] on div at bounding box center [42, 85] width 18 height 18
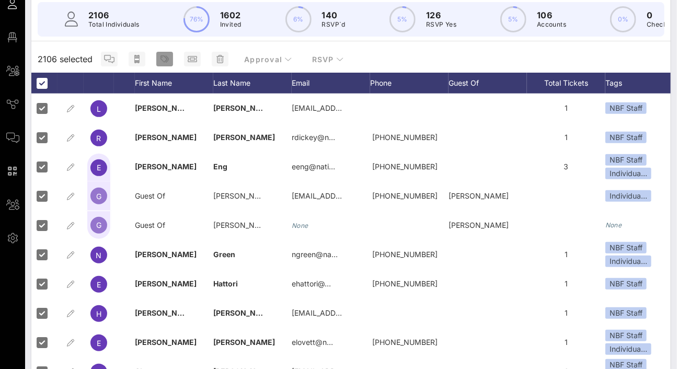
click at [165, 63] on icon "button" at bounding box center [164, 59] width 8 height 8
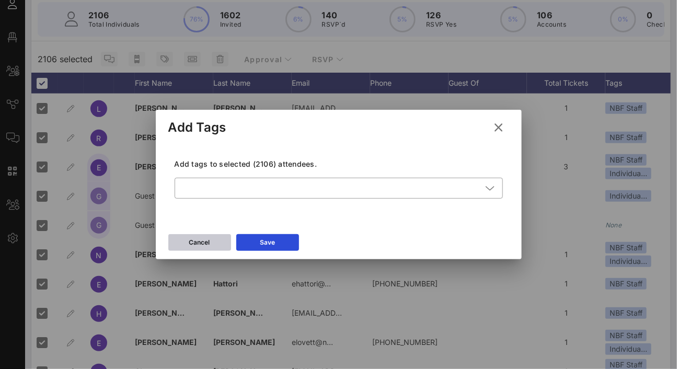
click at [210, 249] on button "Cancel" at bounding box center [199, 242] width 63 height 17
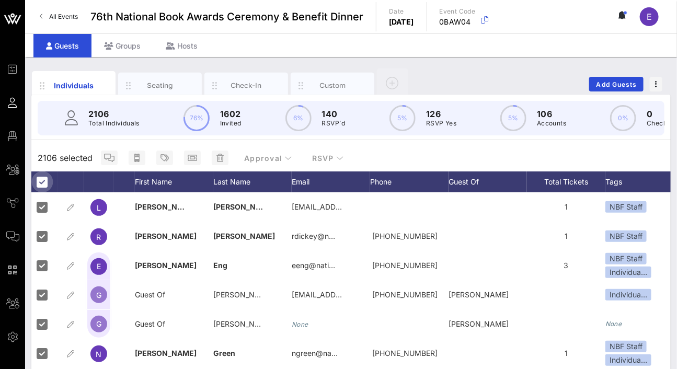
click at [38, 187] on div at bounding box center [42, 182] width 18 height 18
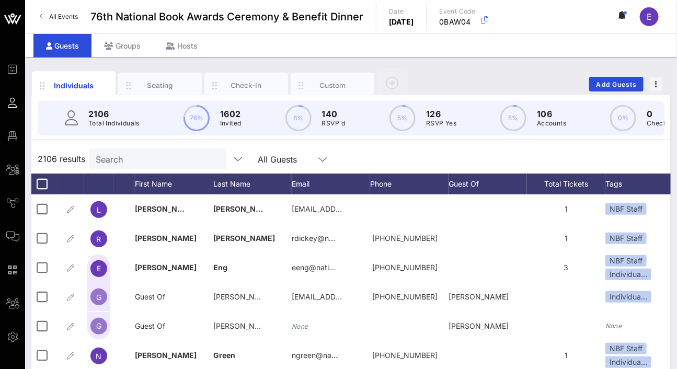
click at [258, 164] on div "All Guests" at bounding box center [277, 159] width 39 height 9
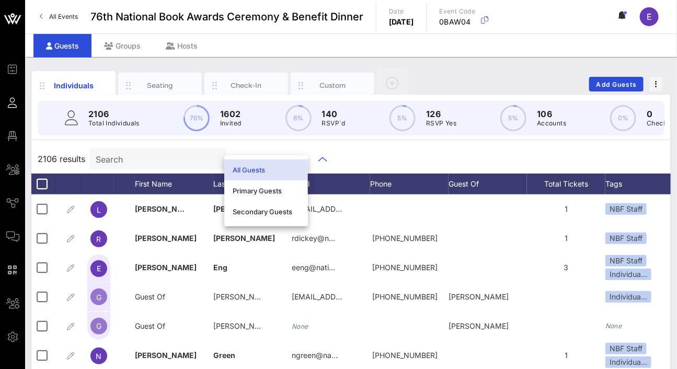
click at [178, 163] on input "Search" at bounding box center [157, 159] width 122 height 14
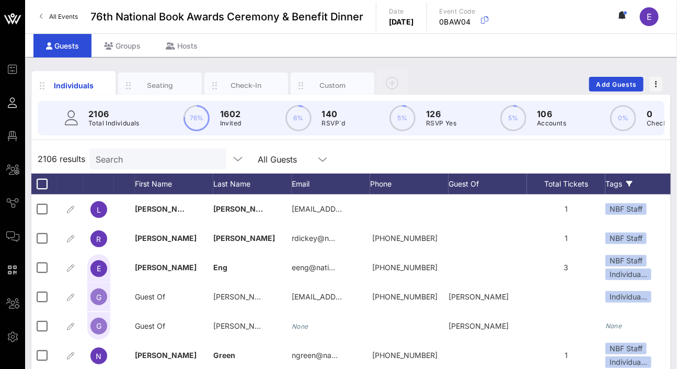
click at [645, 193] on div "Tags" at bounding box center [649, 184] width 89 height 21
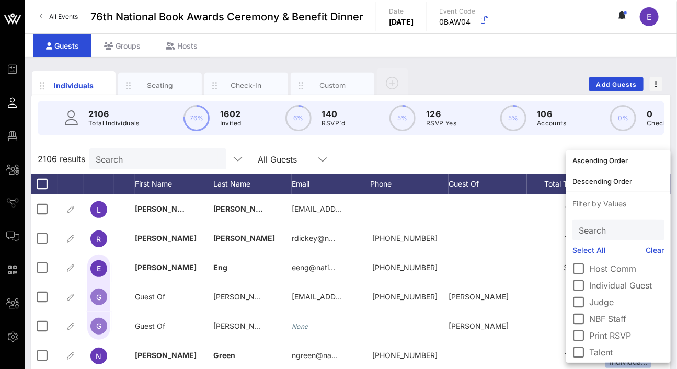
scroll to position [173, 0]
click at [603, 278] on label "Individual Guest" at bounding box center [626, 280] width 75 height 10
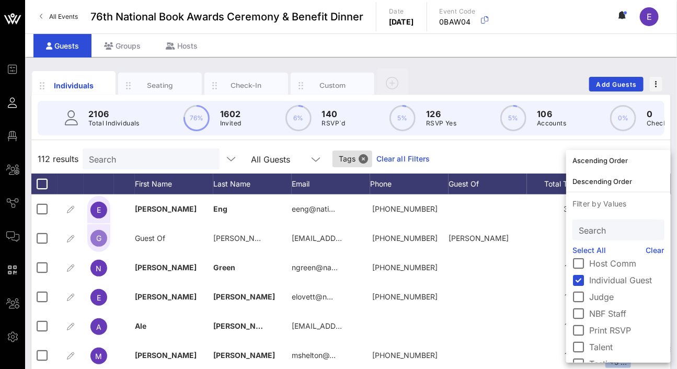
click at [527, 163] on div "112 results Search All Guests Tags Clear all Filters" at bounding box center [350, 158] width 639 height 29
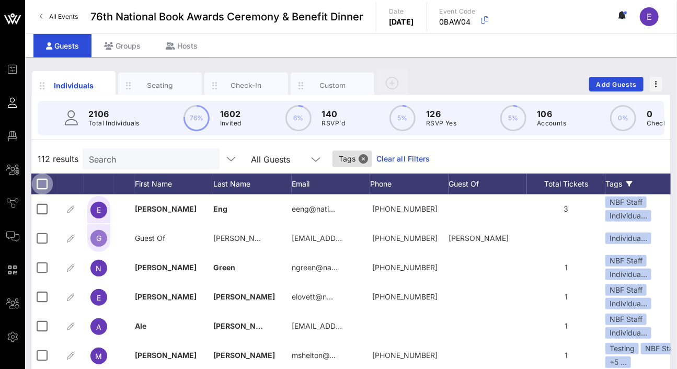
click at [43, 193] on div at bounding box center [42, 184] width 18 height 18
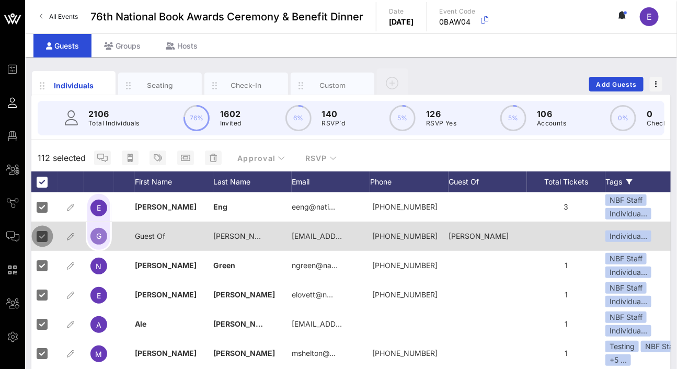
click at [45, 241] on div at bounding box center [42, 236] width 18 height 18
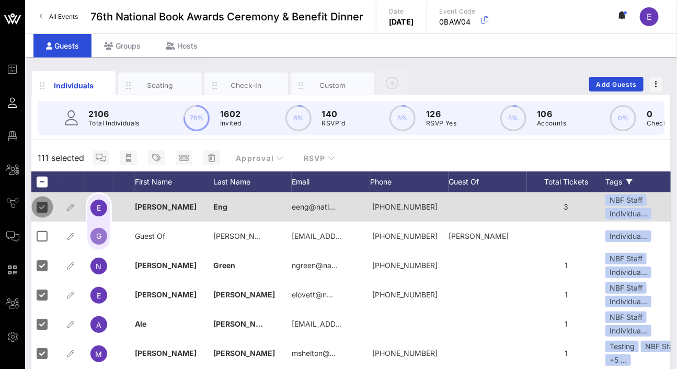
click at [42, 214] on div at bounding box center [42, 207] width 18 height 18
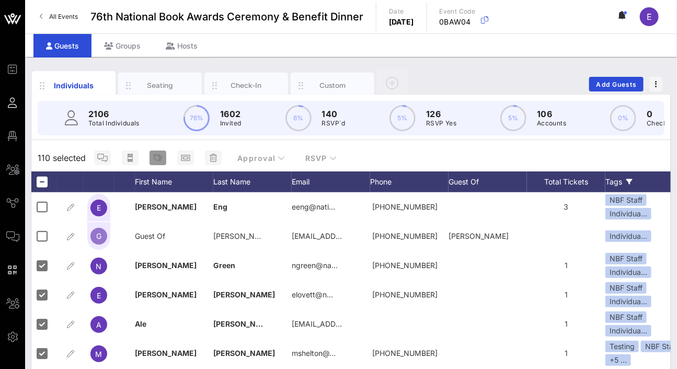
click at [156, 165] on button "button" at bounding box center [158, 158] width 17 height 15
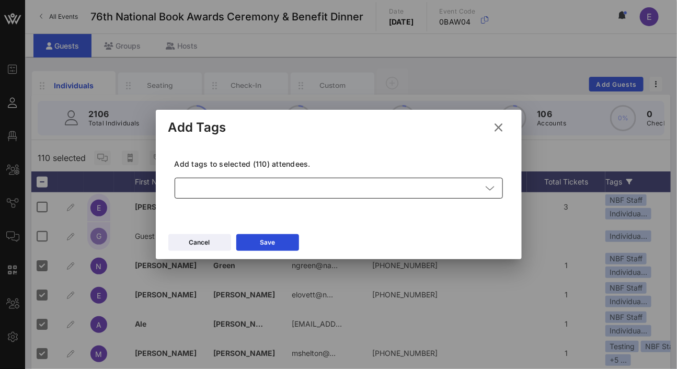
drag, startPoint x: 237, startPoint y: 192, endPoint x: 238, endPoint y: 182, distance: 10.5
click at [237, 192] on div at bounding box center [331, 188] width 301 height 21
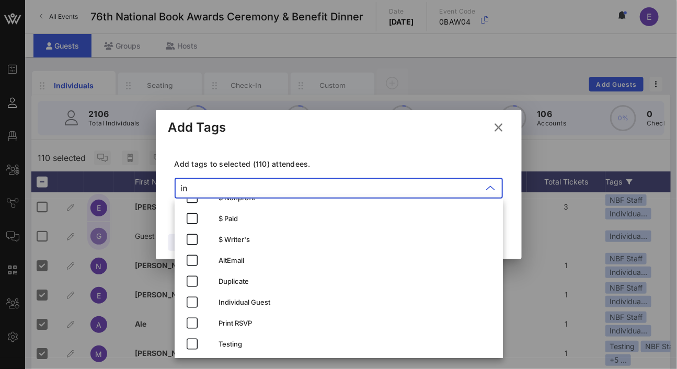
scroll to position [0, 0]
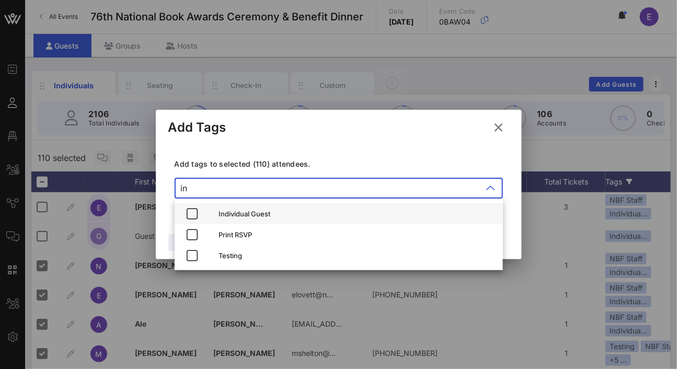
type input "in"
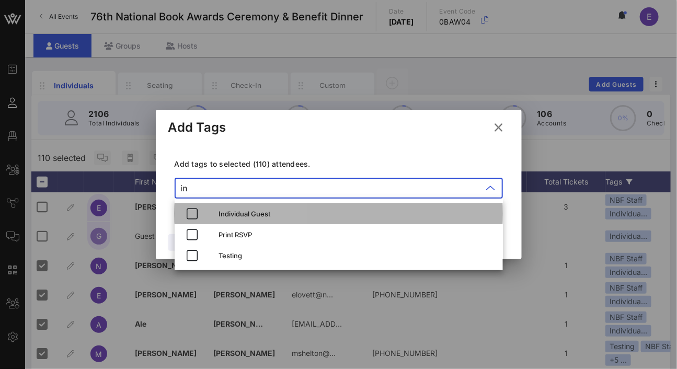
click at [249, 221] on div "Individual Guest" at bounding box center [357, 213] width 276 height 17
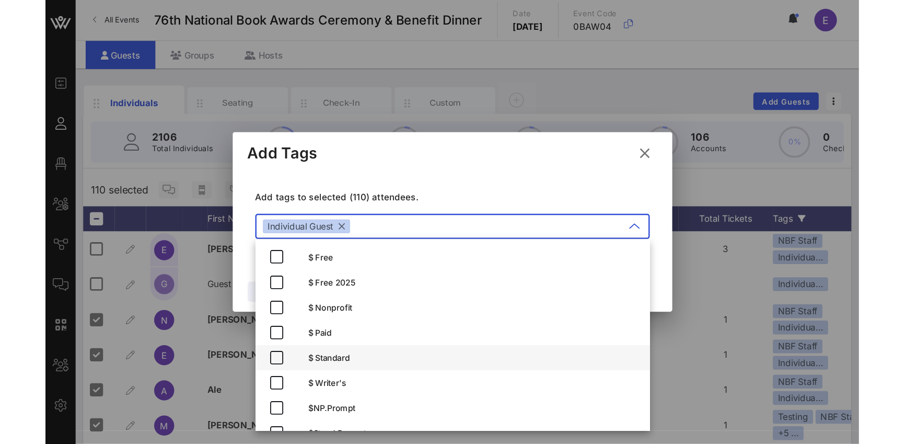
scroll to position [267, 0]
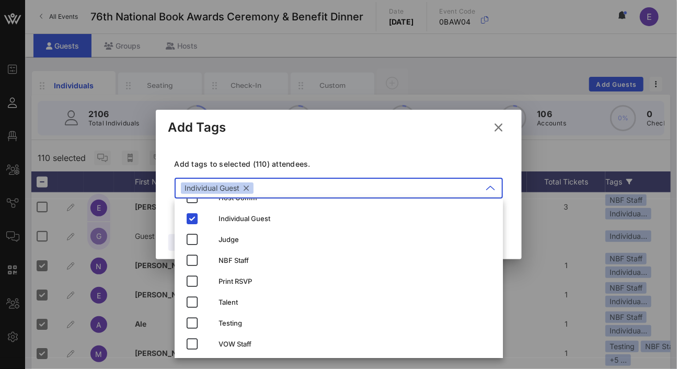
click at [307, 142] on div "Add tags to selected (110) attendees. ​ Individual Guest" at bounding box center [338, 180] width 341 height 76
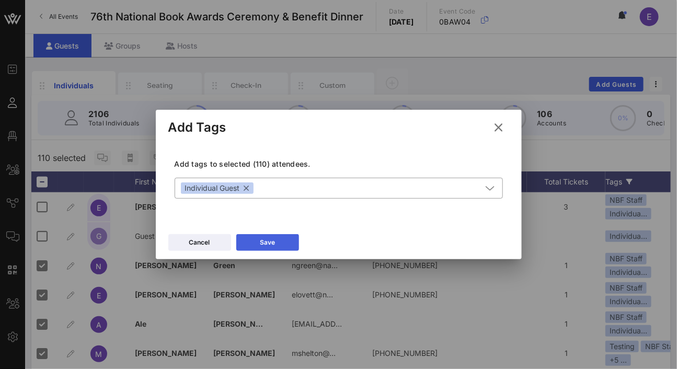
click at [275, 248] on button "Save" at bounding box center [267, 242] width 63 height 17
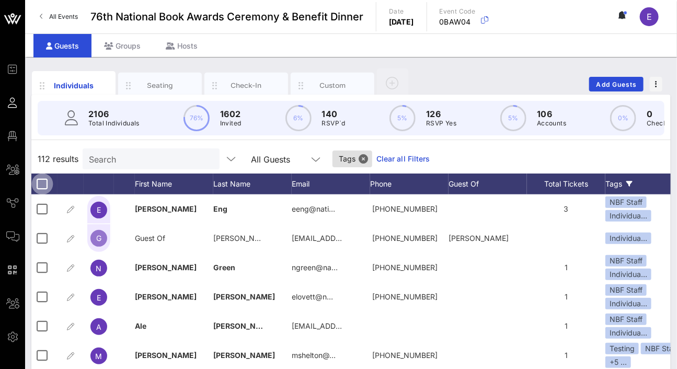
click at [44, 193] on div at bounding box center [42, 184] width 18 height 18
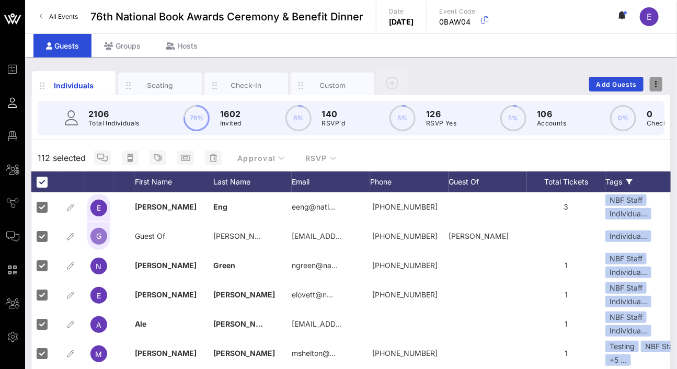
click at [659, 81] on span "button" at bounding box center [656, 84] width 13 height 7
click at [659, 82] on span "button" at bounding box center [656, 84] width 13 height 7
click at [43, 186] on div at bounding box center [42, 182] width 18 height 18
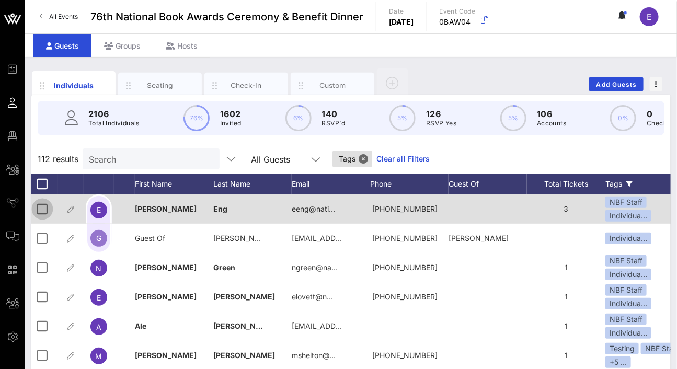
click at [48, 214] on div at bounding box center [42, 209] width 18 height 18
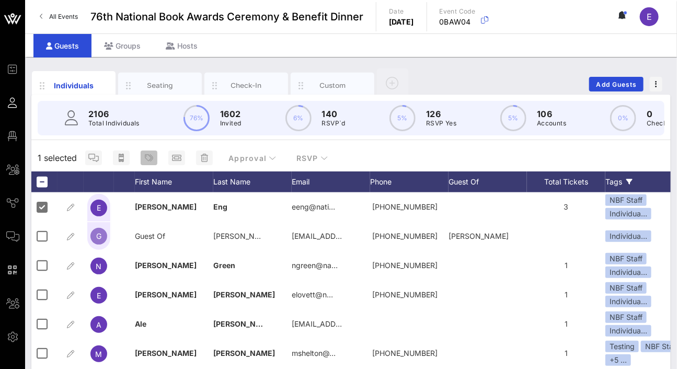
click at [154, 162] on span "button" at bounding box center [149, 158] width 17 height 8
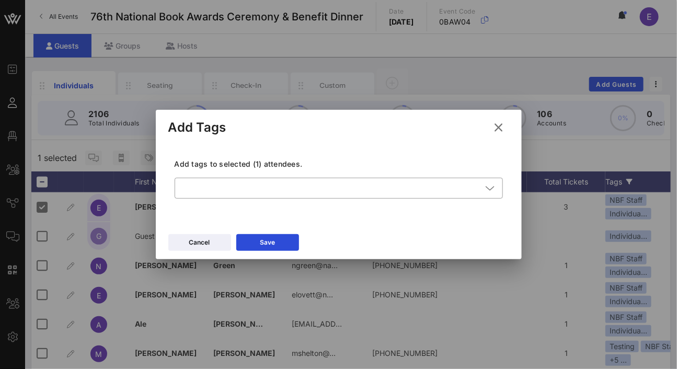
click at [505, 121] on button at bounding box center [499, 127] width 20 height 19
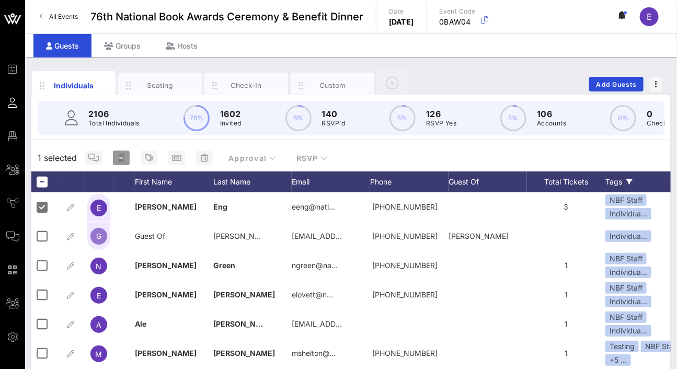
click at [117, 159] on button "button" at bounding box center [121, 158] width 17 height 15
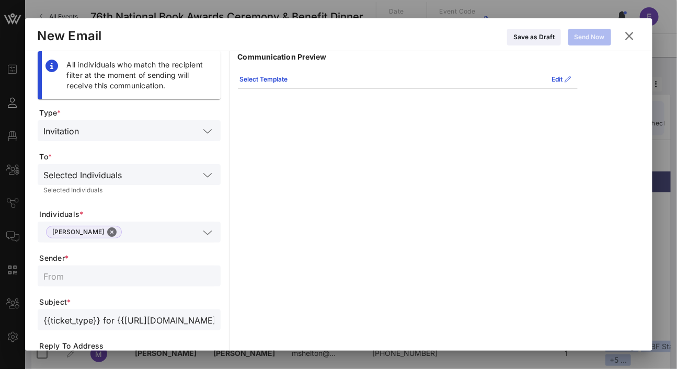
click at [628, 37] on icon at bounding box center [630, 36] width 14 height 13
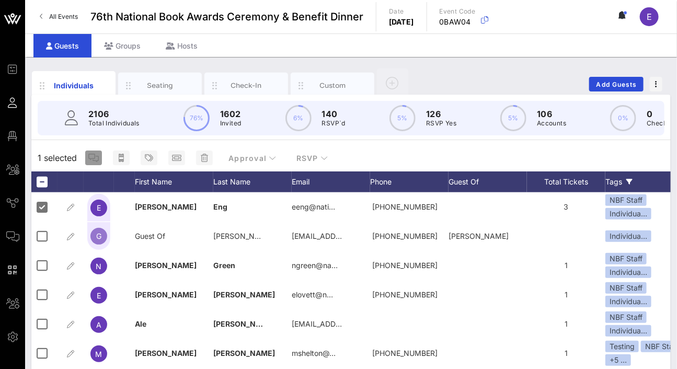
click at [89, 161] on icon "button" at bounding box center [93, 158] width 10 height 8
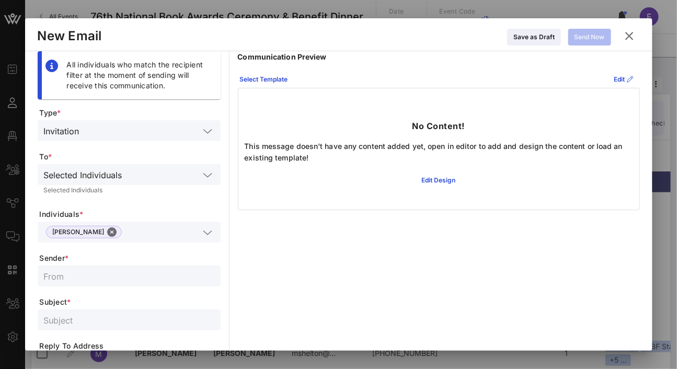
click at [631, 39] on icon at bounding box center [629, 36] width 19 height 19
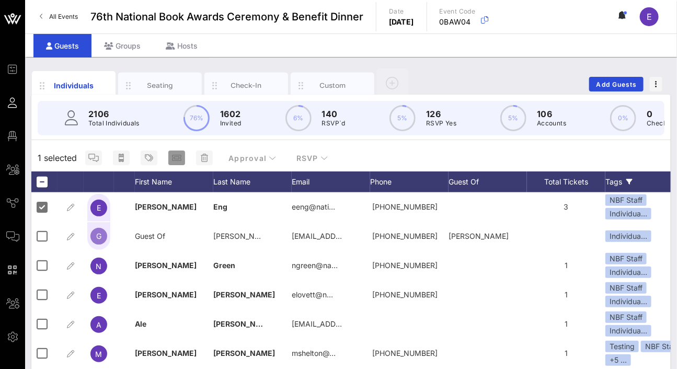
click at [173, 162] on icon "button" at bounding box center [176, 158] width 9 height 8
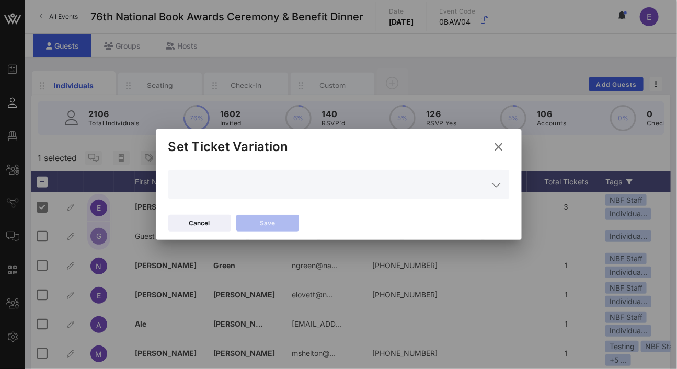
click at [499, 149] on icon at bounding box center [499, 147] width 14 height 13
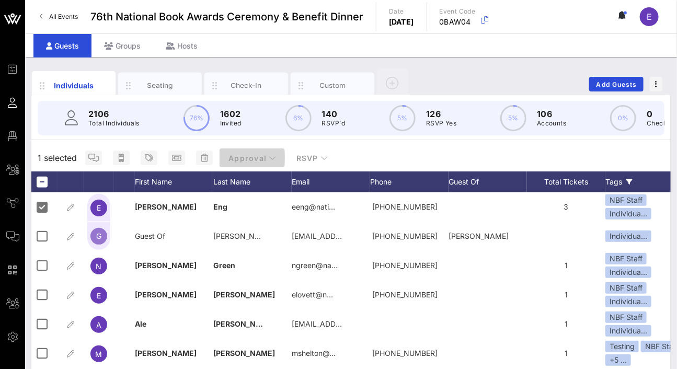
click at [255, 163] on span "Approval" at bounding box center [252, 158] width 49 height 9
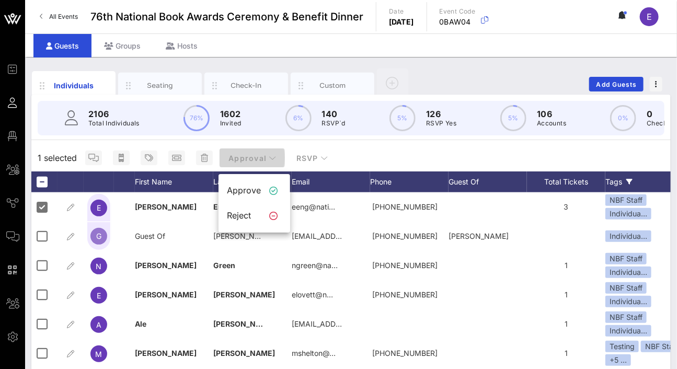
click at [255, 163] on span "Approval" at bounding box center [252, 158] width 49 height 9
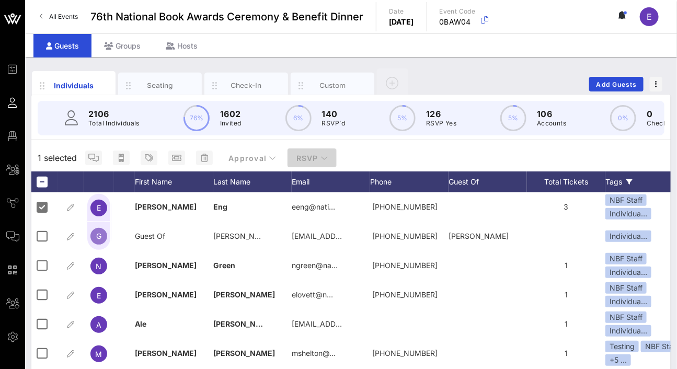
click at [318, 167] on button "RSVP" at bounding box center [312, 157] width 49 height 19
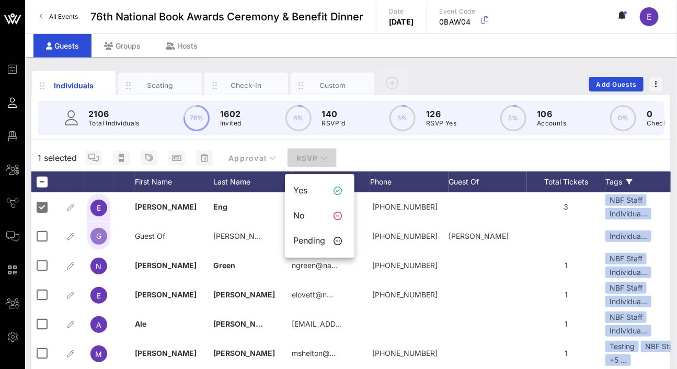
click at [318, 167] on button "RSVP" at bounding box center [312, 157] width 49 height 19
